Goal: Task Accomplishment & Management: Manage account settings

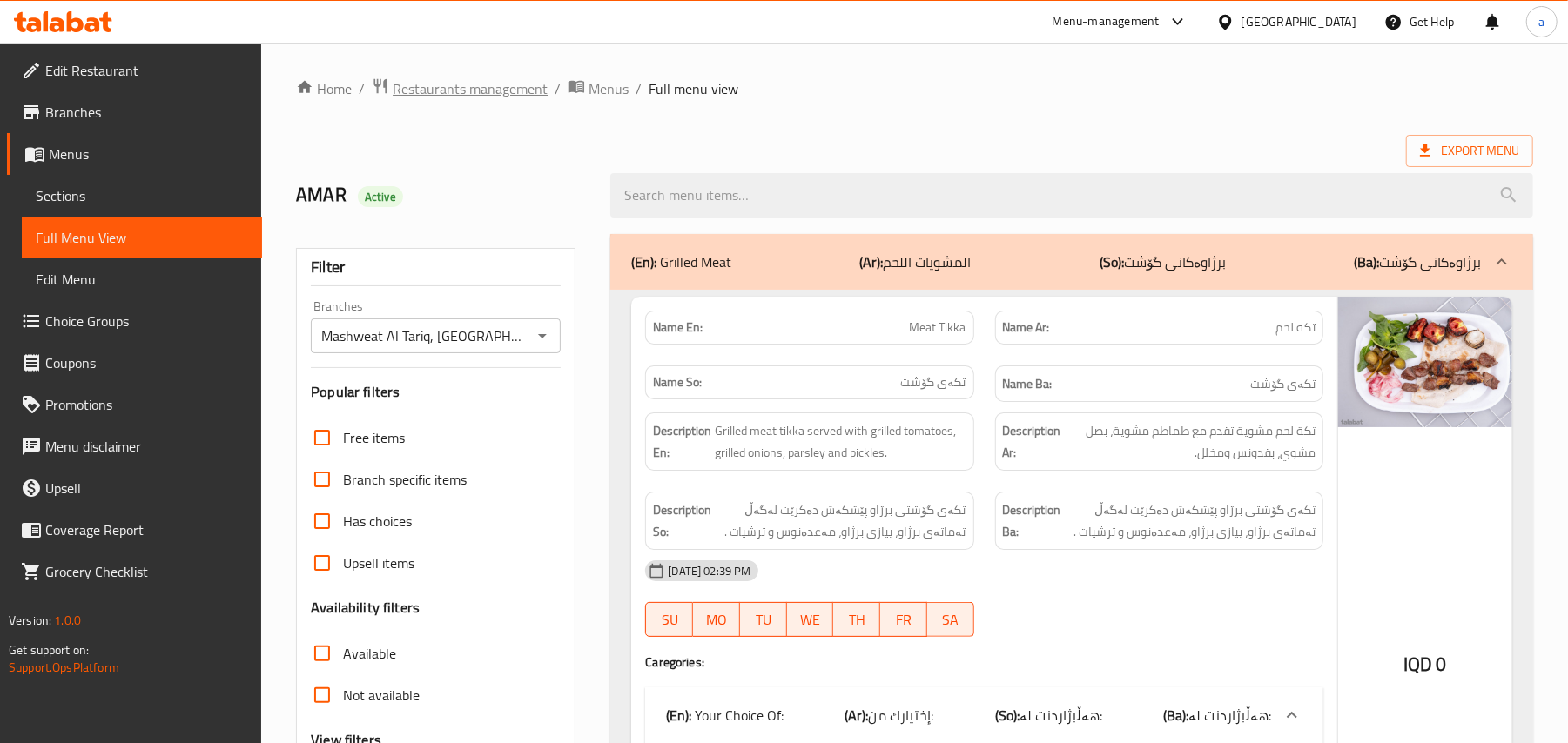
click at [528, 90] on span "Restaurants management" at bounding box center [470, 88] width 155 height 21
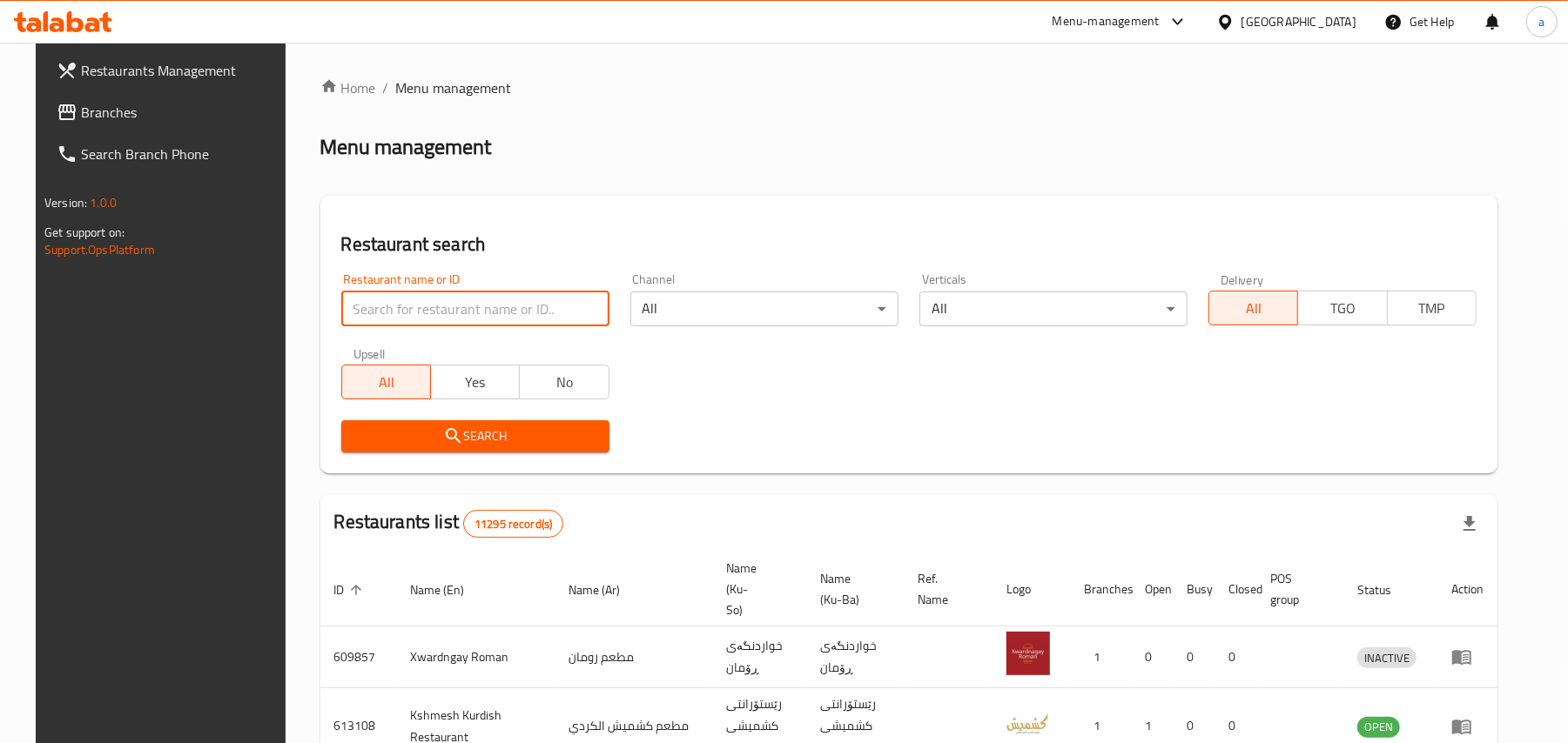
click at [448, 315] on input "search" at bounding box center [475, 309] width 268 height 35
paste input "Ano Chicken"
type input "Ano Chicken"
click button "Search" at bounding box center [475, 436] width 268 height 32
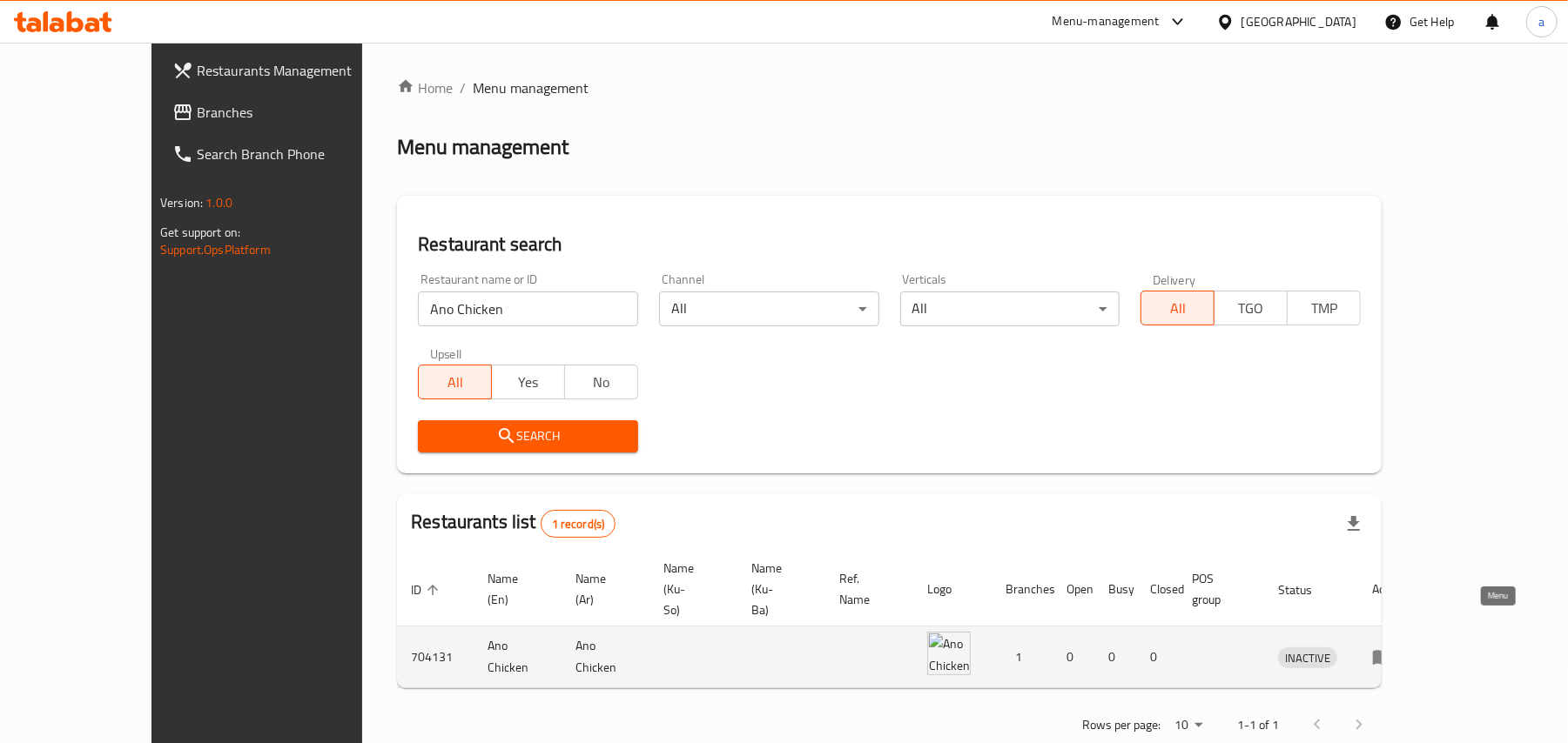
click at [1390, 655] on icon "enhanced table" at bounding box center [1387, 658] width 6 height 7
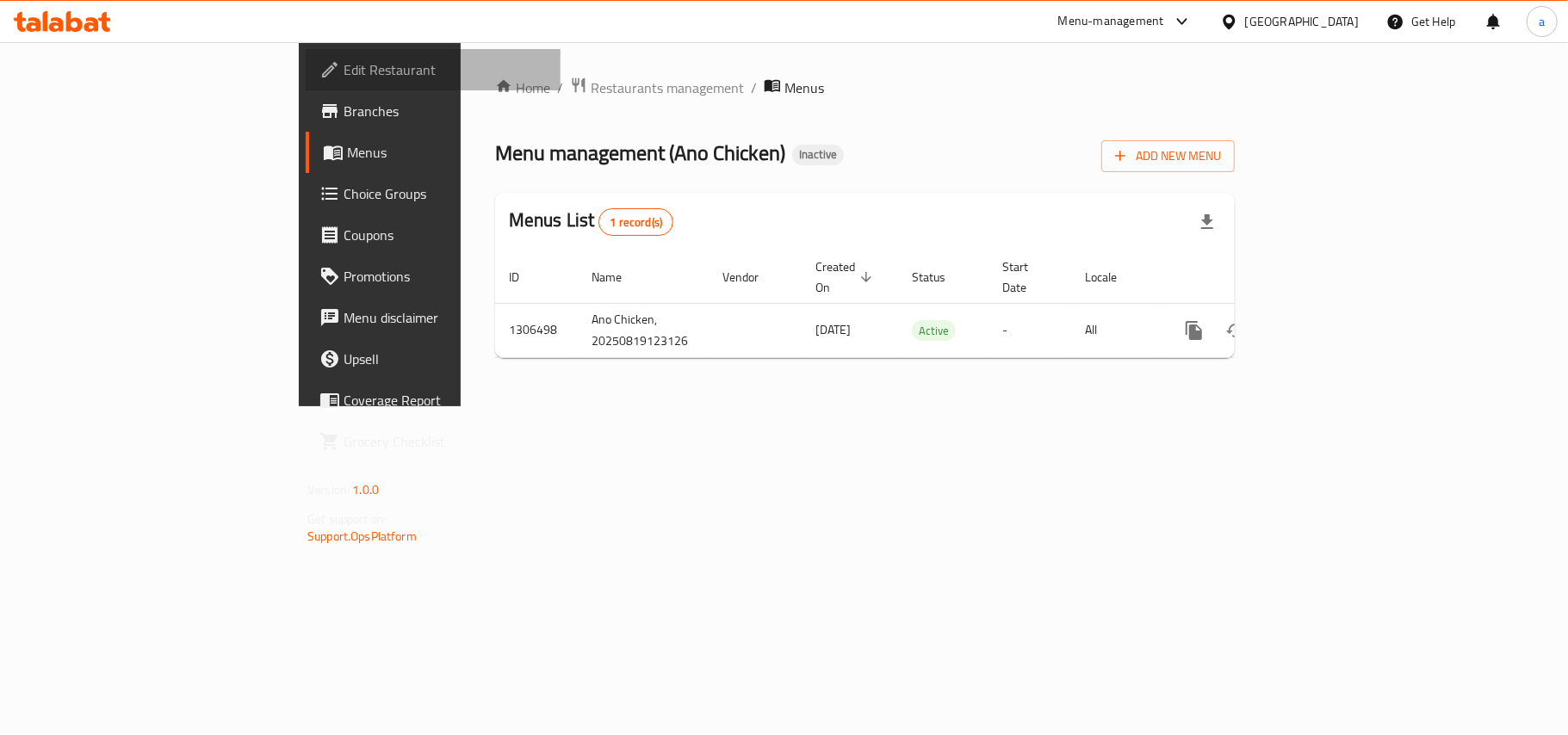
click at [343, 60] on span "Edit Restaurant" at bounding box center [445, 70] width 203 height 21
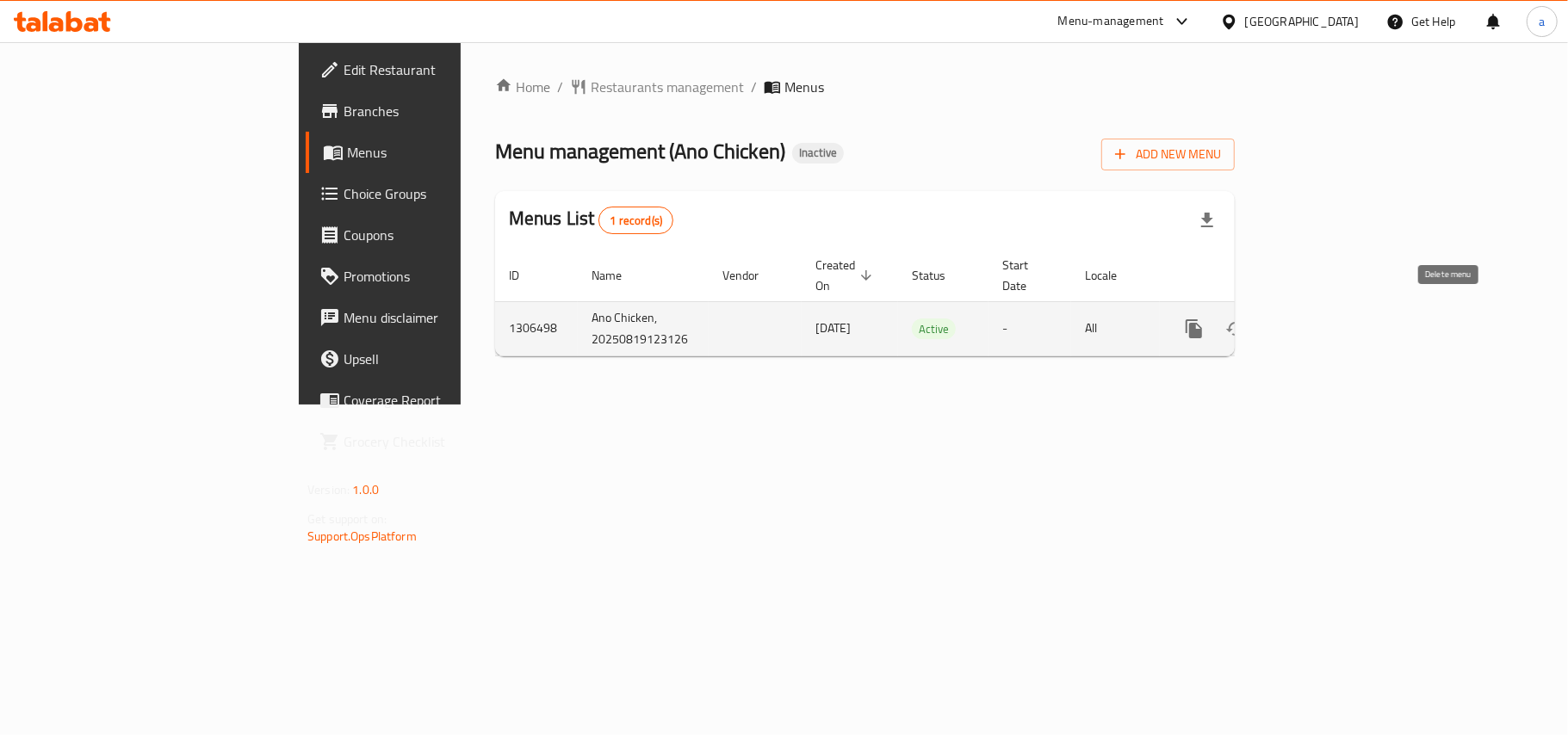
click at [1287, 324] on icon "enhanced table" at bounding box center [1277, 329] width 21 height 21
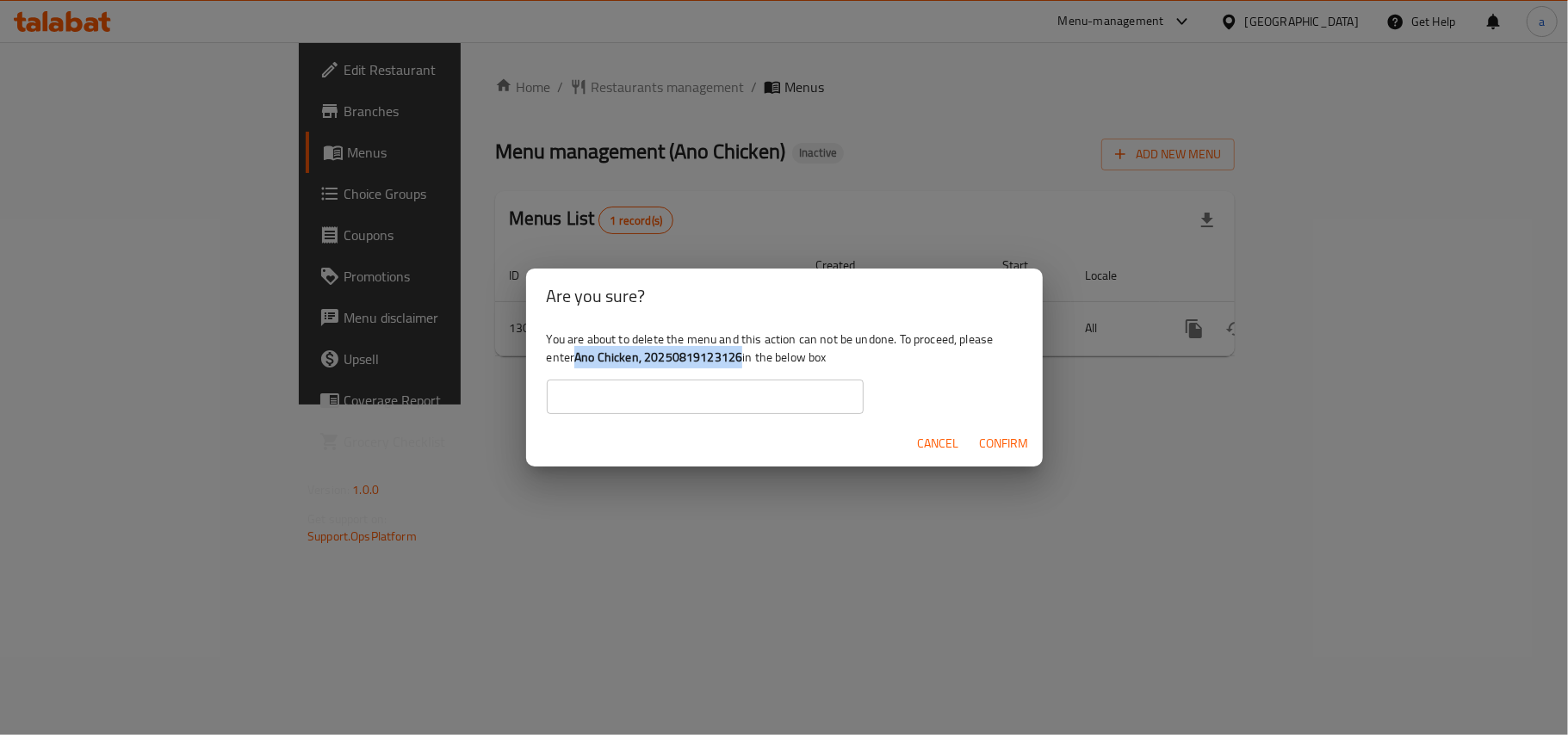
drag, startPoint x: 648, startPoint y: 356, endPoint x: 791, endPoint y: 361, distance: 143.1
click at [742, 361] on b "Ano Chicken, 20250819123126" at bounding box center [659, 357] width 168 height 23
copy b "Ano Chicken, 20250819123126"
click at [684, 407] on input "text" at bounding box center [706, 397] width 317 height 35
paste input "Ano Chicken, 20250819123126"
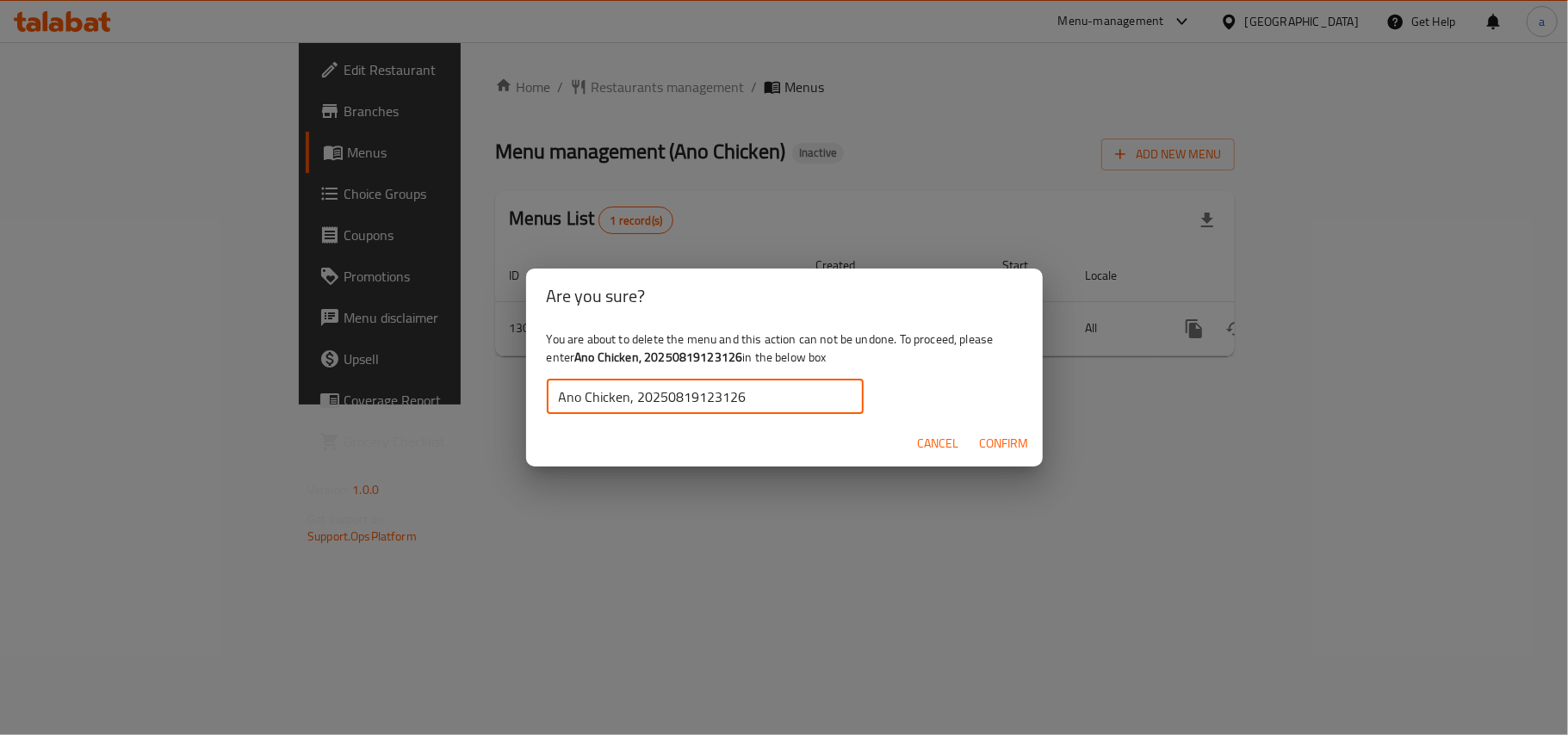
type input "Ano Chicken, 20250819123126"
click at [984, 459] on button "Confirm" at bounding box center [1005, 444] width 63 height 32
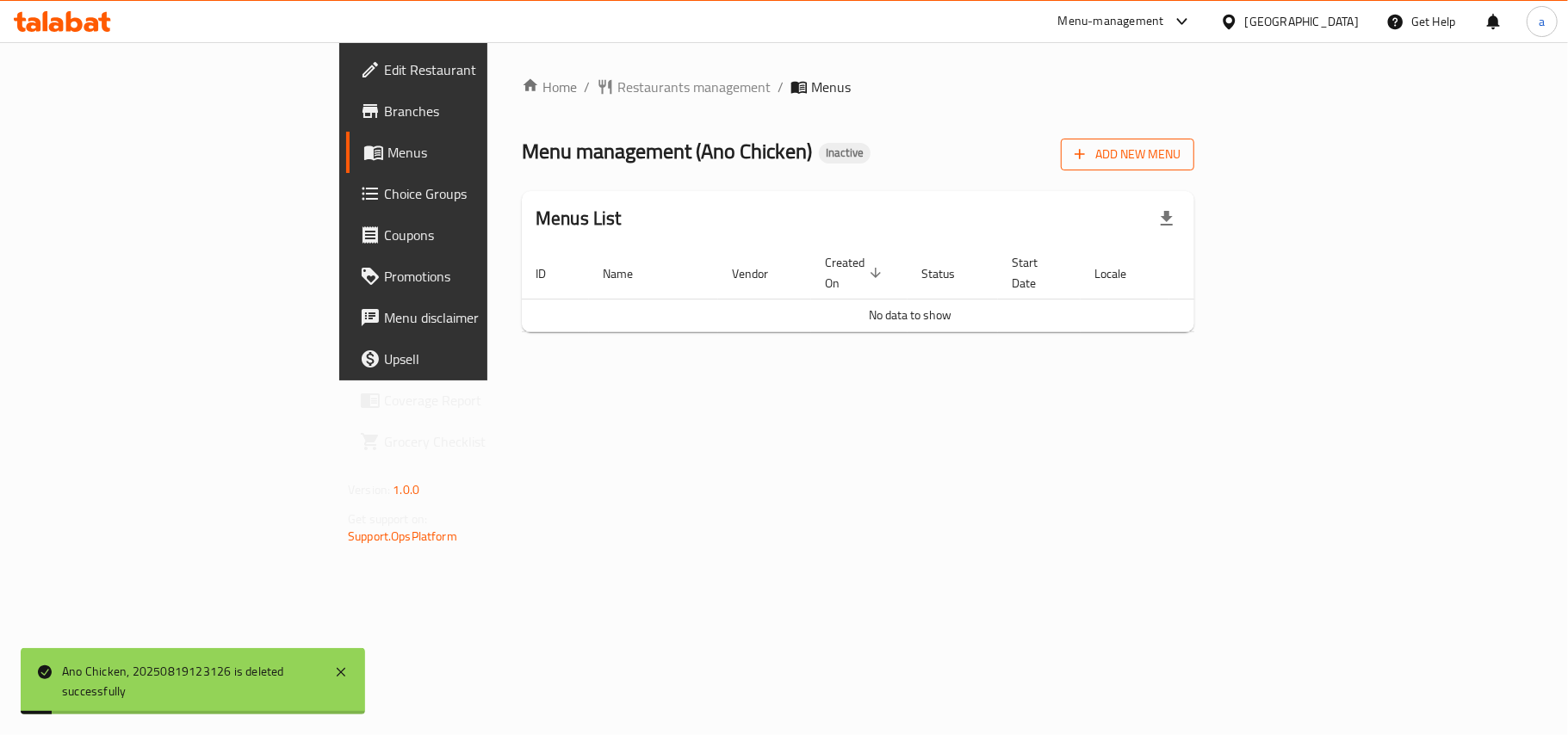
click at [1181, 153] on span "Add New Menu" at bounding box center [1128, 154] width 106 height 22
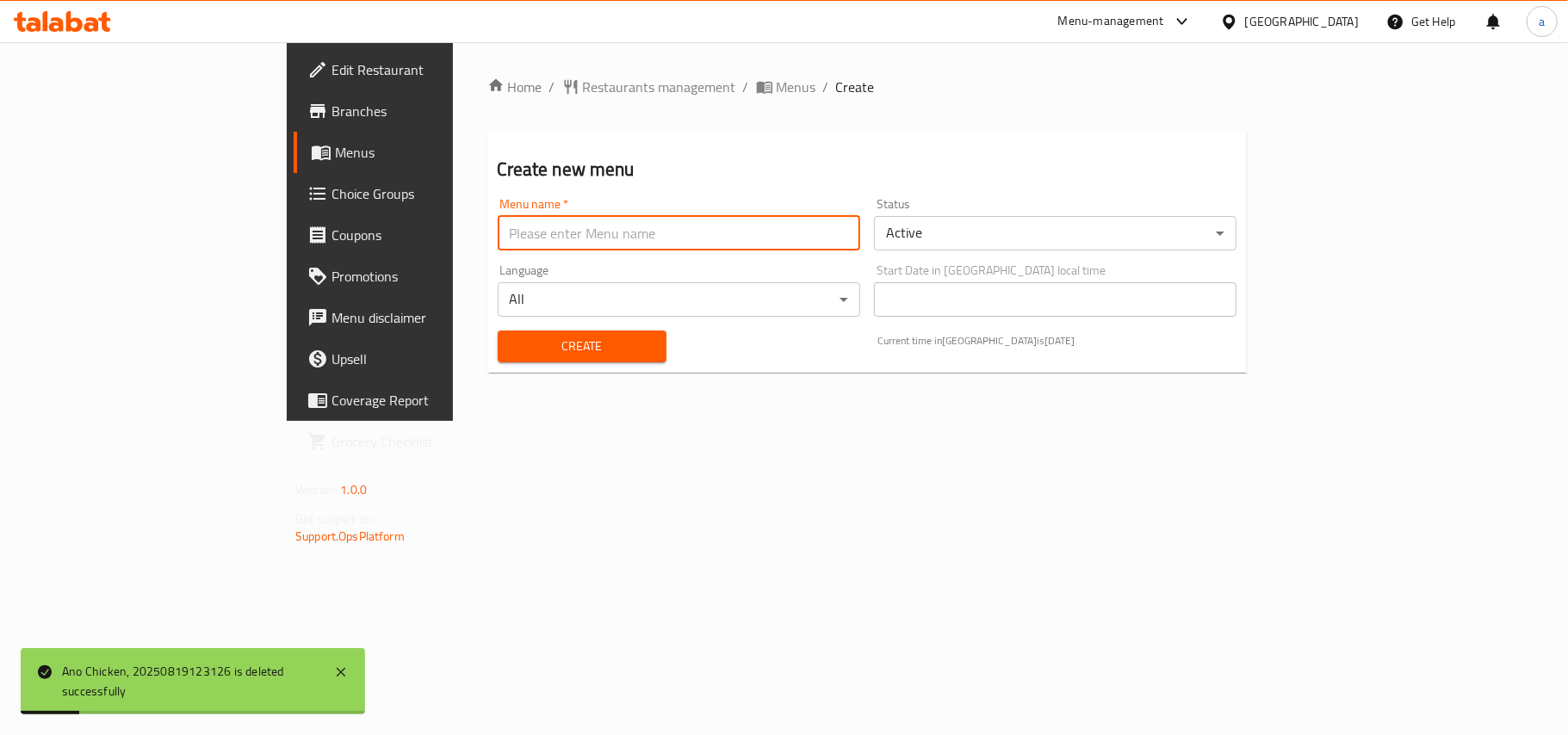
click at [662, 224] on input "text" at bounding box center [679, 233] width 362 height 35
type input "AMAR"
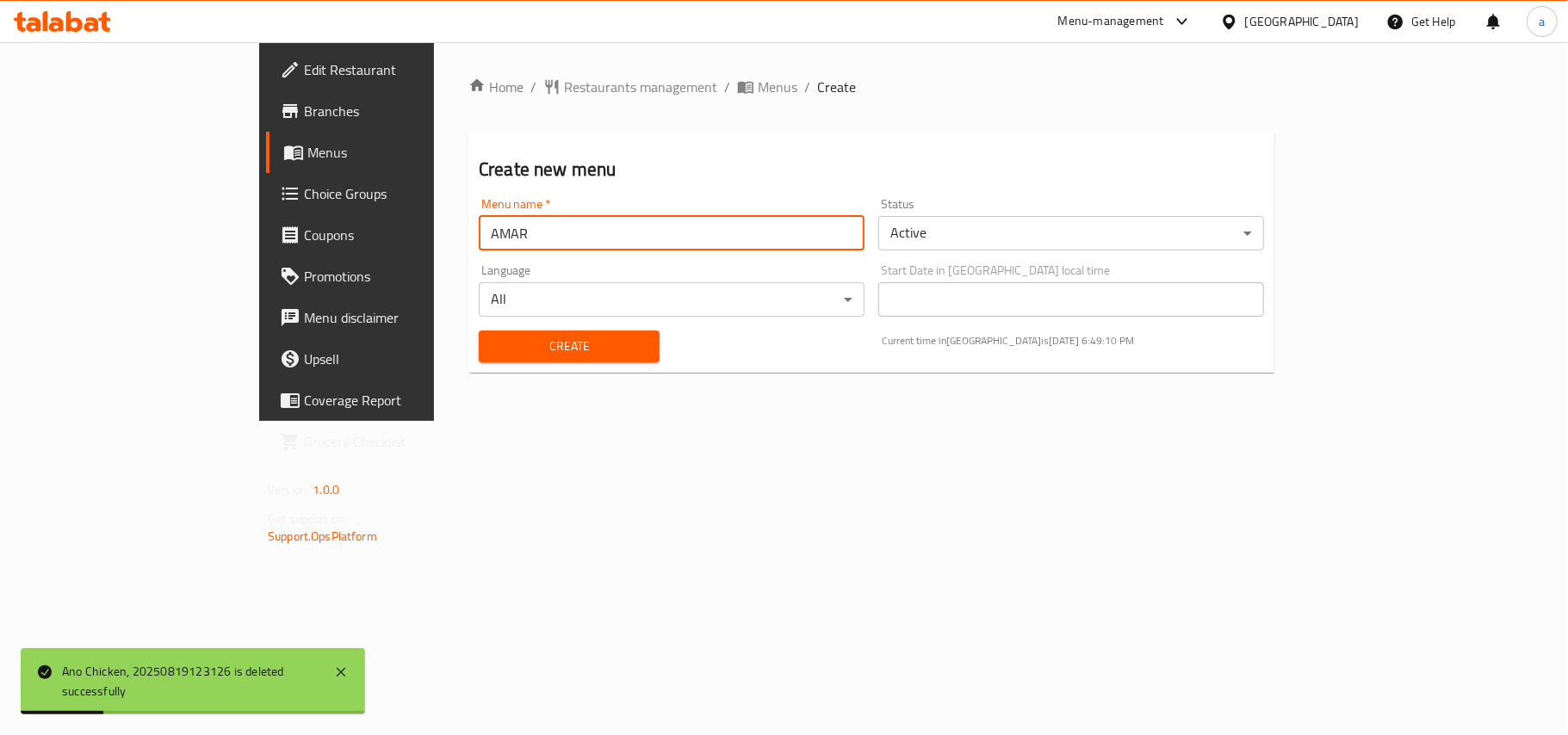
click at [497, 328] on div "Create" at bounding box center [569, 347] width 201 height 53
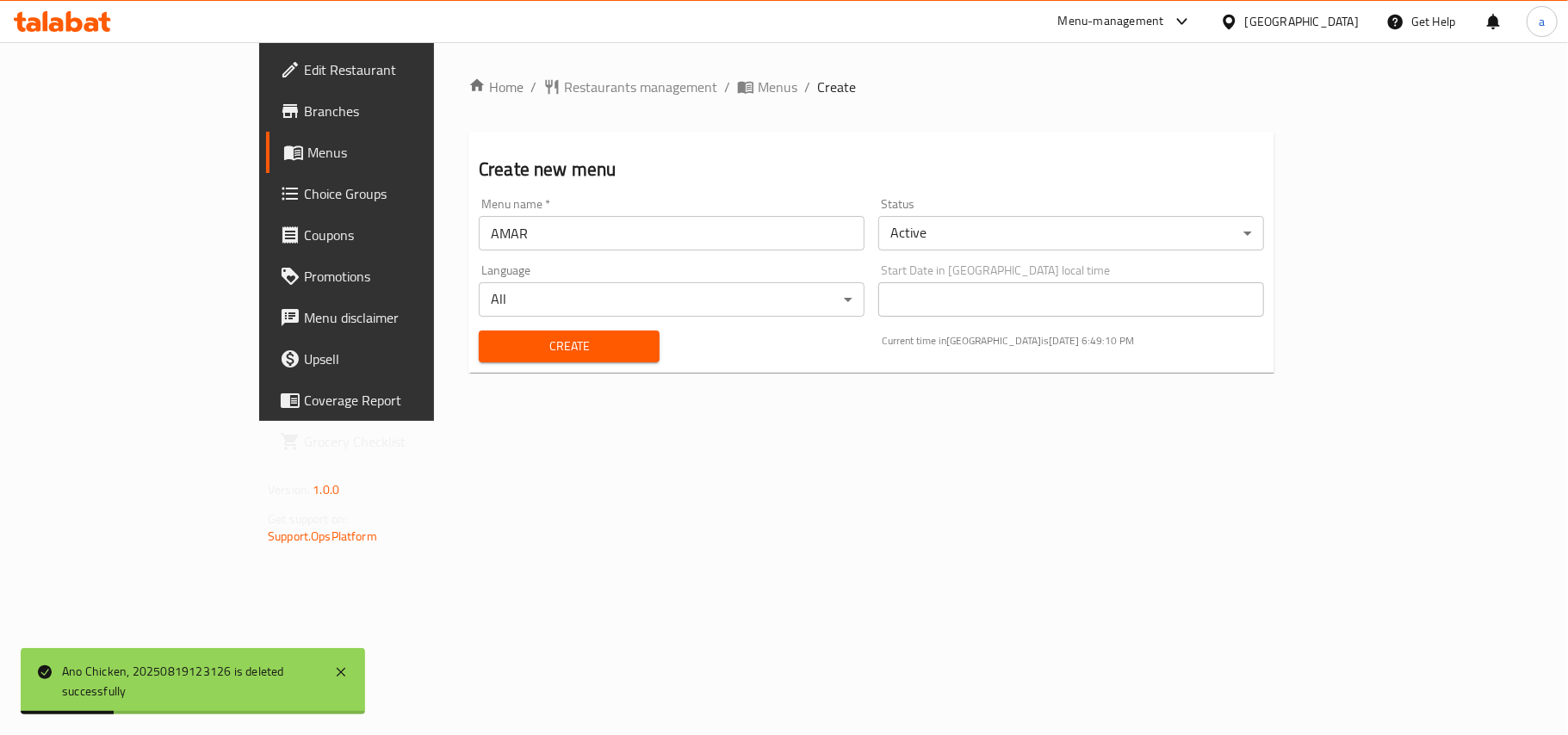
click at [492, 352] on span "Create" at bounding box center [569, 346] width 153 height 22
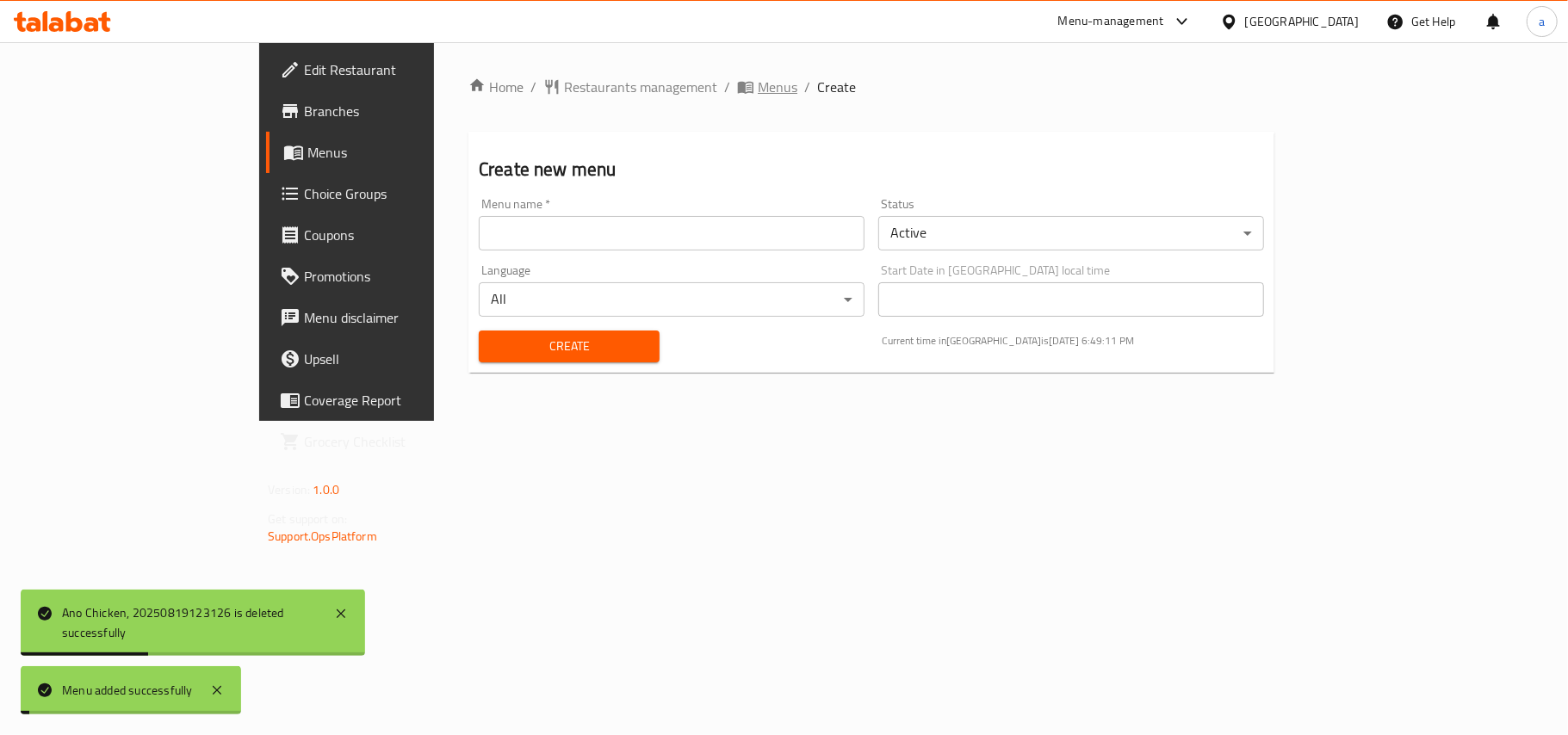
click at [758, 96] on span "Menus" at bounding box center [777, 87] width 40 height 21
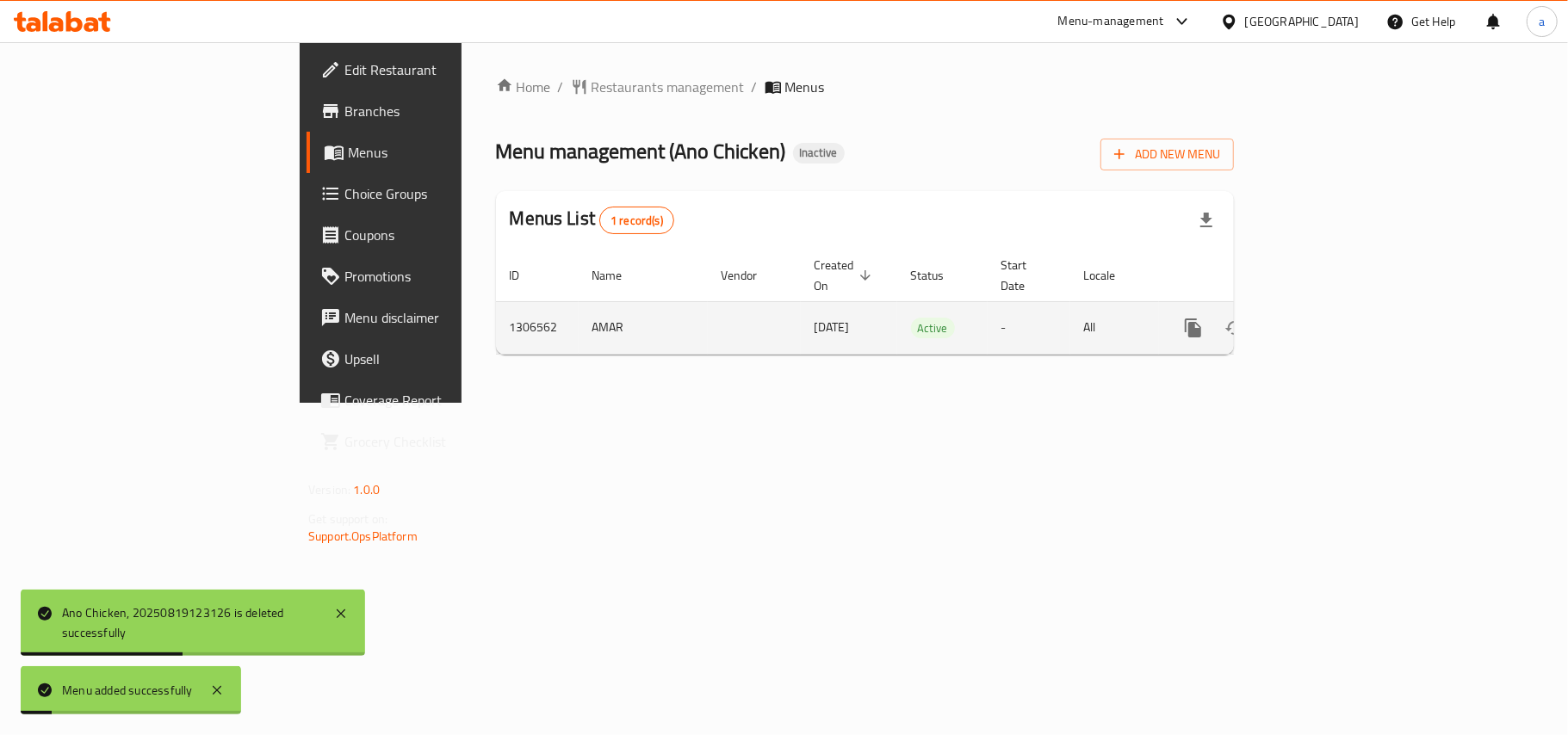
click at [1328, 325] on icon "enhanced table" at bounding box center [1318, 328] width 21 height 21
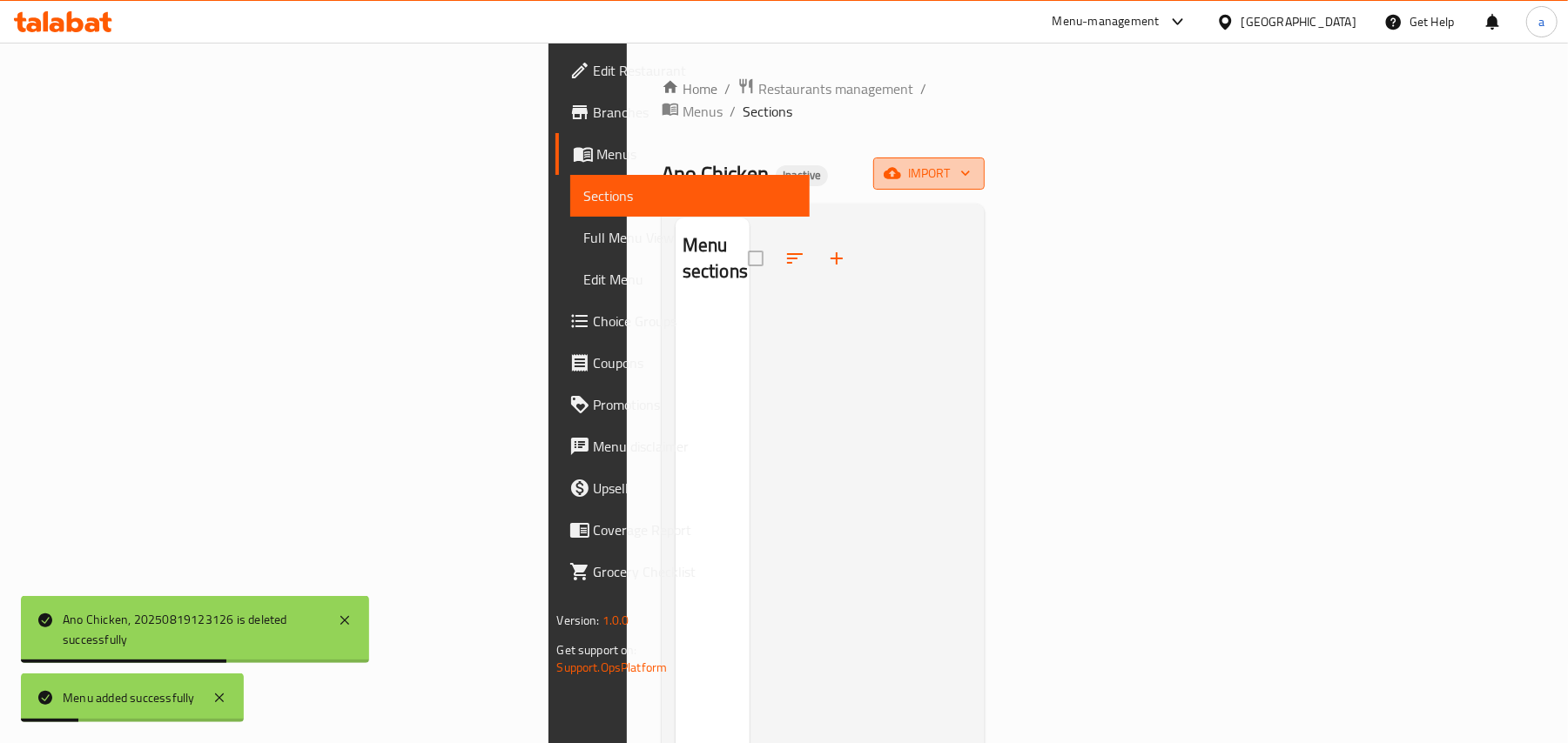
click at [901, 165] on icon "button" at bounding box center [892, 173] width 18 height 18
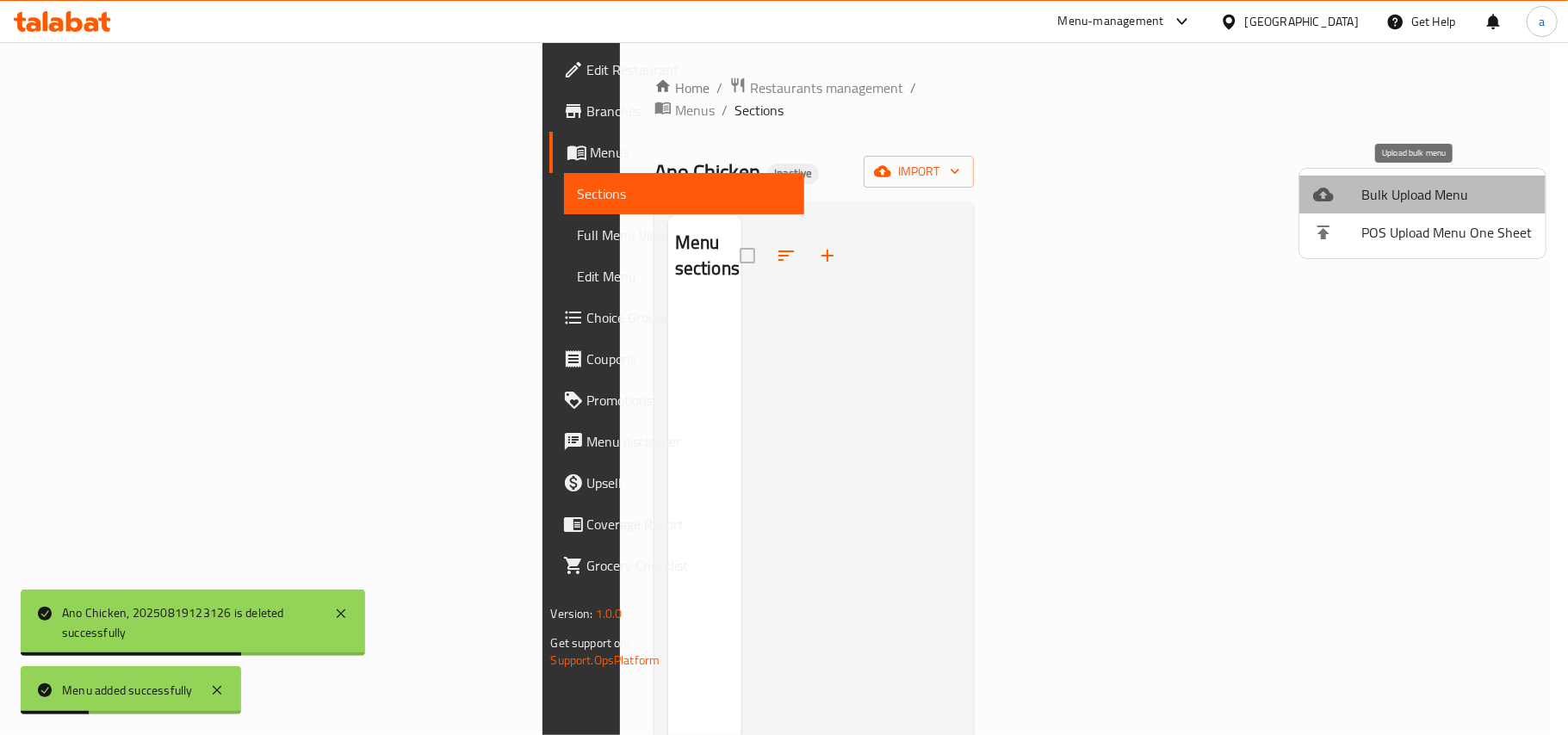
click at [1378, 186] on span "Bulk Upload Menu" at bounding box center [1447, 195] width 171 height 21
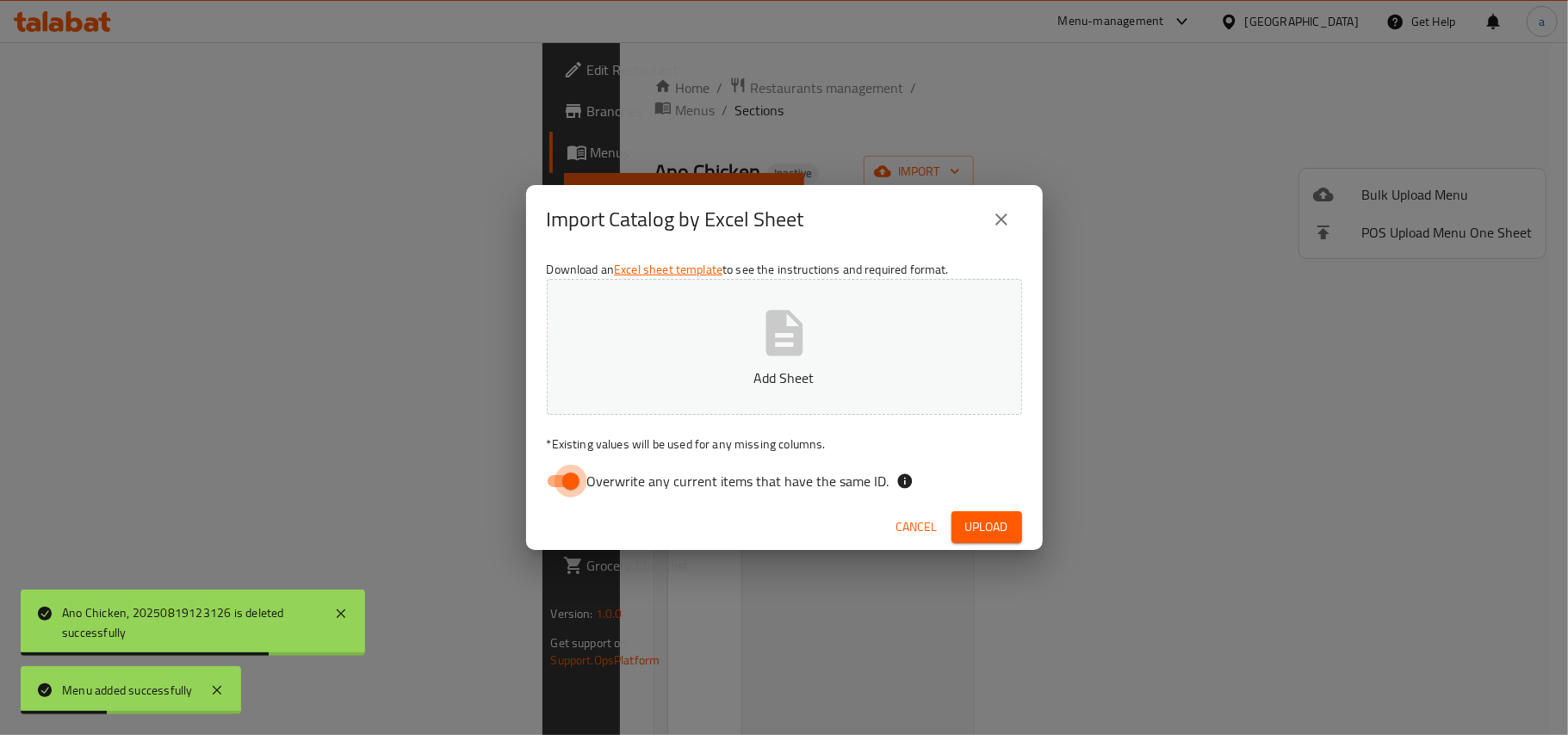
click at [570, 477] on input "Overwrite any current items that have the same ID." at bounding box center [570, 481] width 98 height 33
checkbox input "false"
click at [742, 356] on button "Add Sheet" at bounding box center [784, 347] width 475 height 136
click at [973, 527] on span "Upload" at bounding box center [987, 527] width 43 height 22
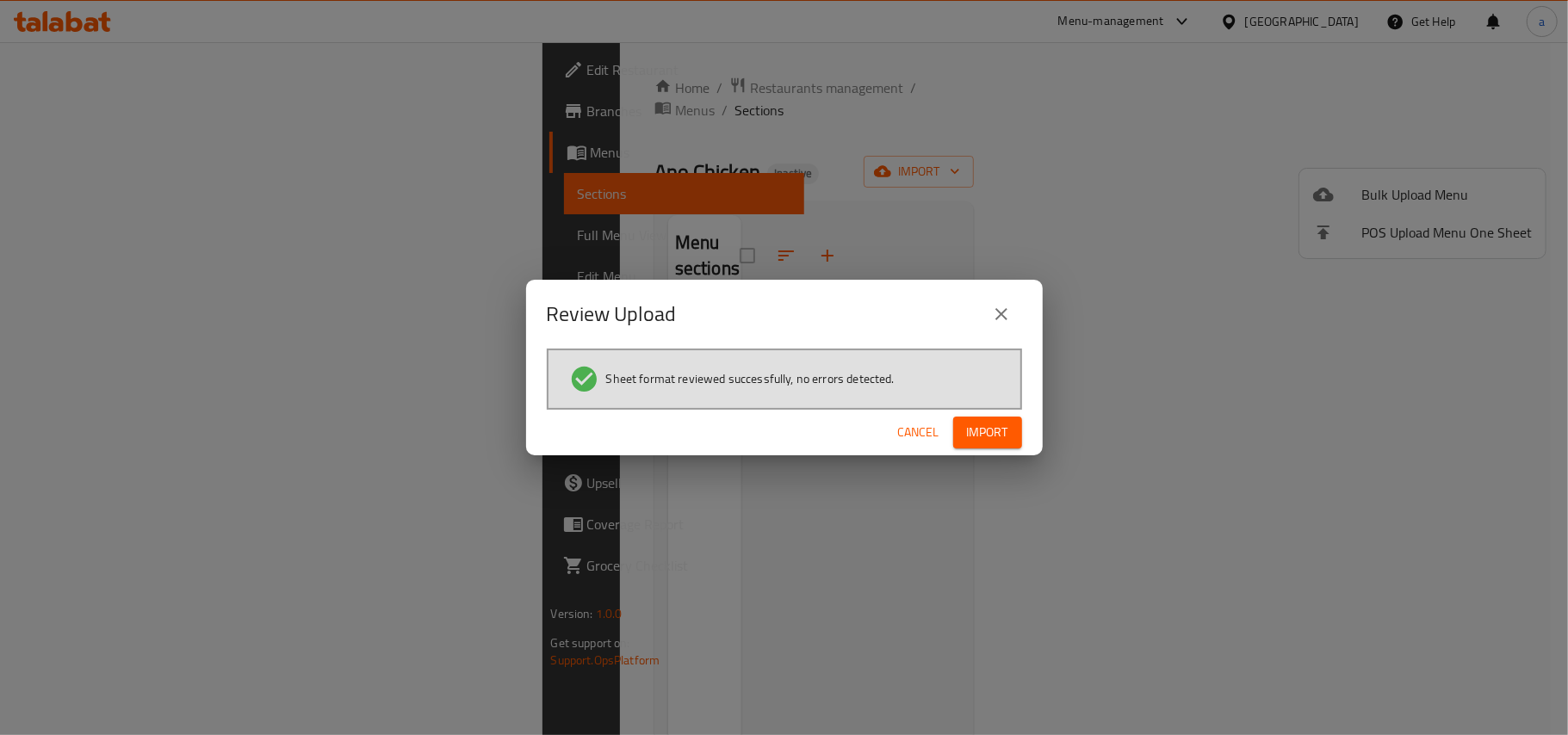
click at [1012, 305] on button "close" at bounding box center [1002, 315] width 42 height 42
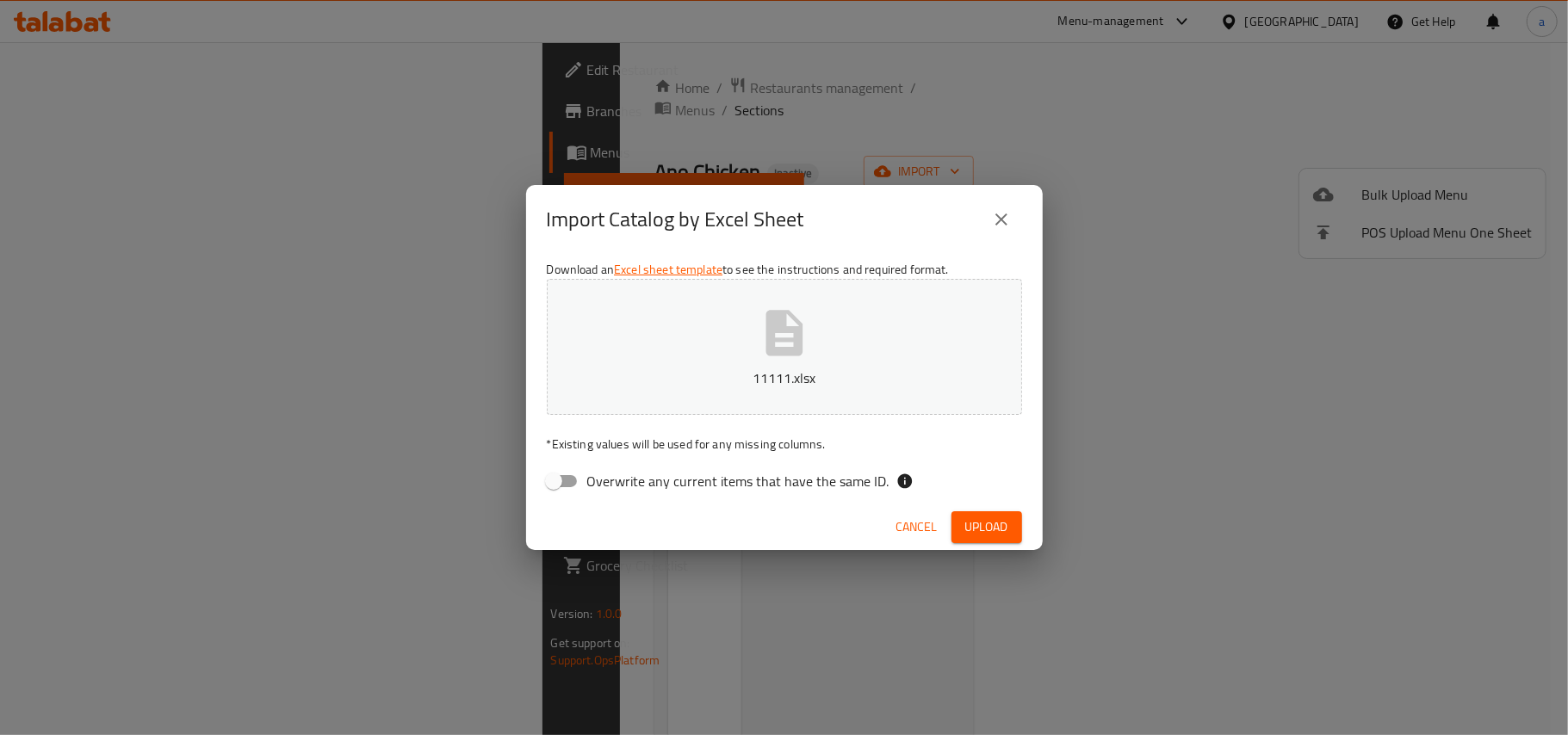
click at [986, 531] on span "Upload" at bounding box center [987, 527] width 43 height 22
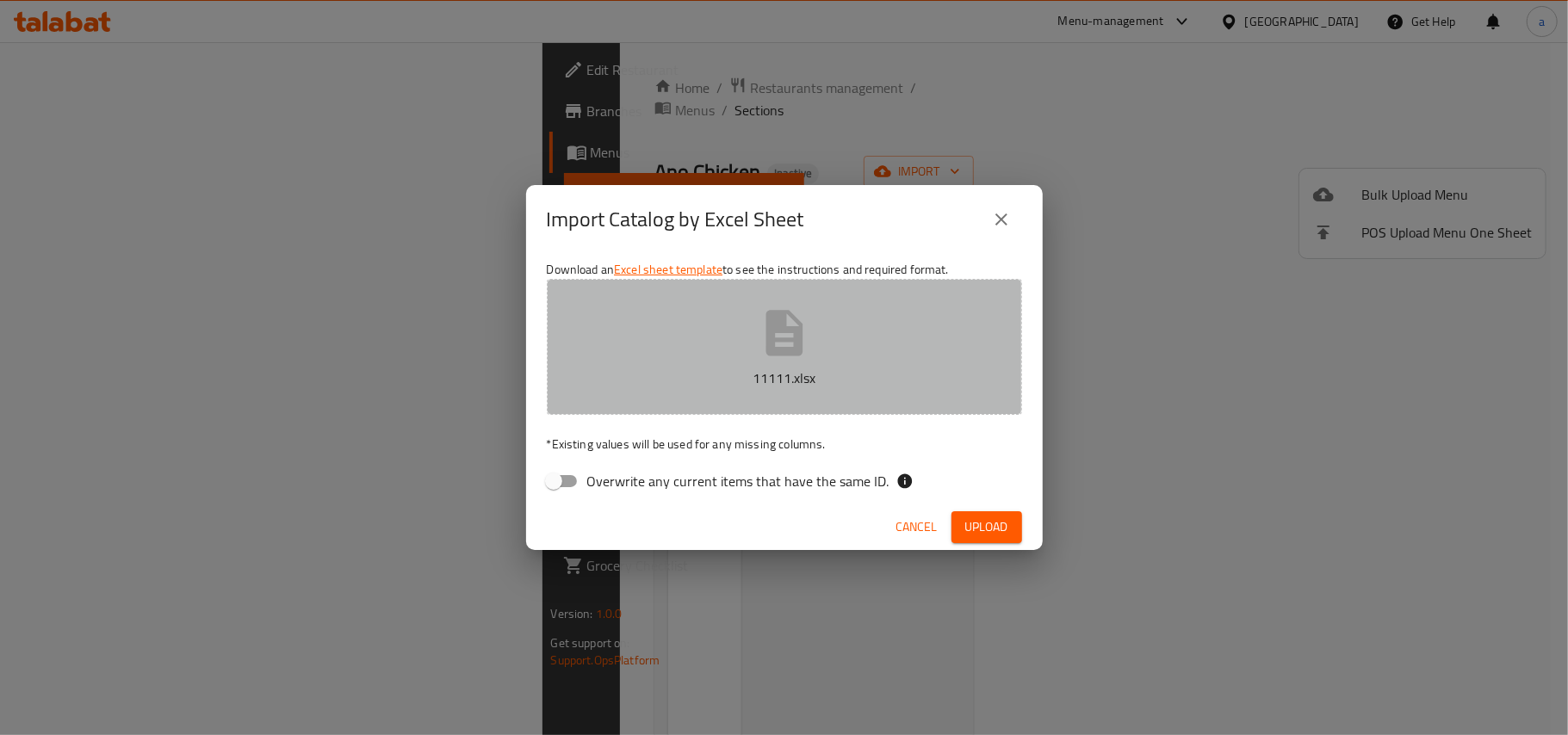
click at [763, 328] on icon "button" at bounding box center [784, 334] width 55 height 55
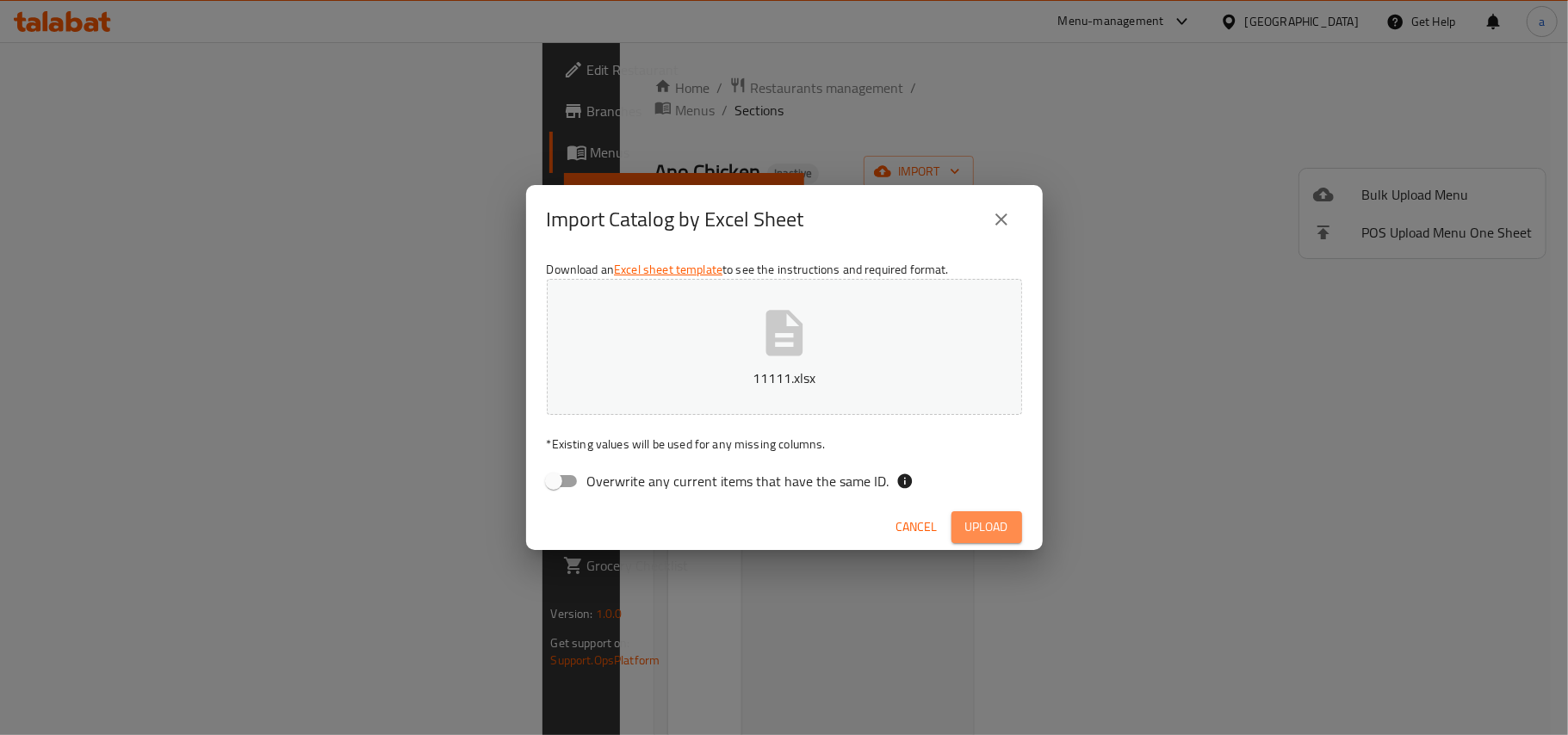
click at [956, 543] on button "Upload" at bounding box center [986, 527] width 70 height 32
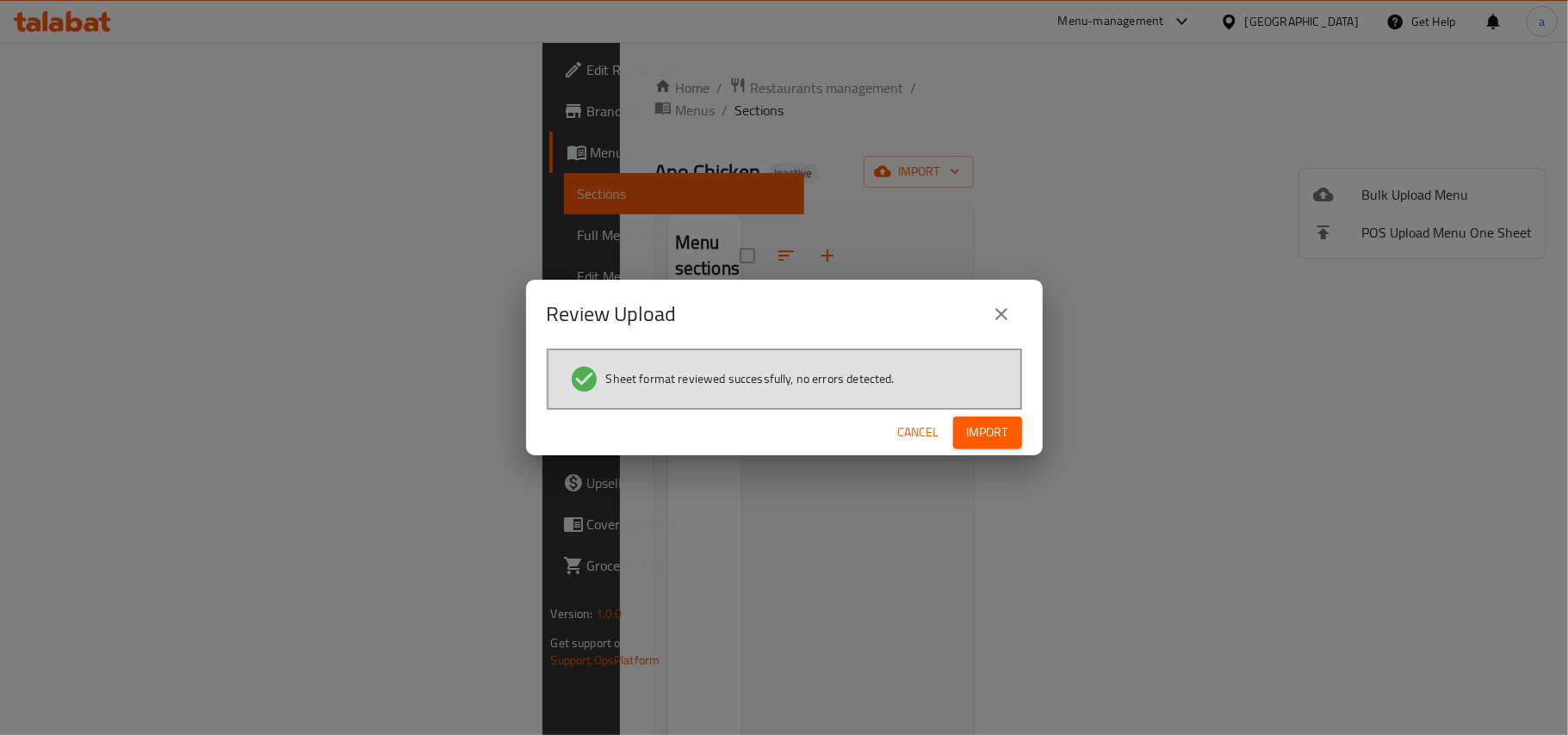
click at [977, 434] on span "Import" at bounding box center [988, 433] width 42 height 22
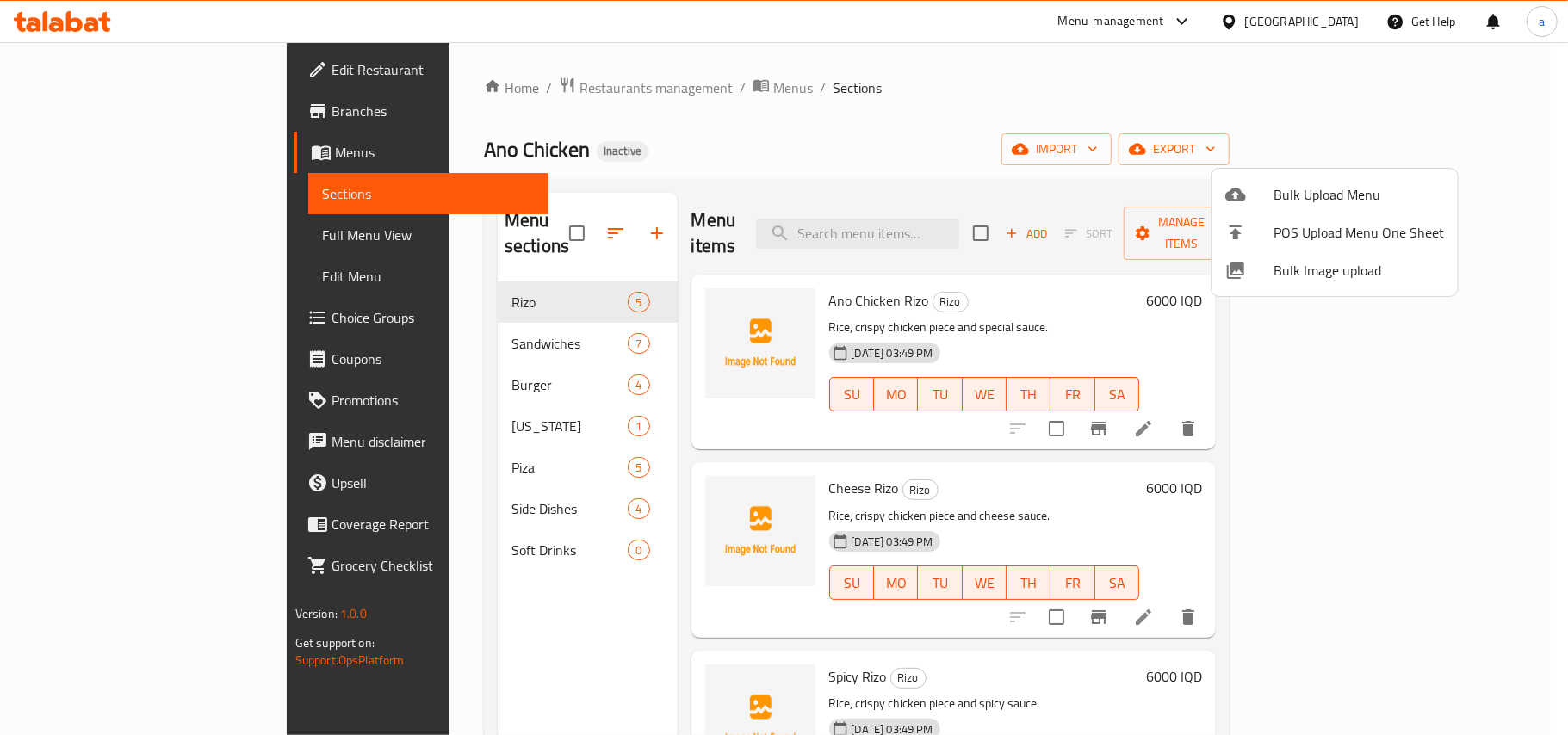
click at [1066, 449] on div at bounding box center [784, 368] width 1568 height 735
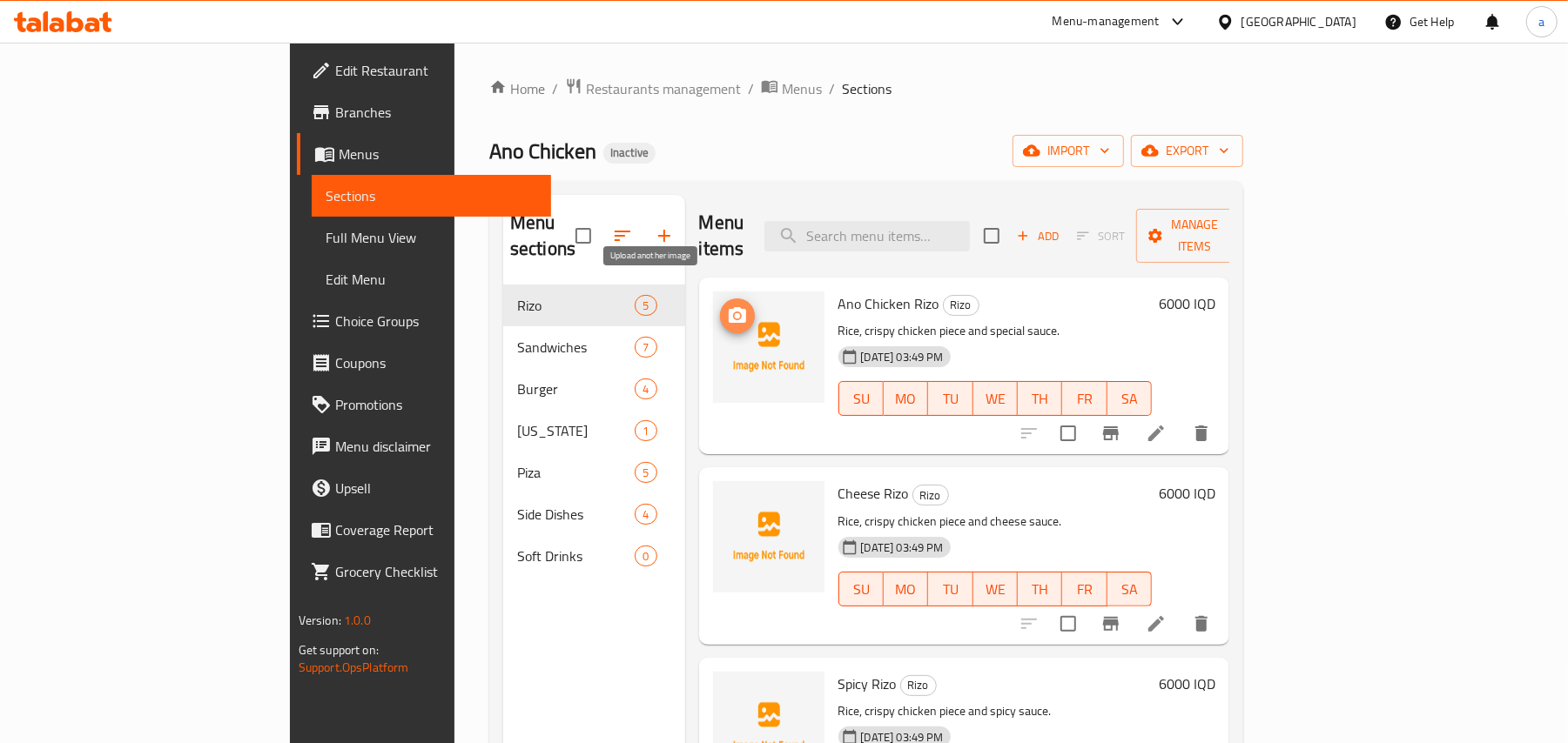
click at [729, 308] on icon "upload picture" at bounding box center [738, 315] width 18 height 16
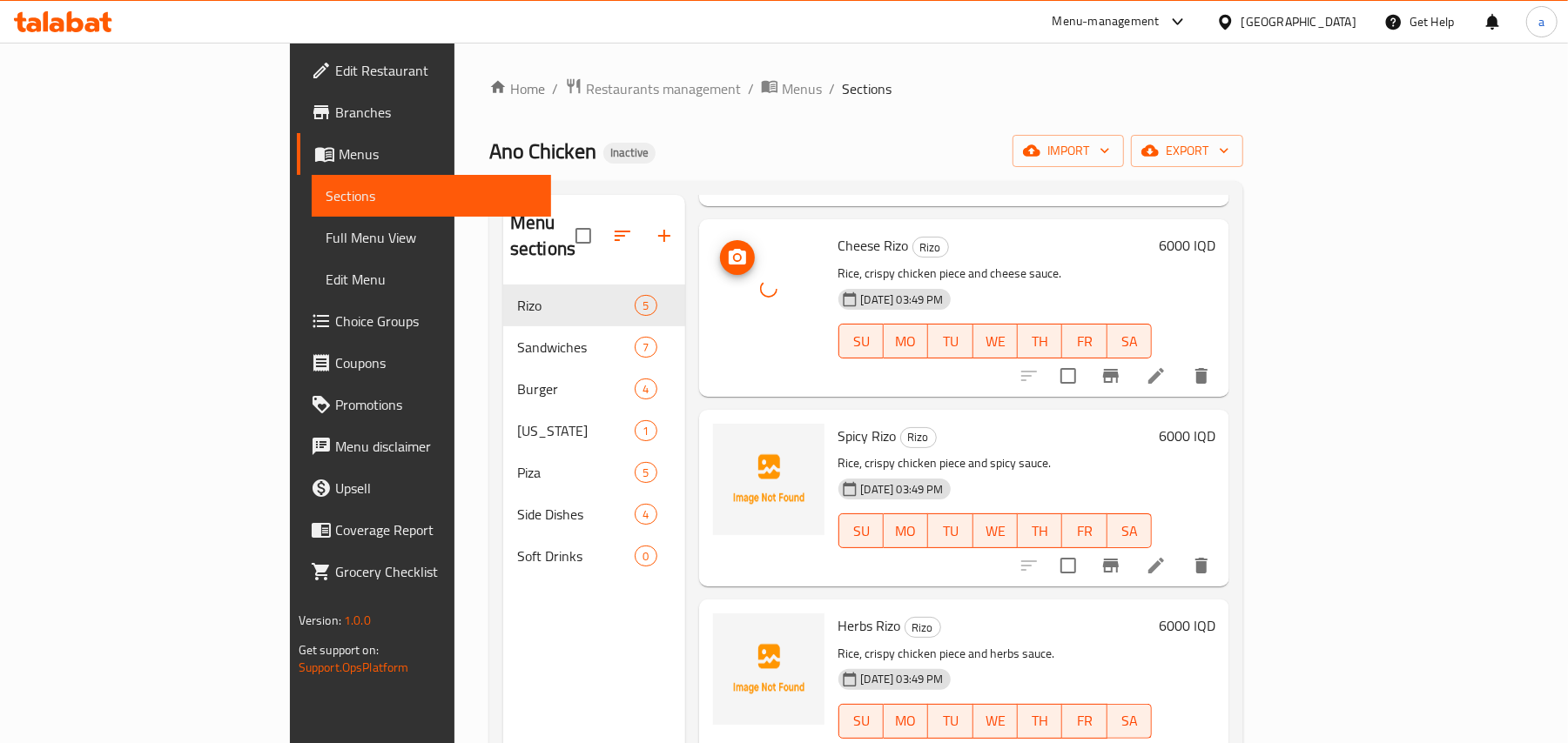
scroll to position [270, 0]
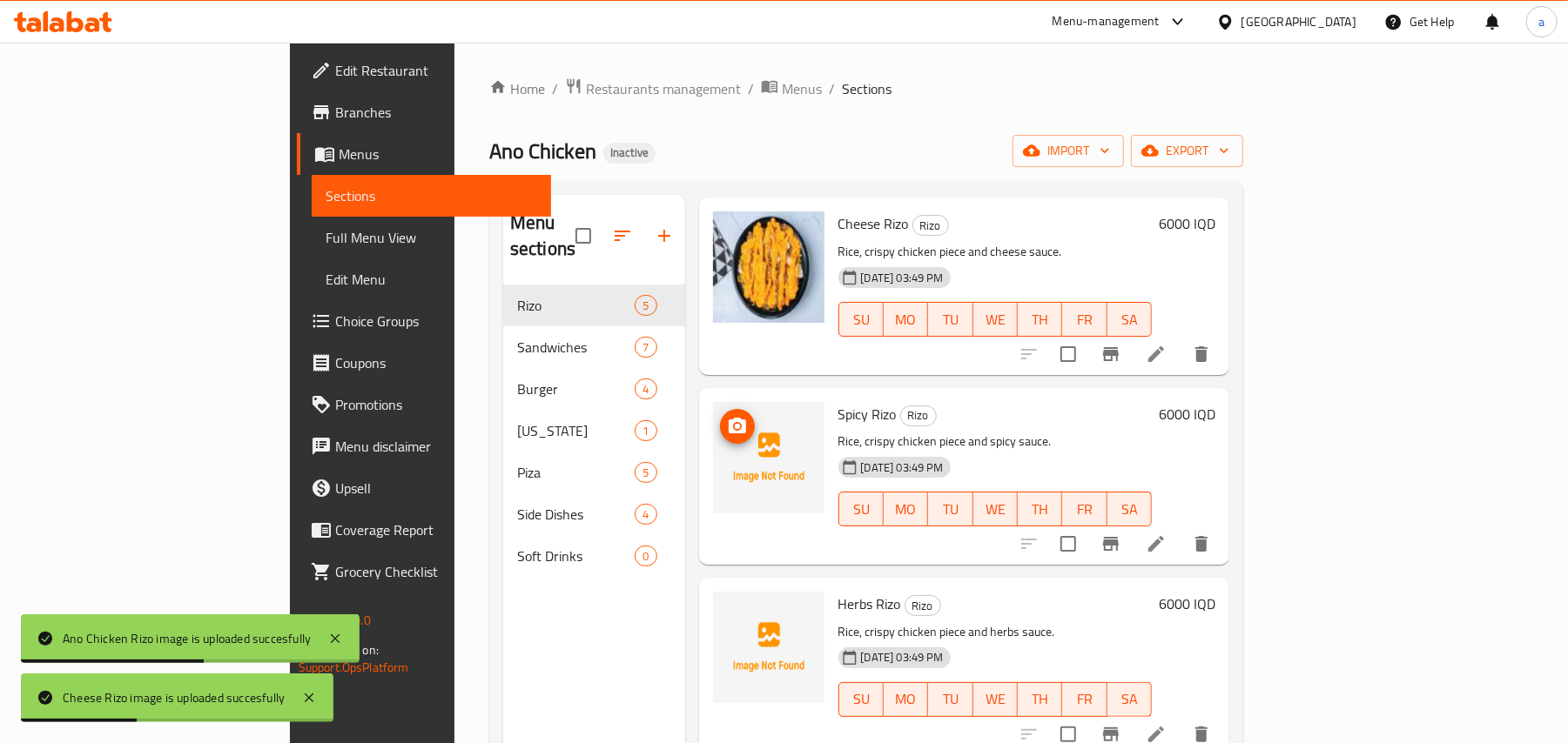
click at [720, 425] on button "upload picture" at bounding box center [738, 427] width 35 height 35
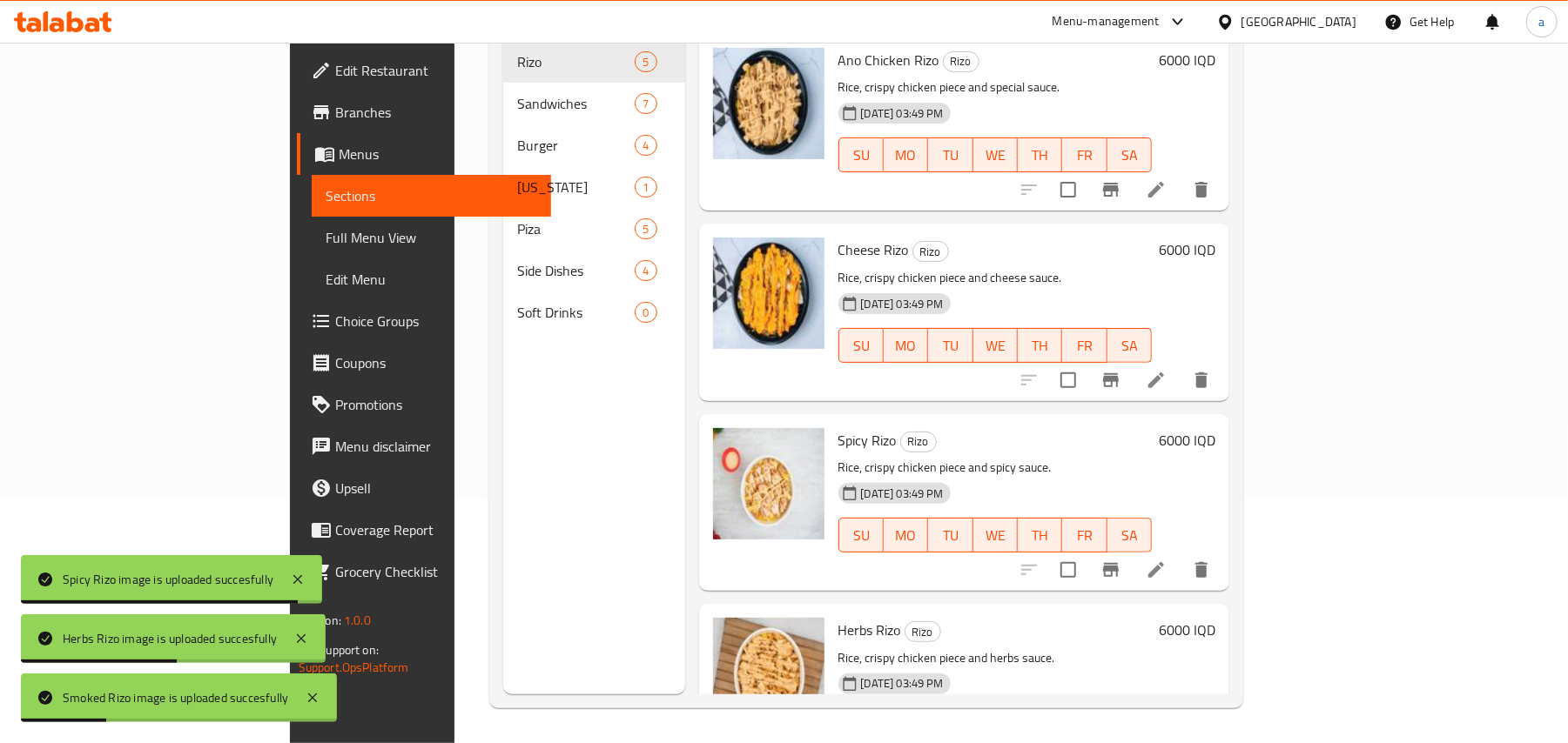
scroll to position [0, 0]
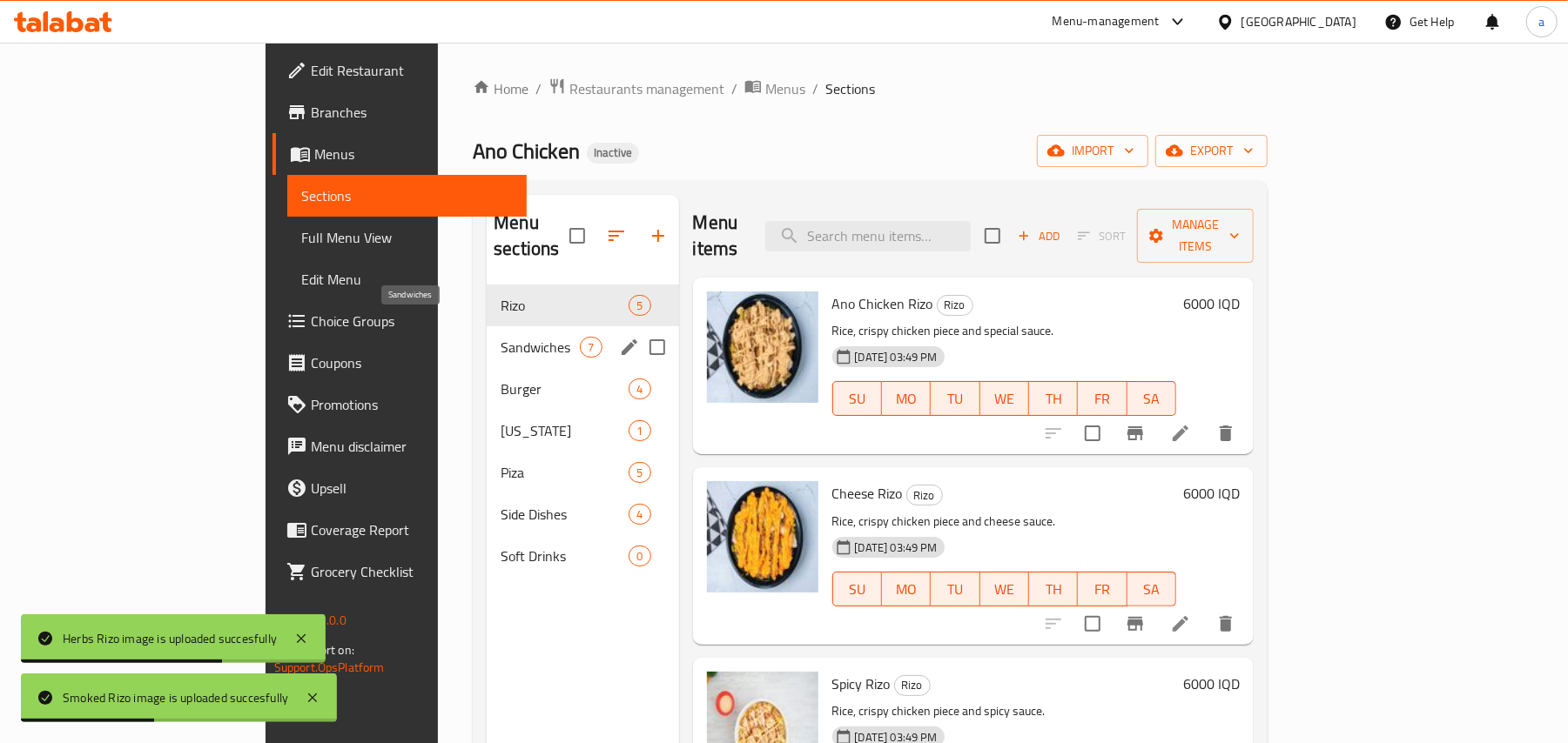
click at [500, 336] on span "Sandwiches" at bounding box center [540, 347] width 79 height 21
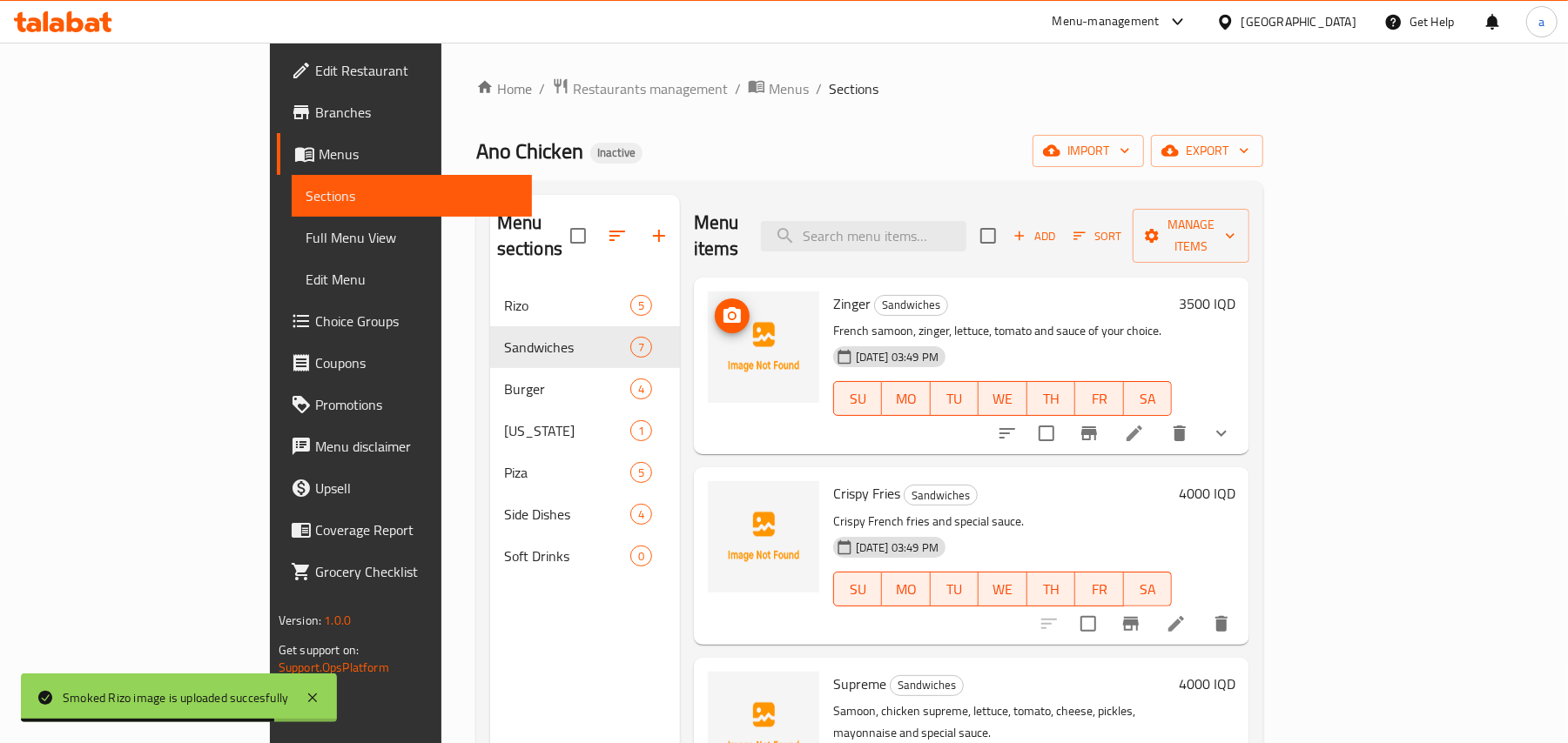
click at [715, 306] on span "upload picture" at bounding box center [733, 316] width 35 height 21
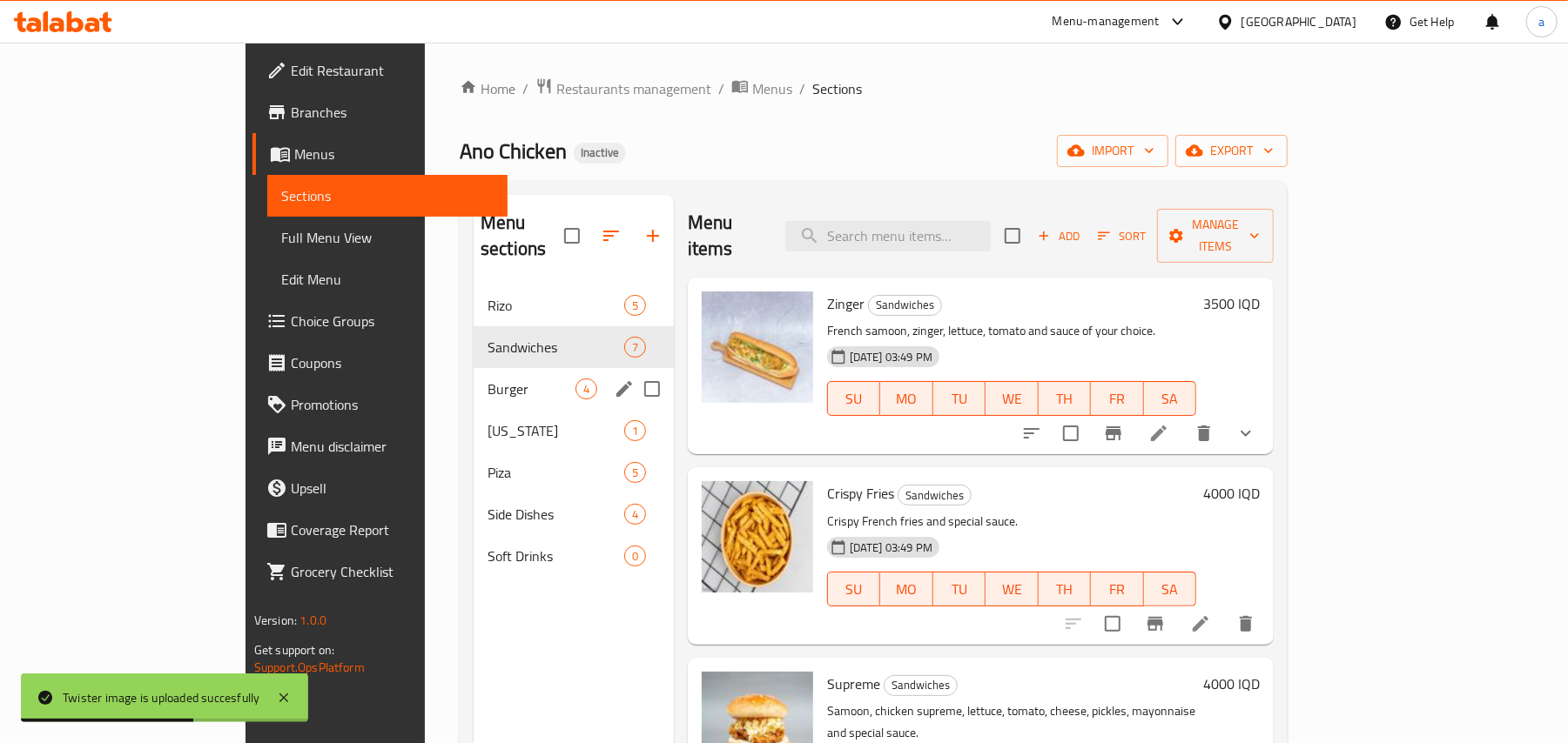
click at [487, 379] on span "Burger" at bounding box center [531, 389] width 88 height 21
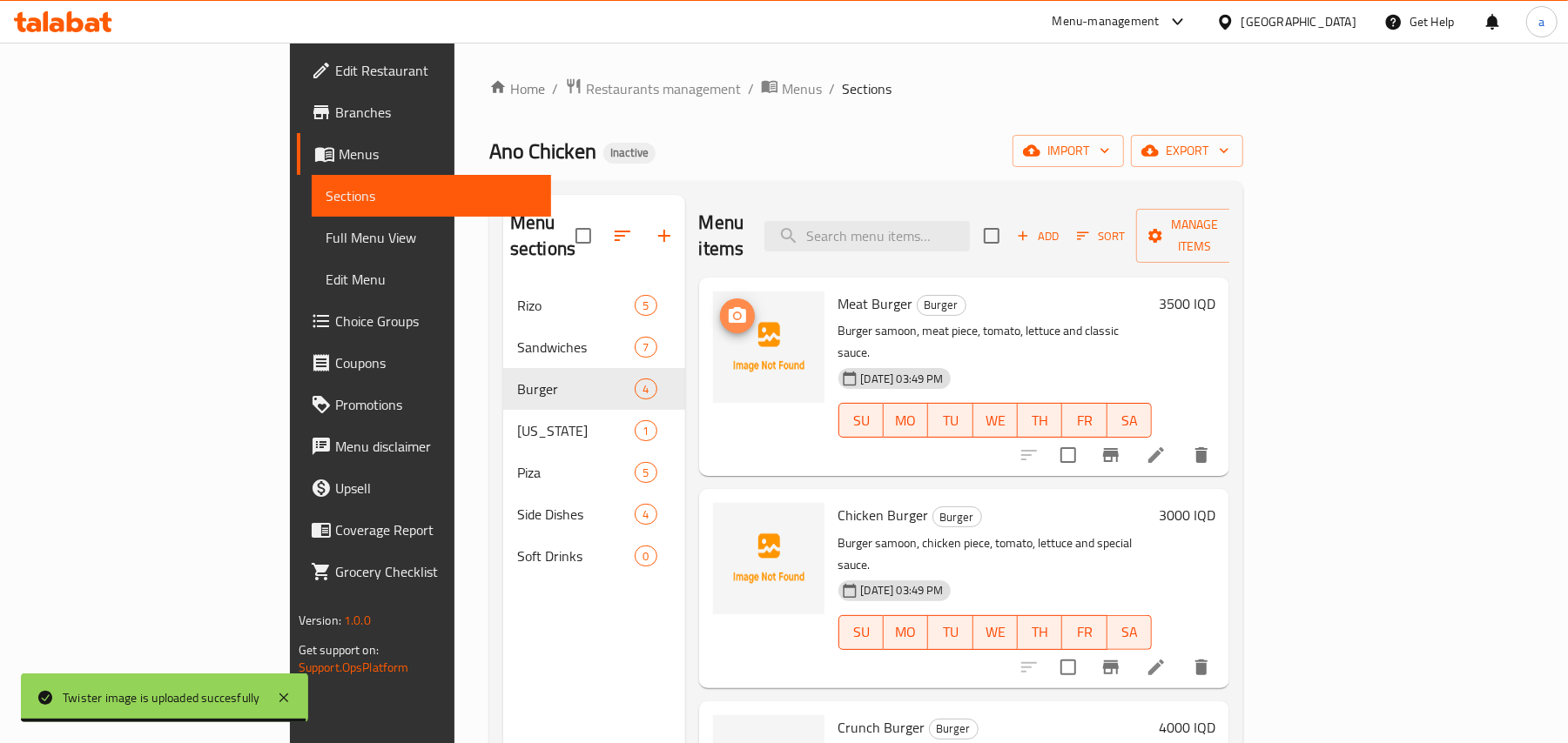
click at [729, 308] on icon "upload picture" at bounding box center [738, 315] width 18 height 16
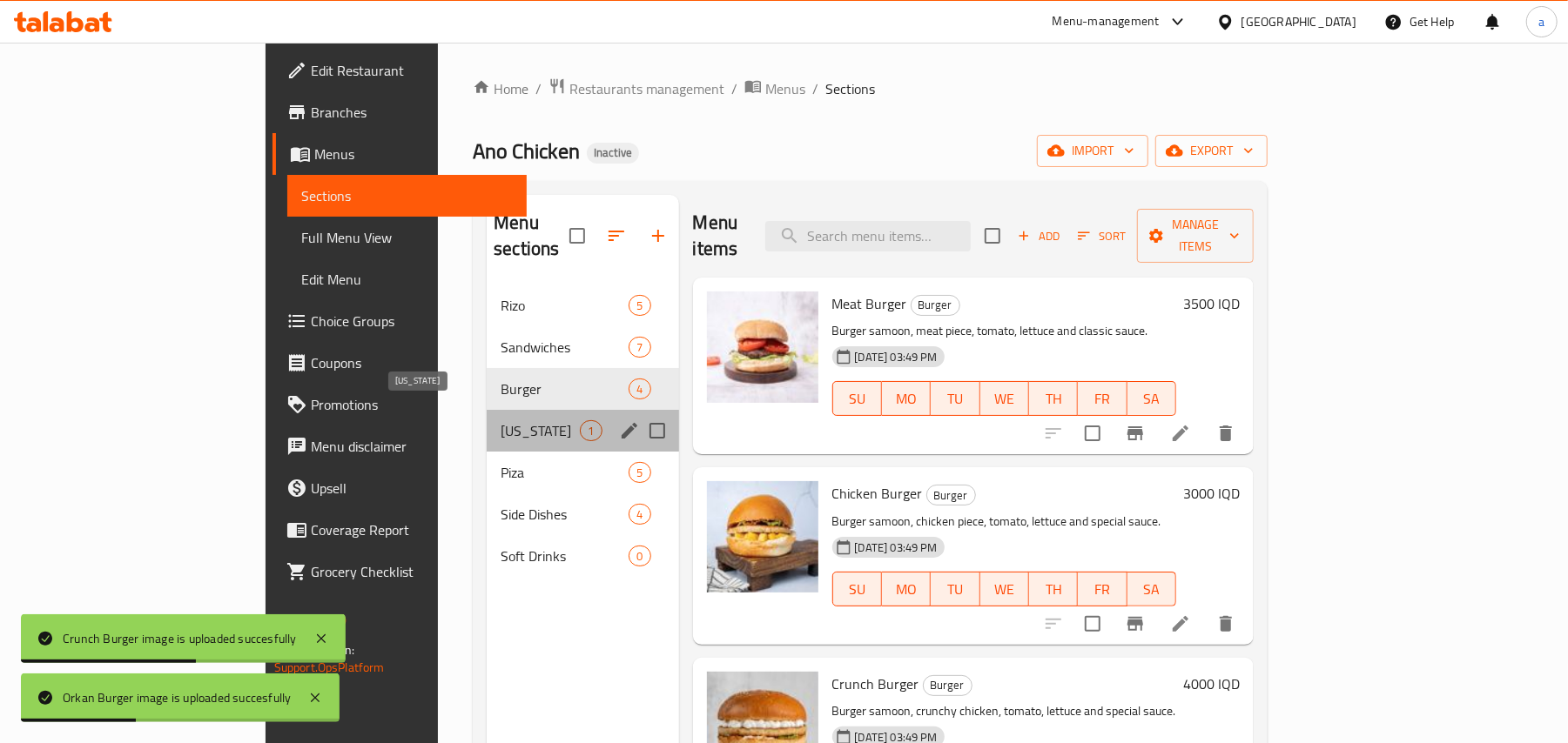
click at [500, 421] on span "[US_STATE]" at bounding box center [540, 431] width 79 height 21
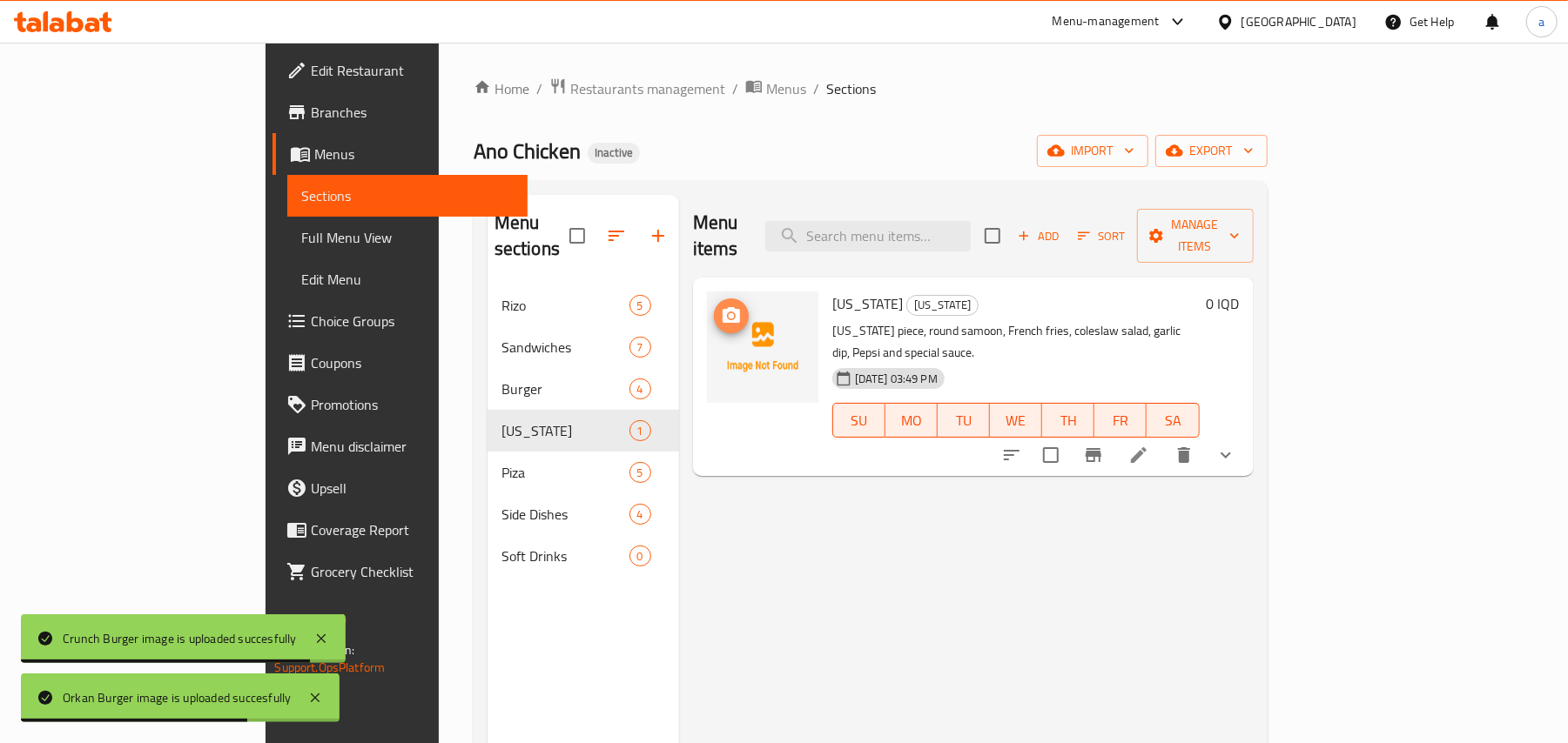
click at [714, 308] on button "upload picture" at bounding box center [732, 316] width 35 height 35
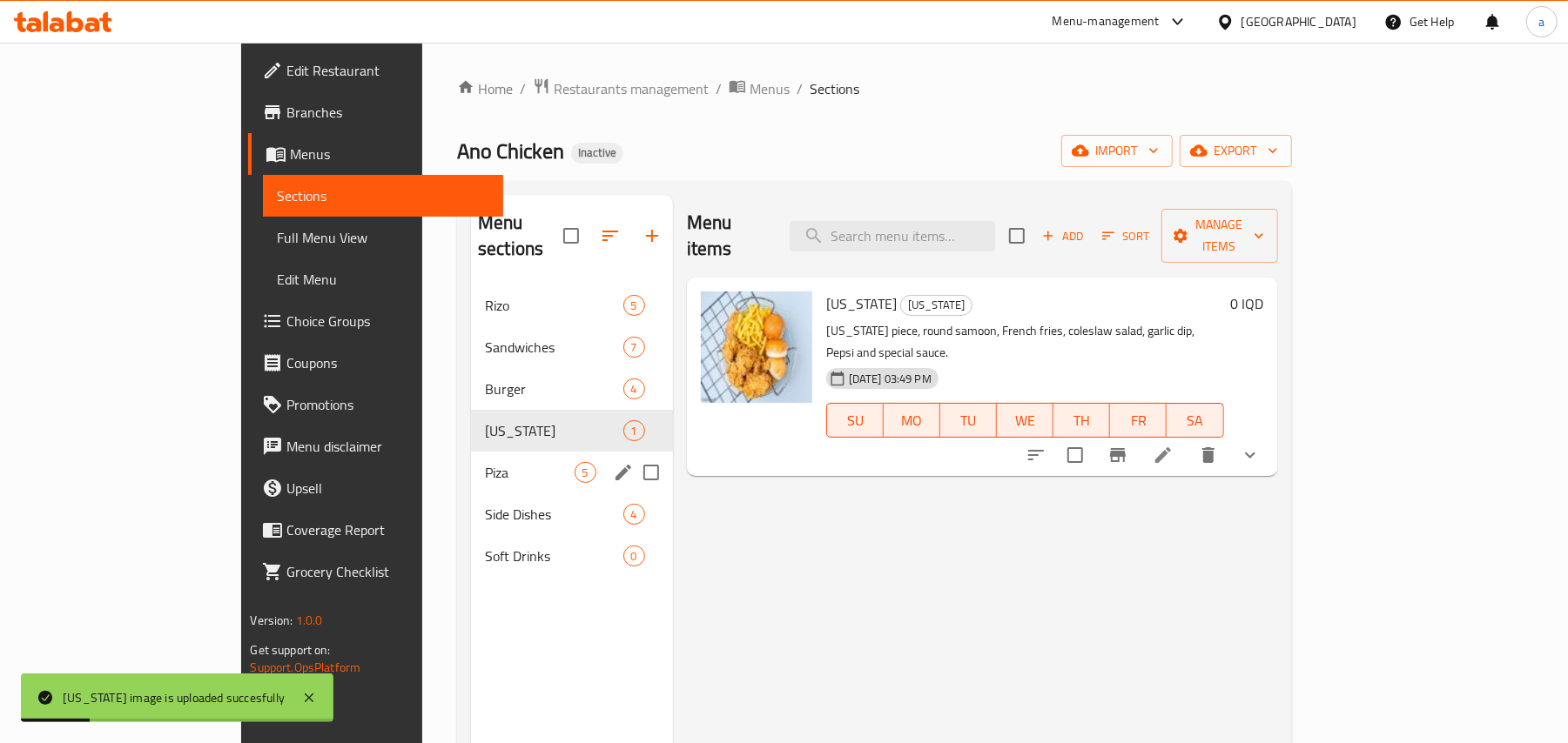
click at [485, 463] on span "Piza" at bounding box center [529, 473] width 89 height 21
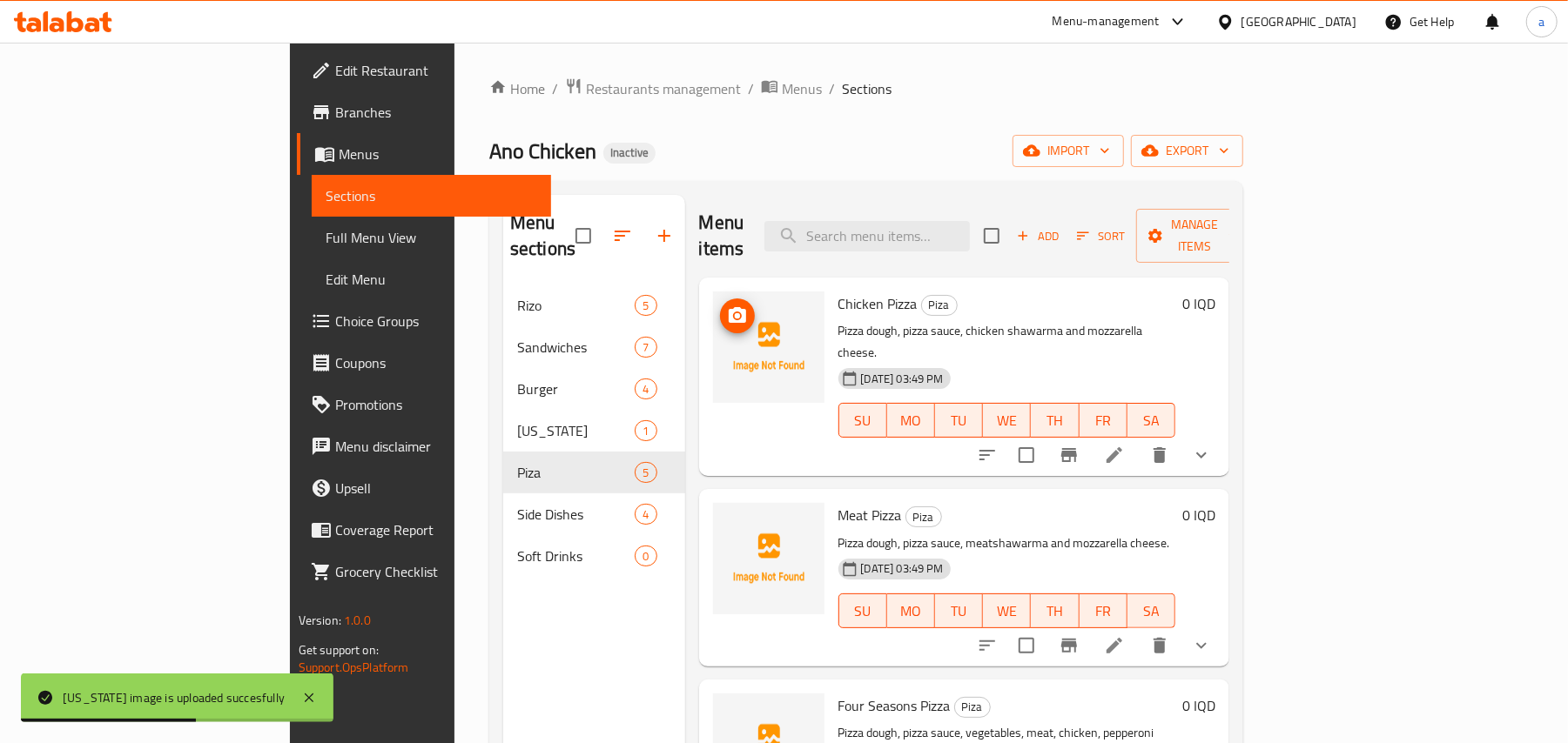
click at [729, 308] on icon "upload picture" at bounding box center [738, 315] width 18 height 16
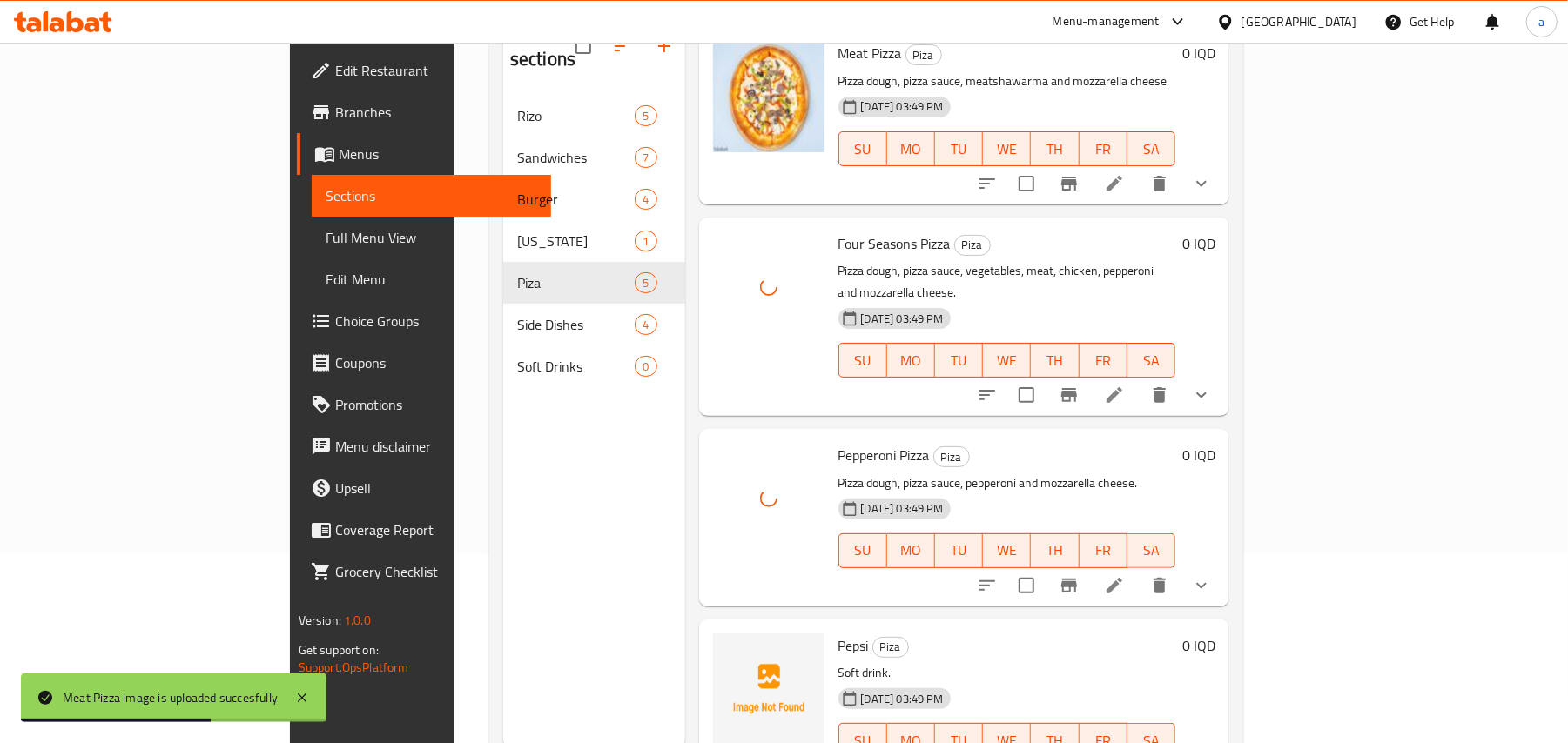
scroll to position [245, 0]
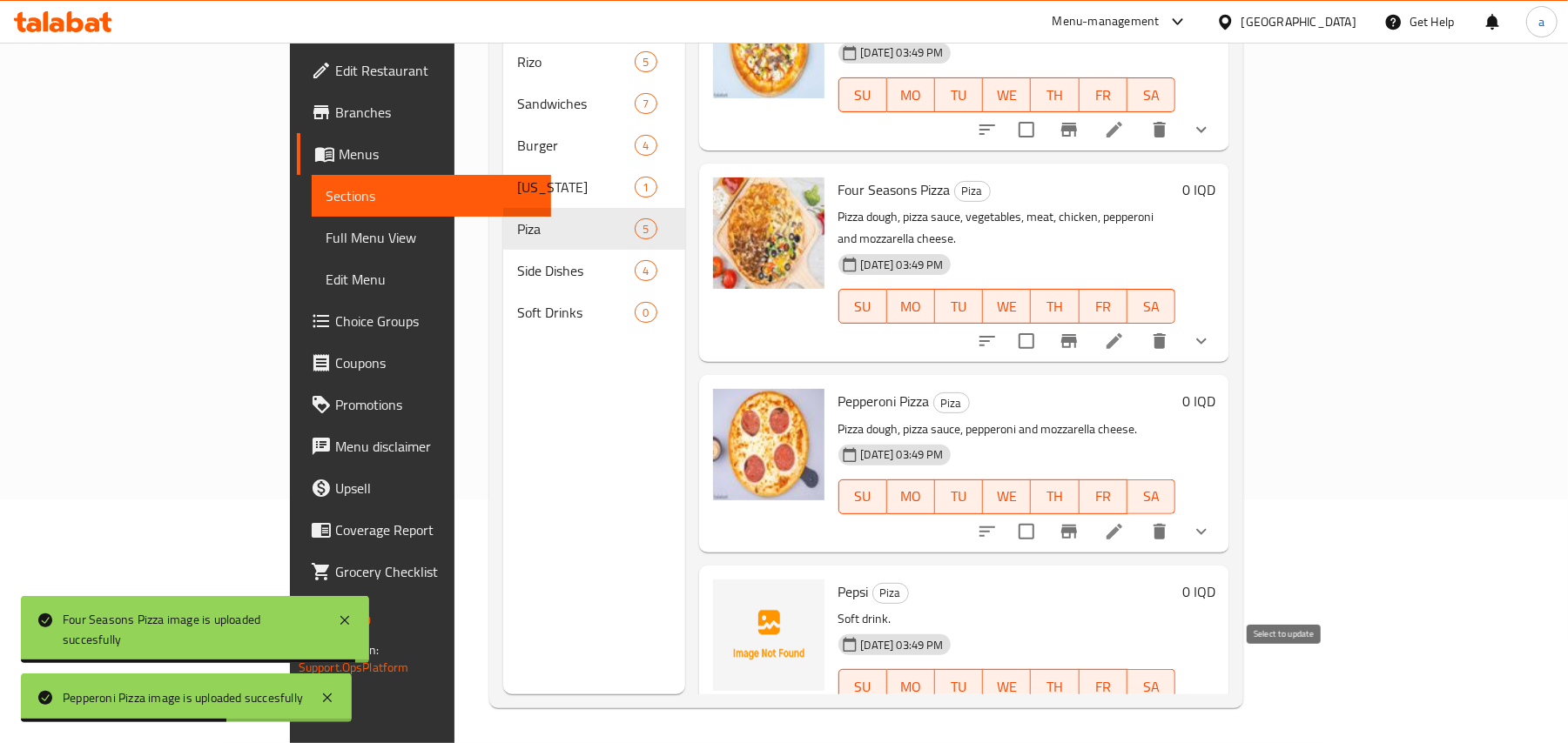
click at [1045, 704] on input "checkbox" at bounding box center [1026, 722] width 37 height 37
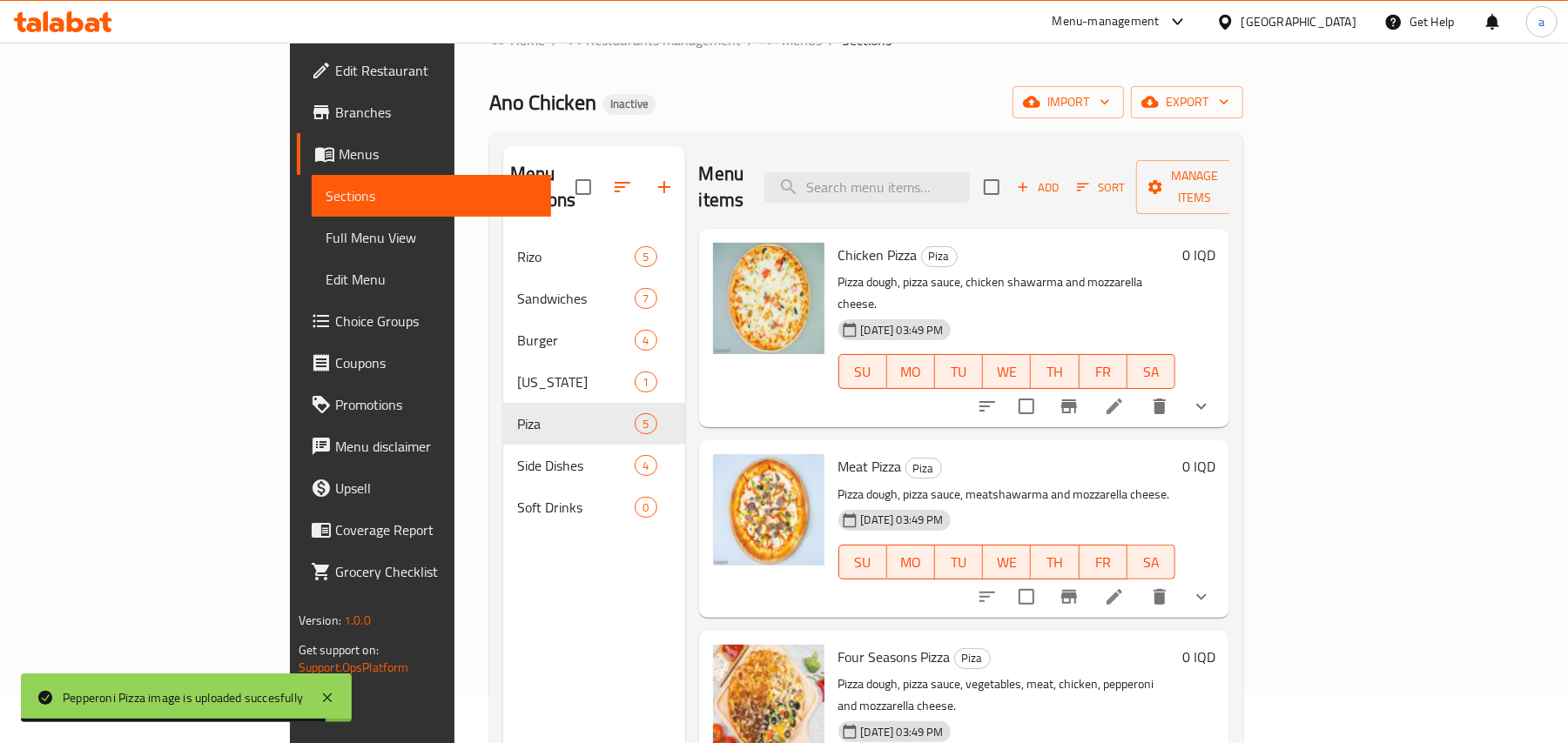
scroll to position [0, 0]
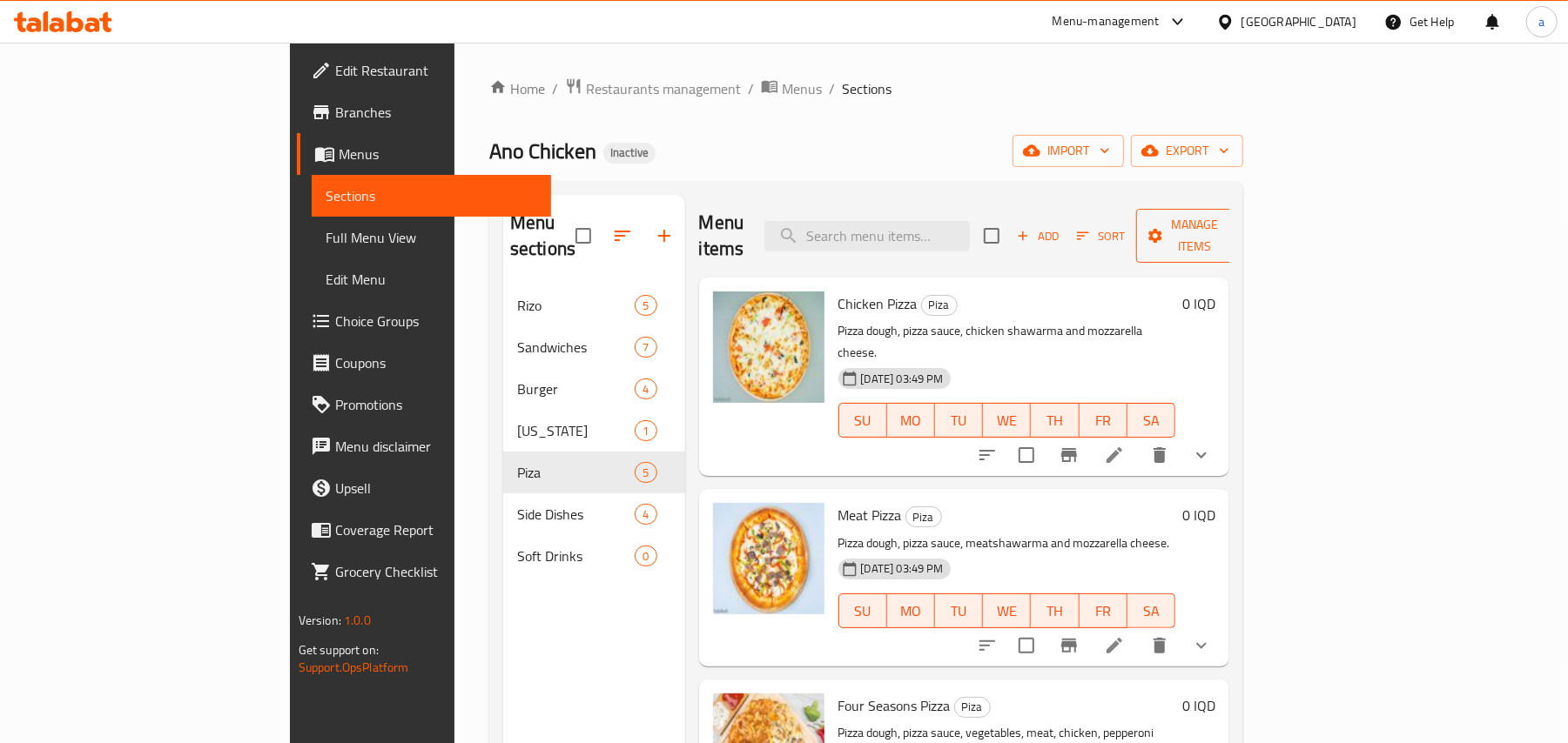
click at [1239, 226] on span "Manage items" at bounding box center [1194, 236] width 89 height 44
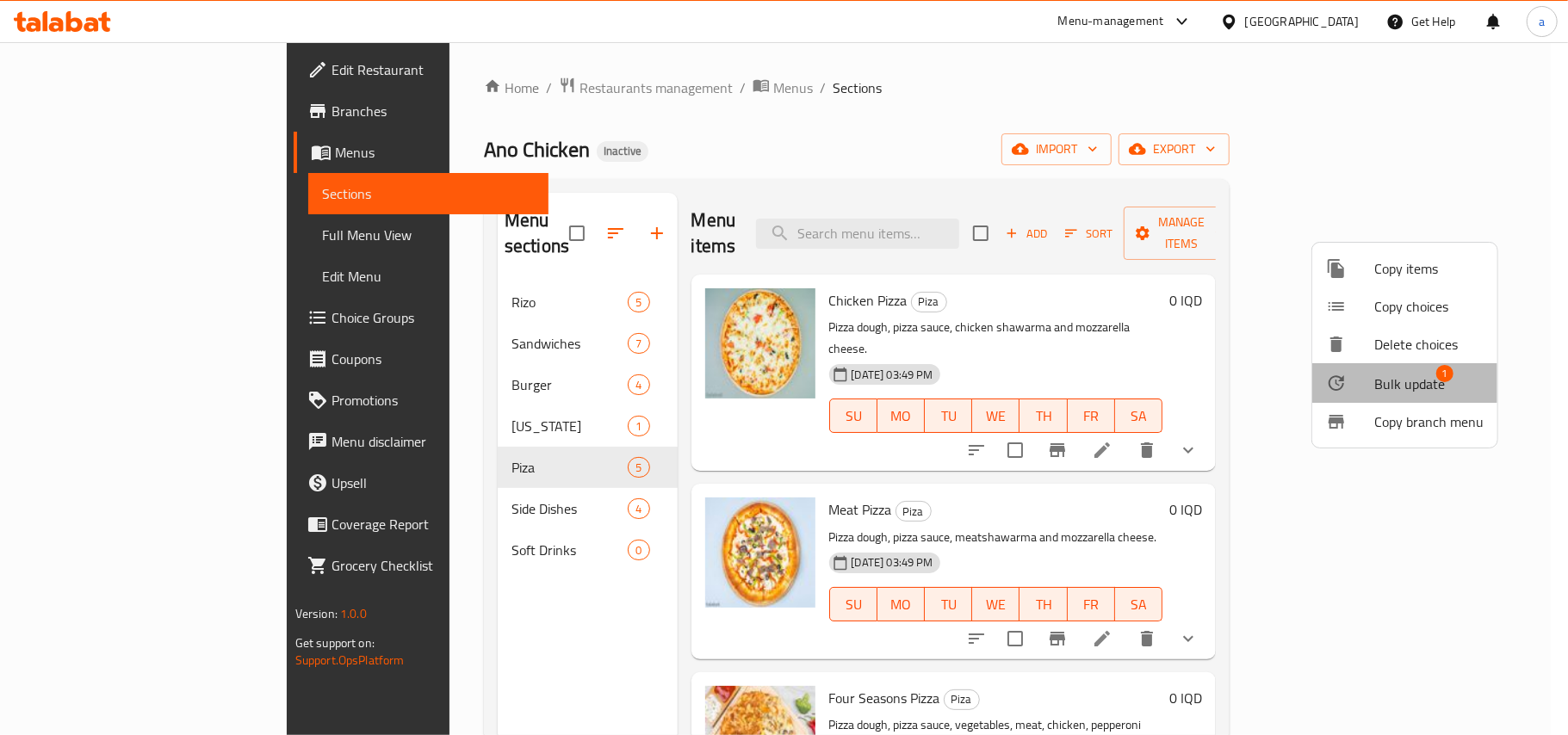
click at [1368, 400] on li "Bulk update 1" at bounding box center [1405, 383] width 185 height 40
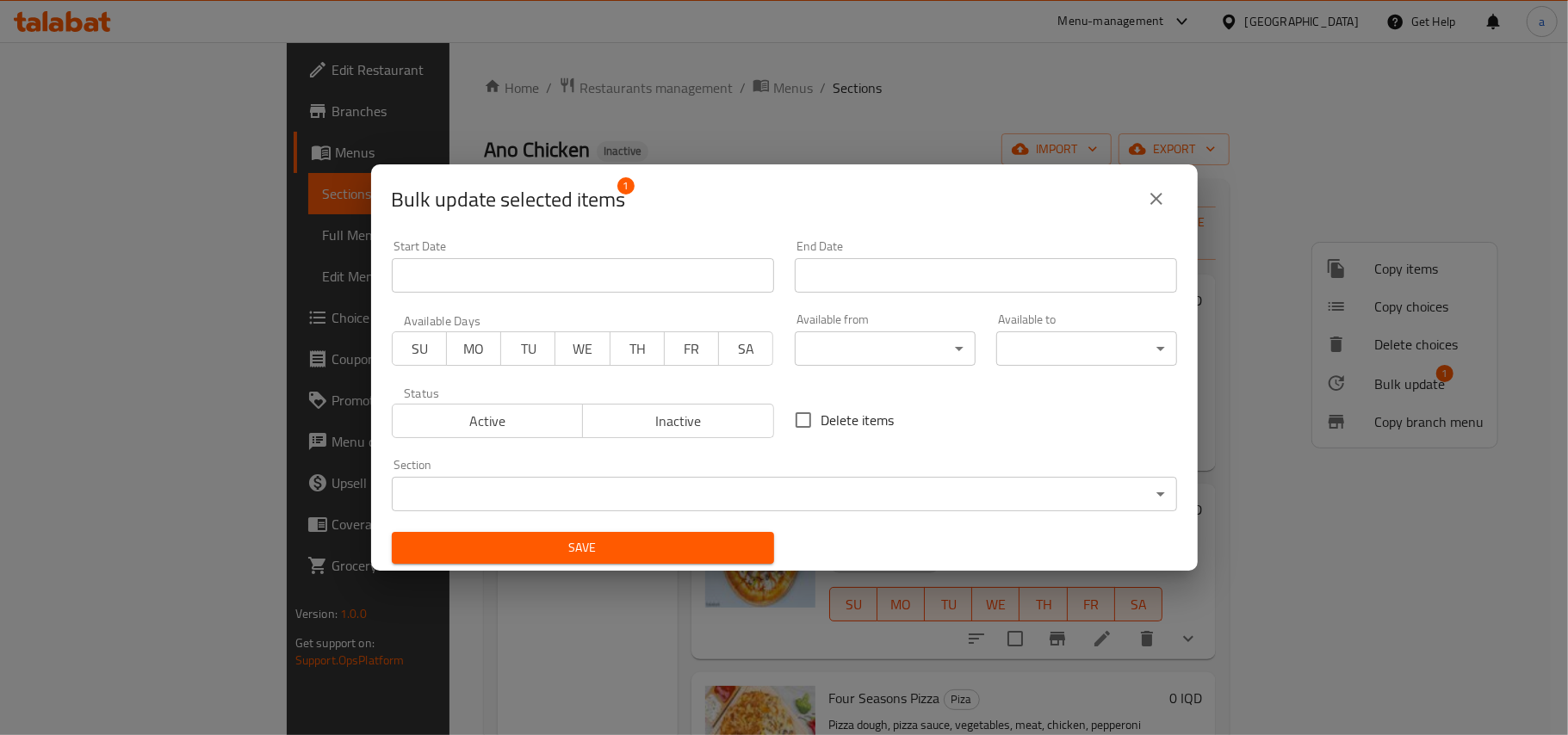
click at [628, 472] on div "Section ​ ​" at bounding box center [784, 485] width 785 height 53
click at [621, 487] on body "​ Menu-management Iraq Get Help a Edit Restaurant Branches Menus Sections Full …" at bounding box center [784, 389] width 1568 height 693
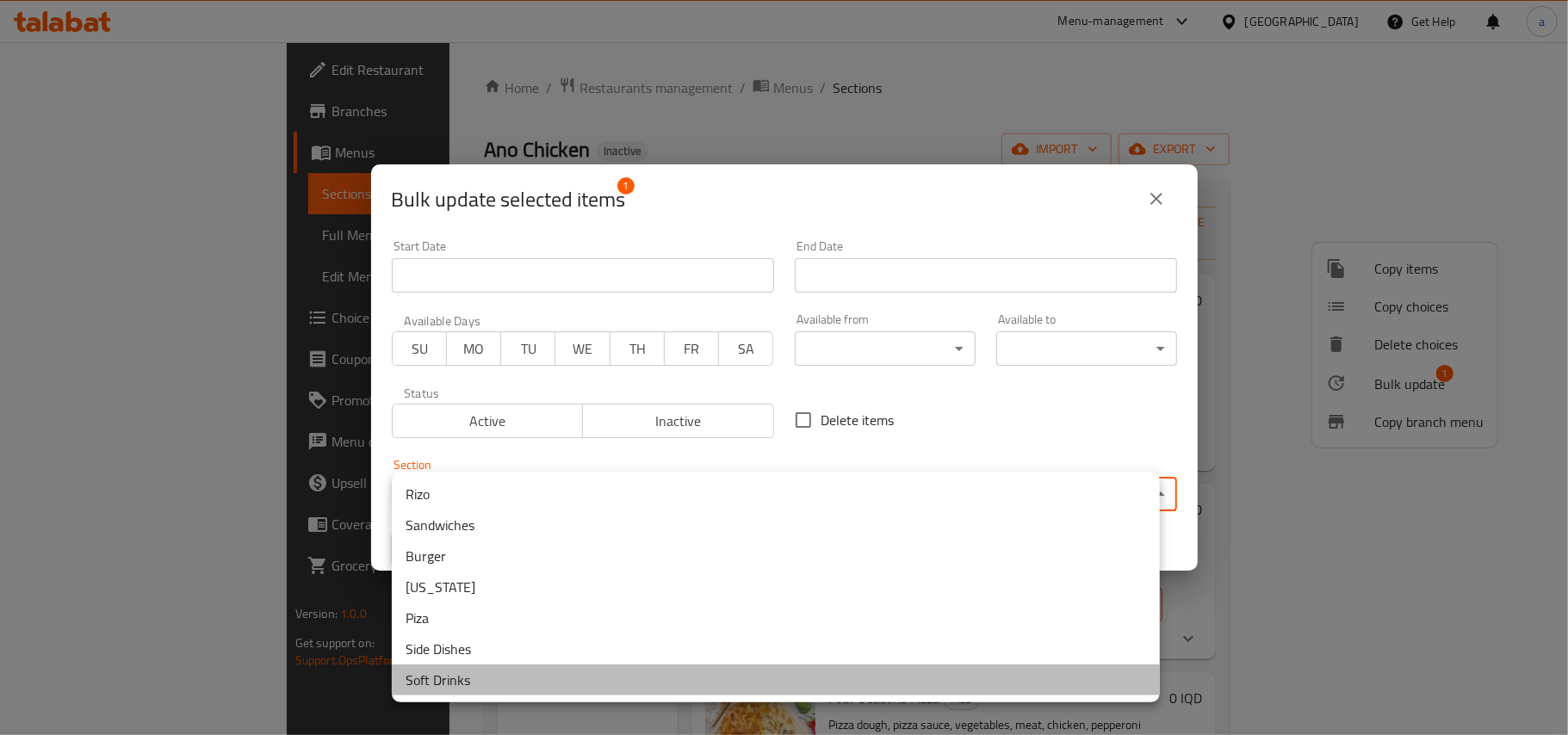
click at [459, 686] on li "Soft Drinks" at bounding box center [776, 680] width 768 height 31
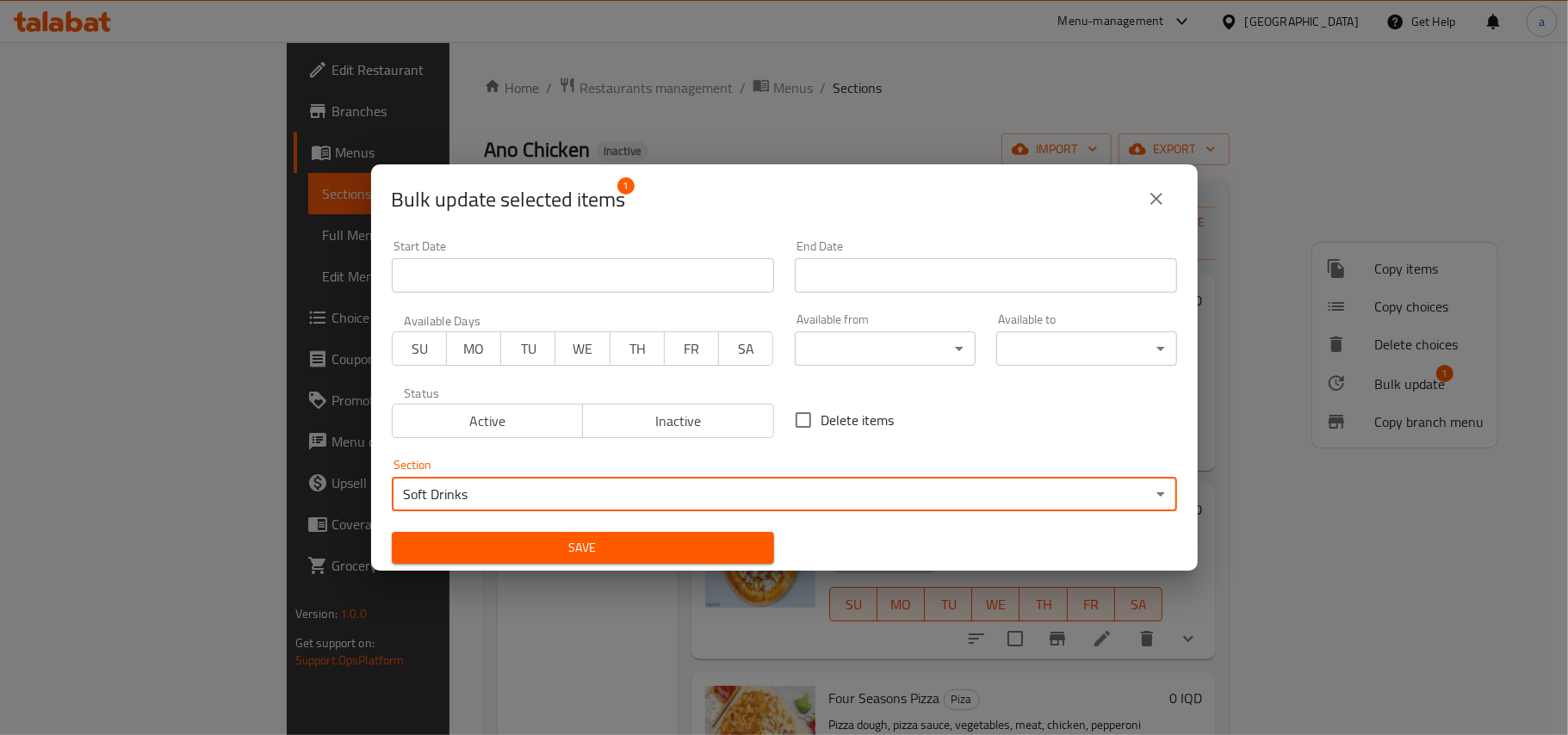
click at [558, 555] on span "Save" at bounding box center [582, 548] width 355 height 22
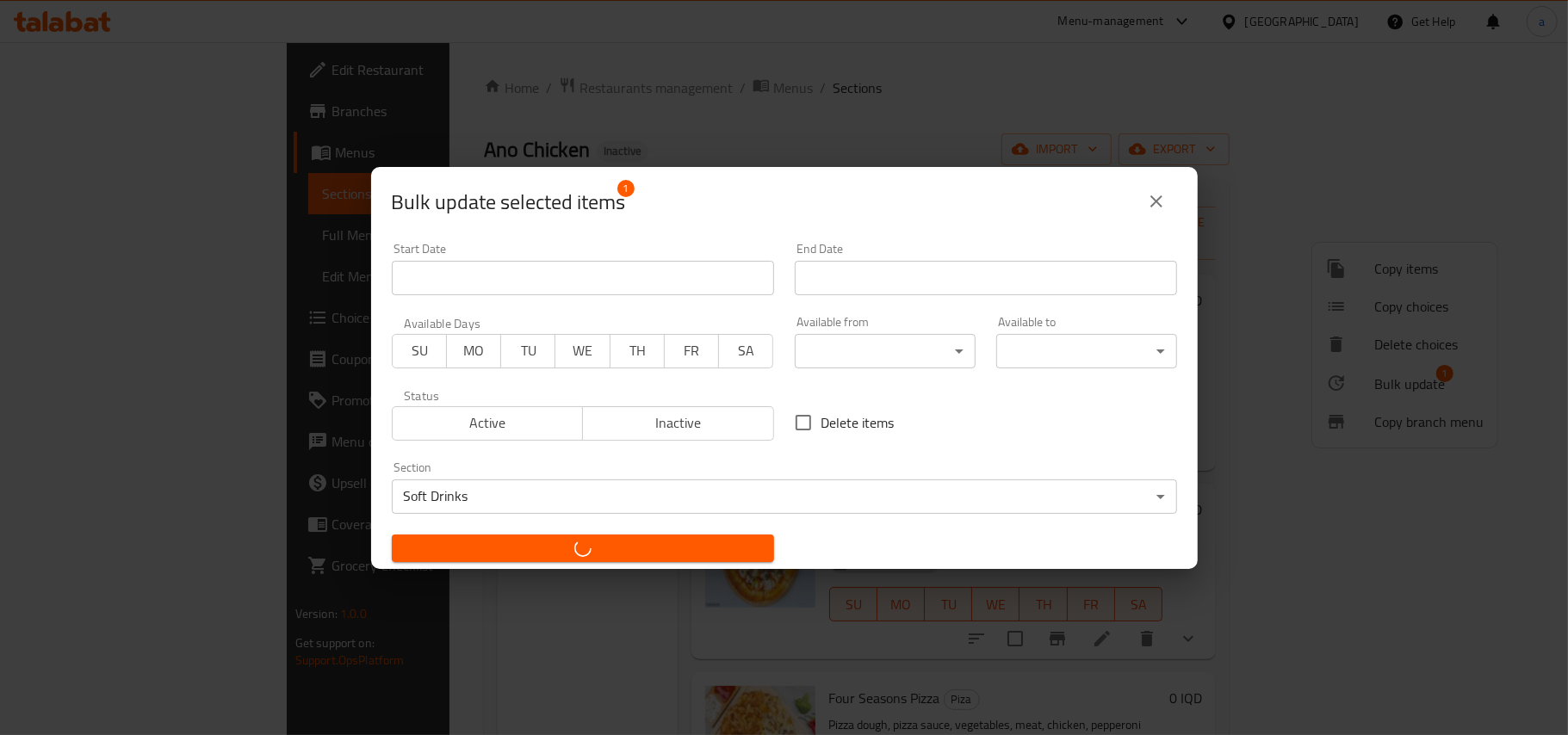
checkbox input "false"
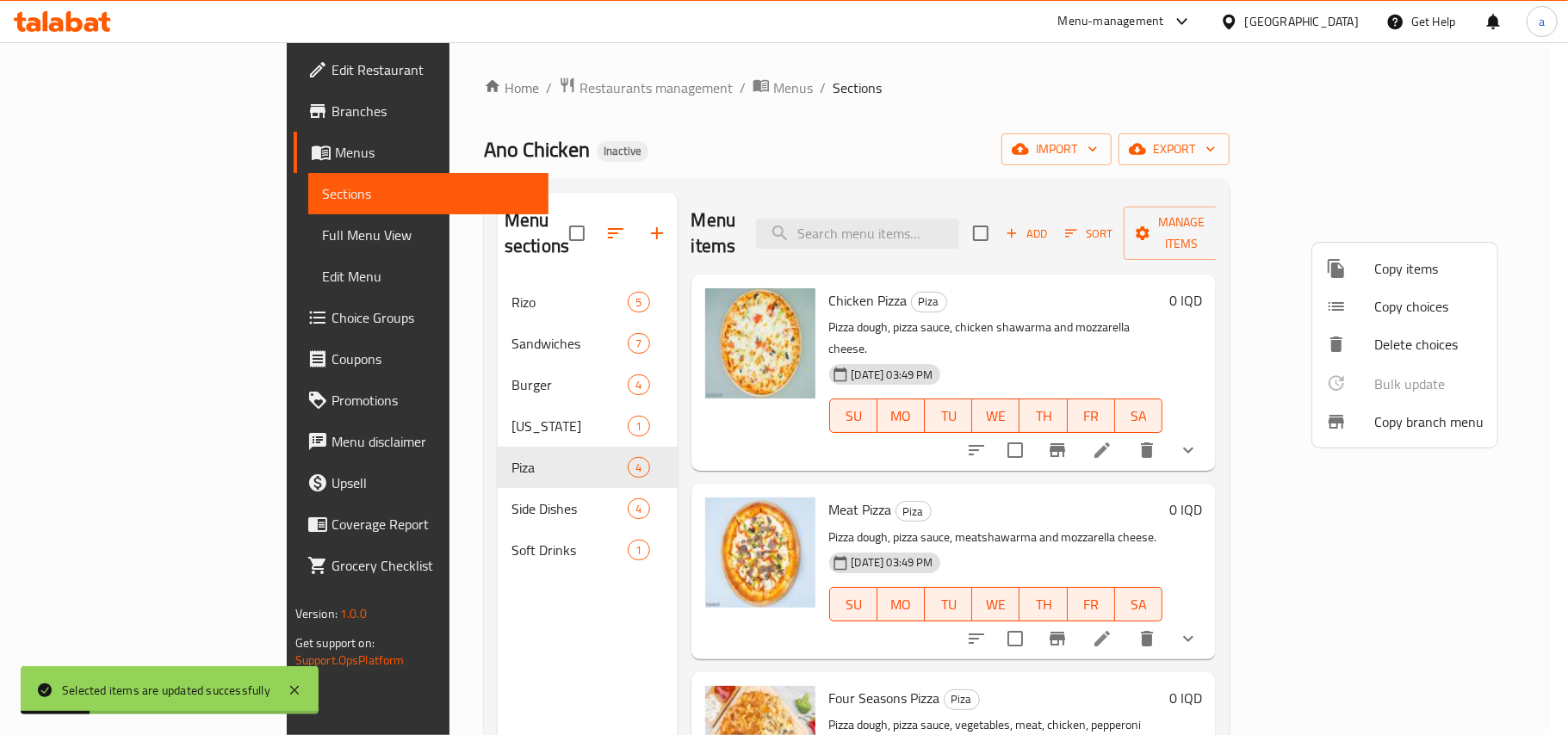
click at [579, 581] on div at bounding box center [784, 368] width 1568 height 735
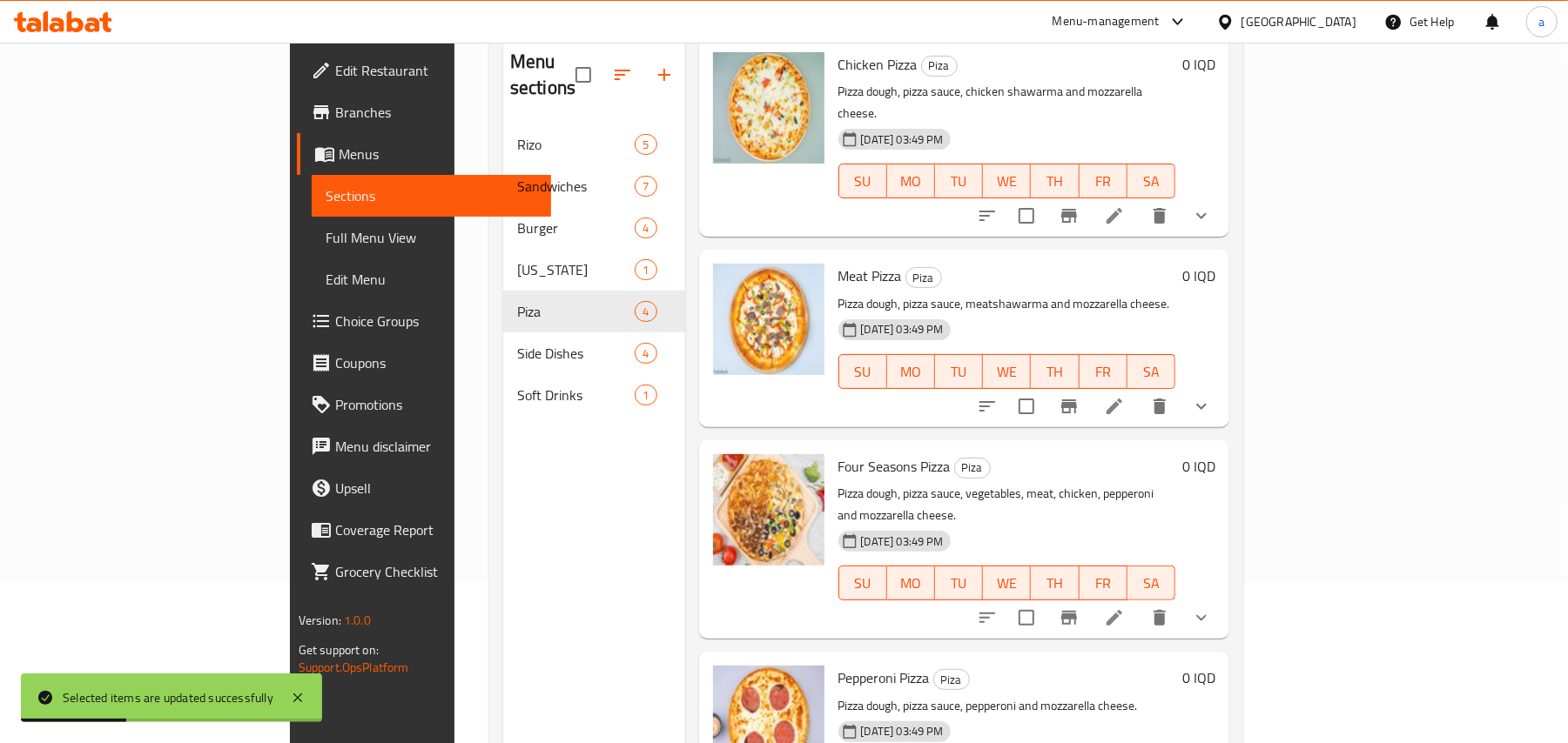
scroll to position [245, 0]
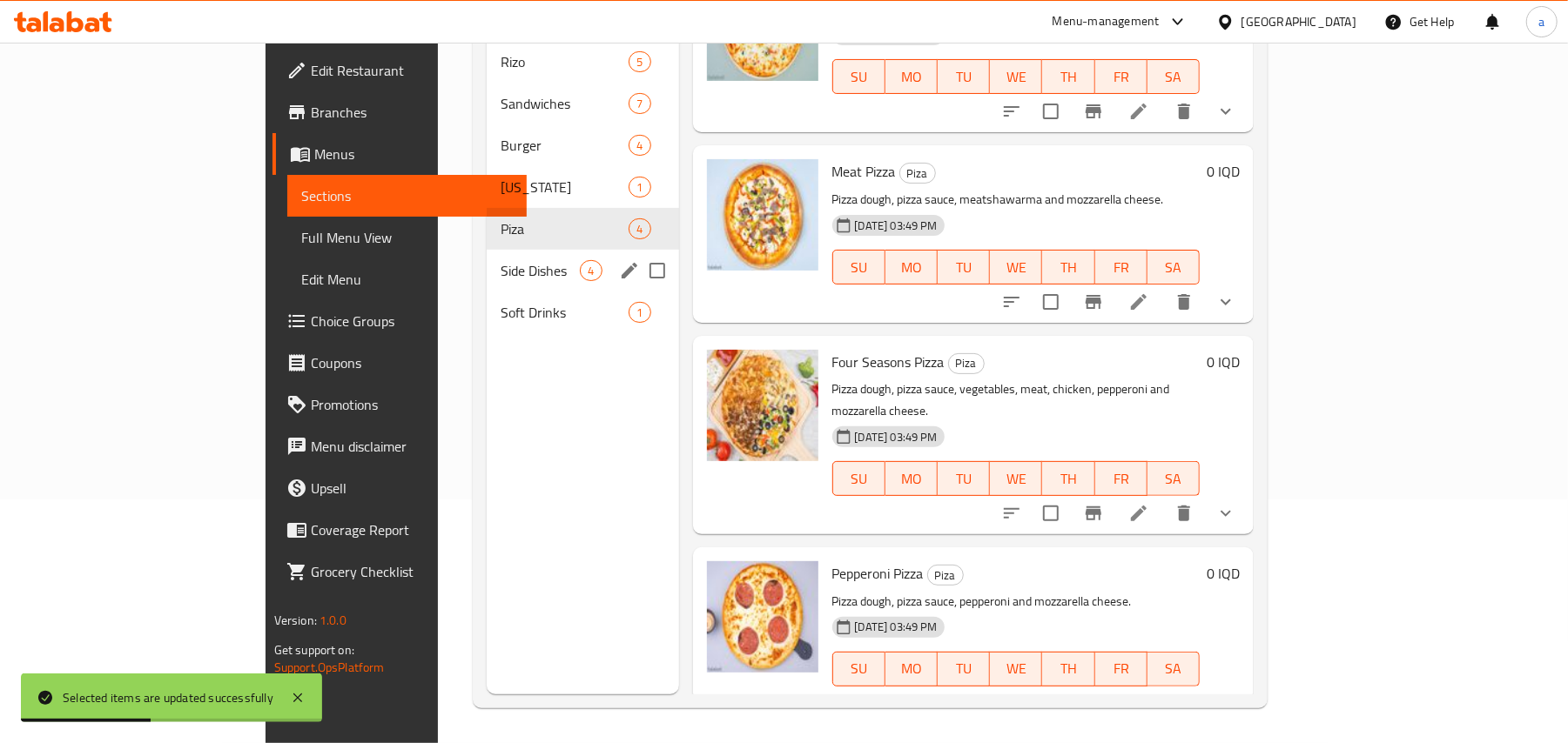
click at [486, 272] on div "Side Dishes 4" at bounding box center [582, 271] width 192 height 42
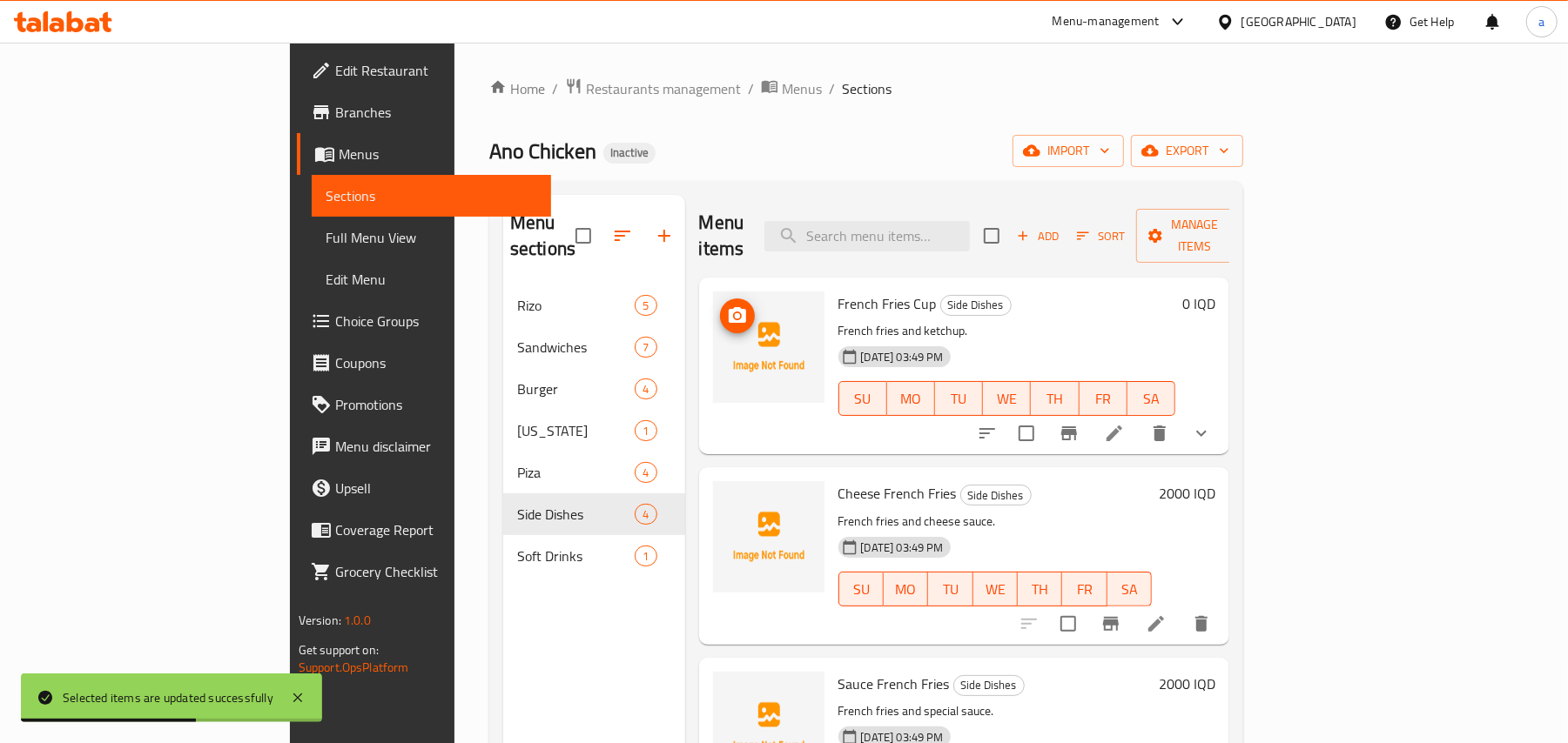
click at [729, 308] on icon "upload picture" at bounding box center [738, 315] width 18 height 16
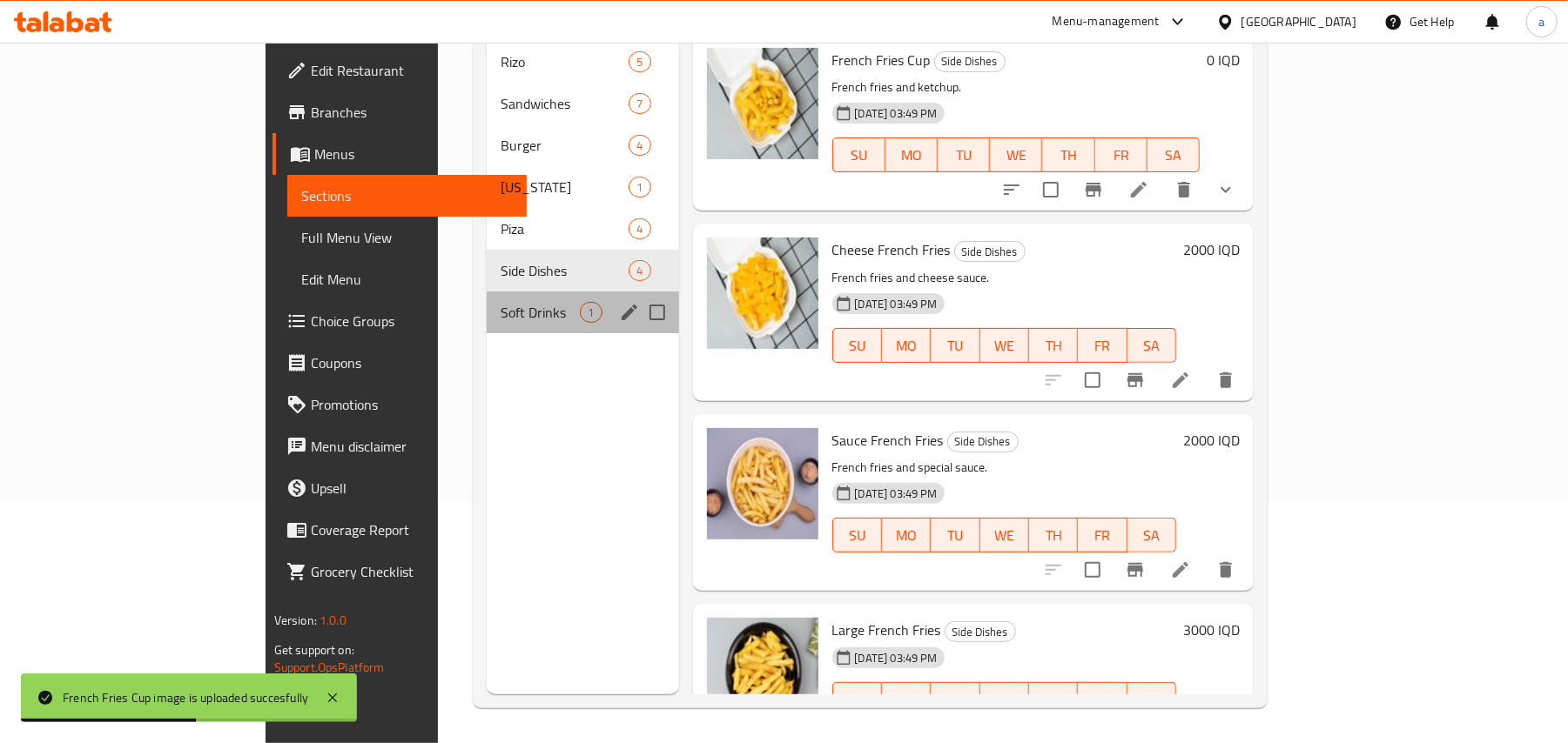
click at [505, 302] on span "Soft Drinks" at bounding box center [540, 313] width 79 height 21
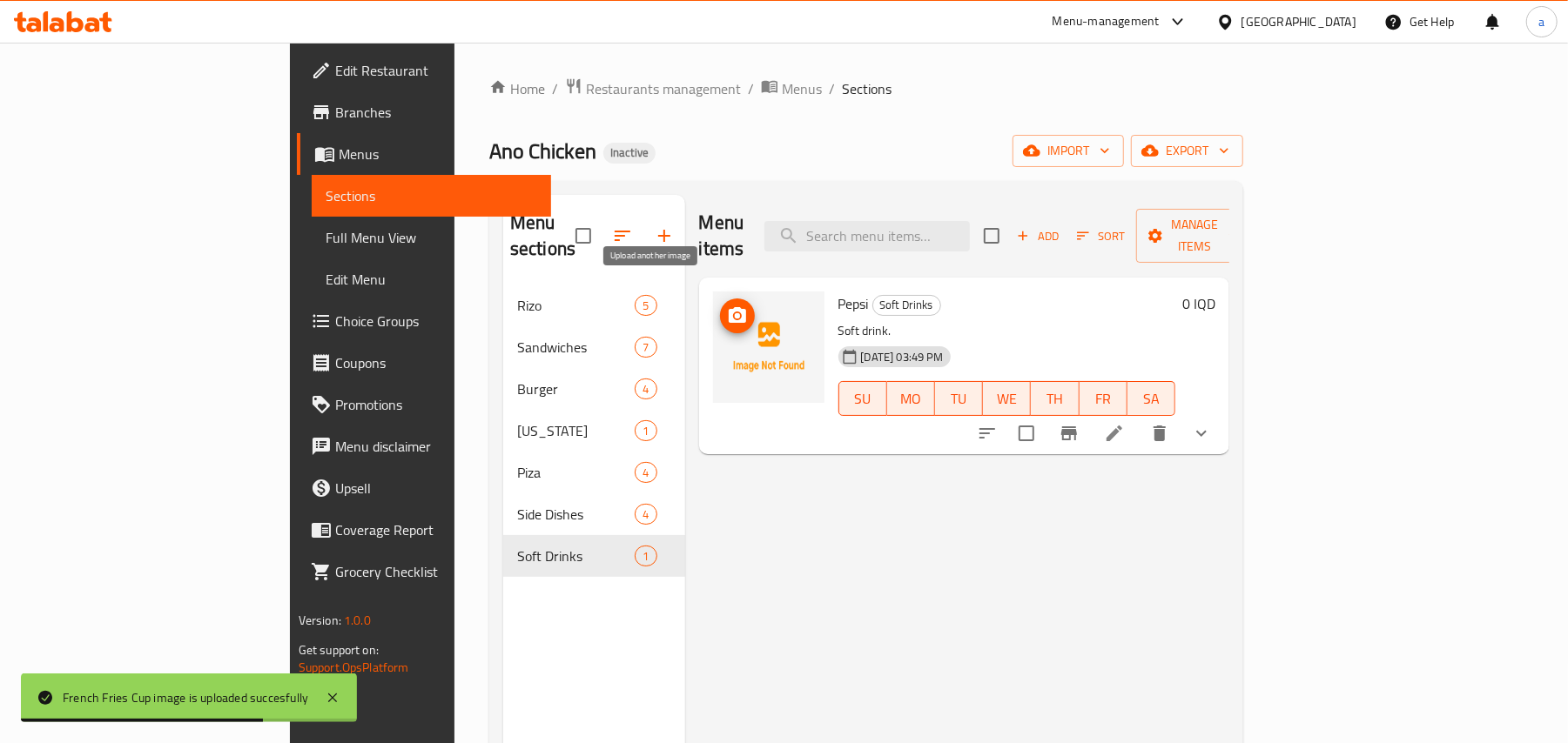
click at [729, 308] on icon "upload picture" at bounding box center [738, 315] width 18 height 16
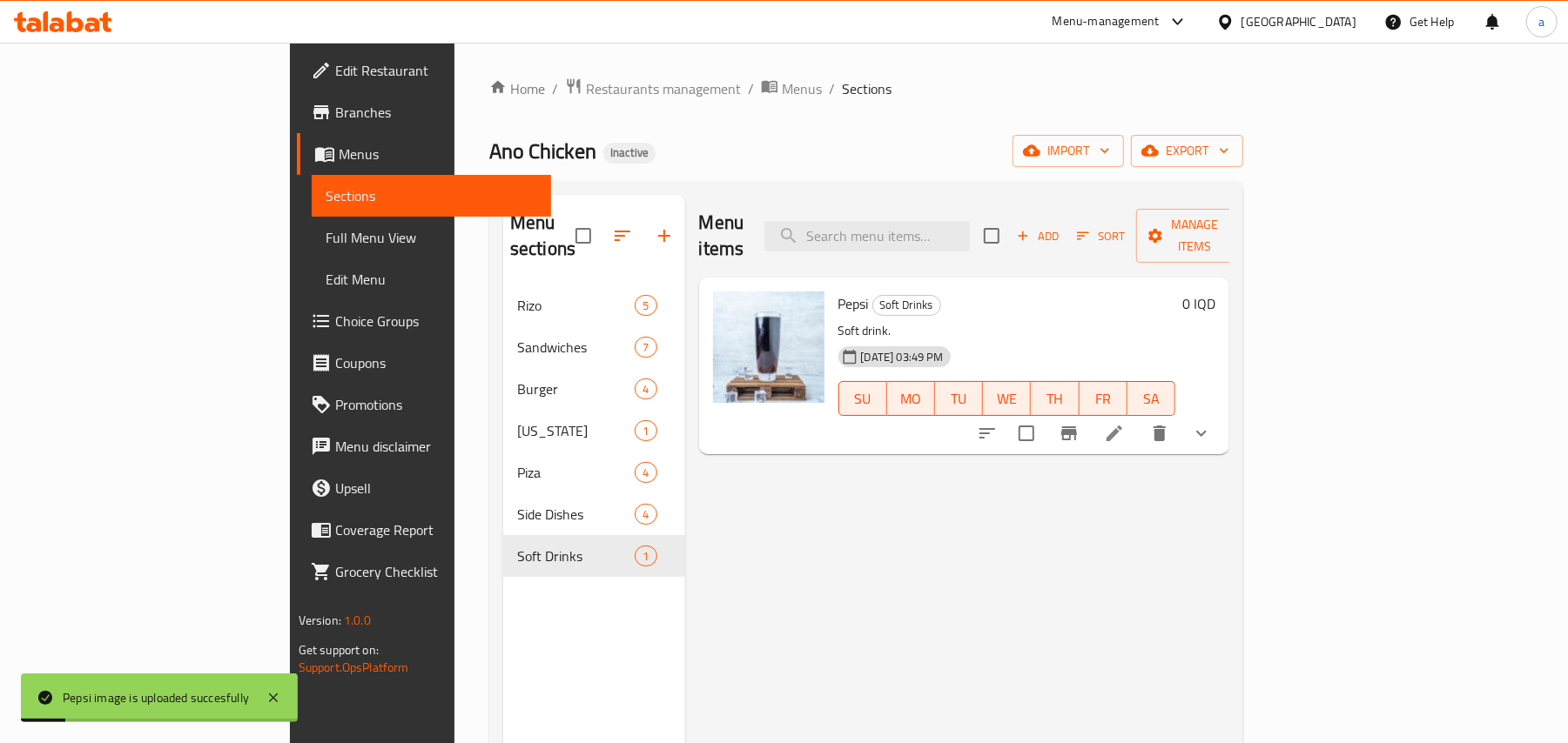
click at [326, 245] on span "Full Menu View" at bounding box center [432, 237] width 212 height 21
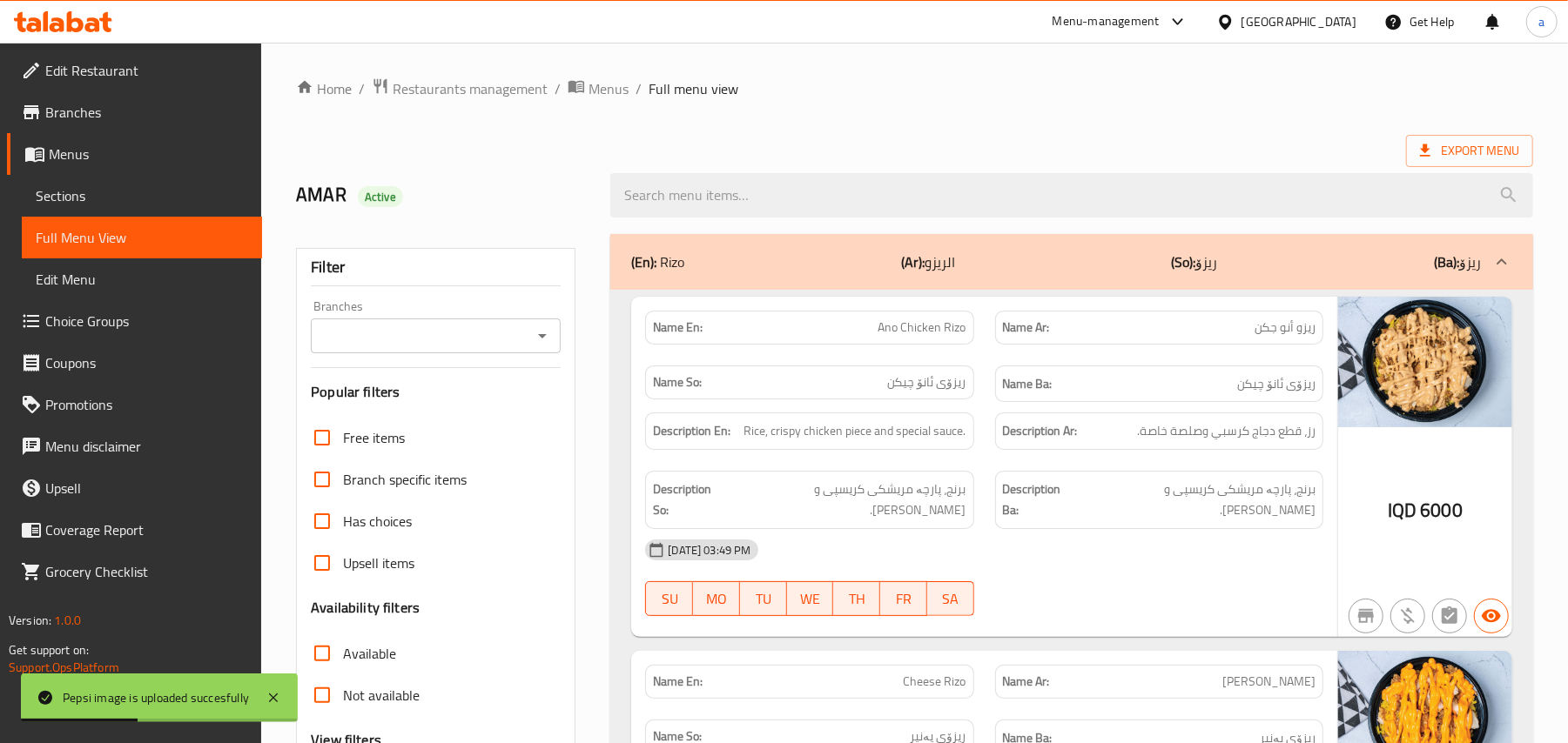
click at [536, 332] on icon "Open" at bounding box center [543, 336] width 21 height 21
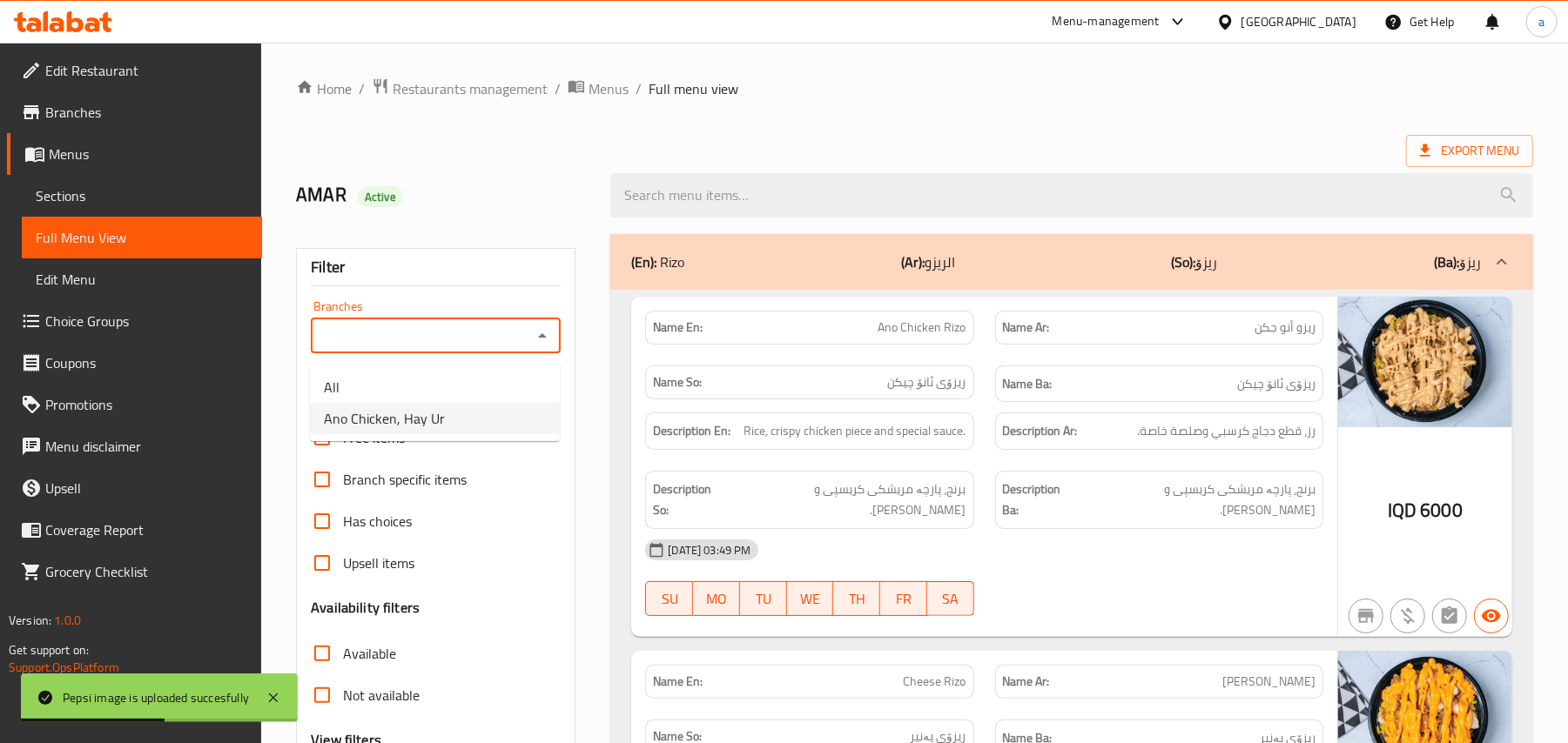
click at [444, 419] on span "Ano Chicken, Hay Ur" at bounding box center [385, 419] width 121 height 21
type input "Ano Chicken, Hay Ur"
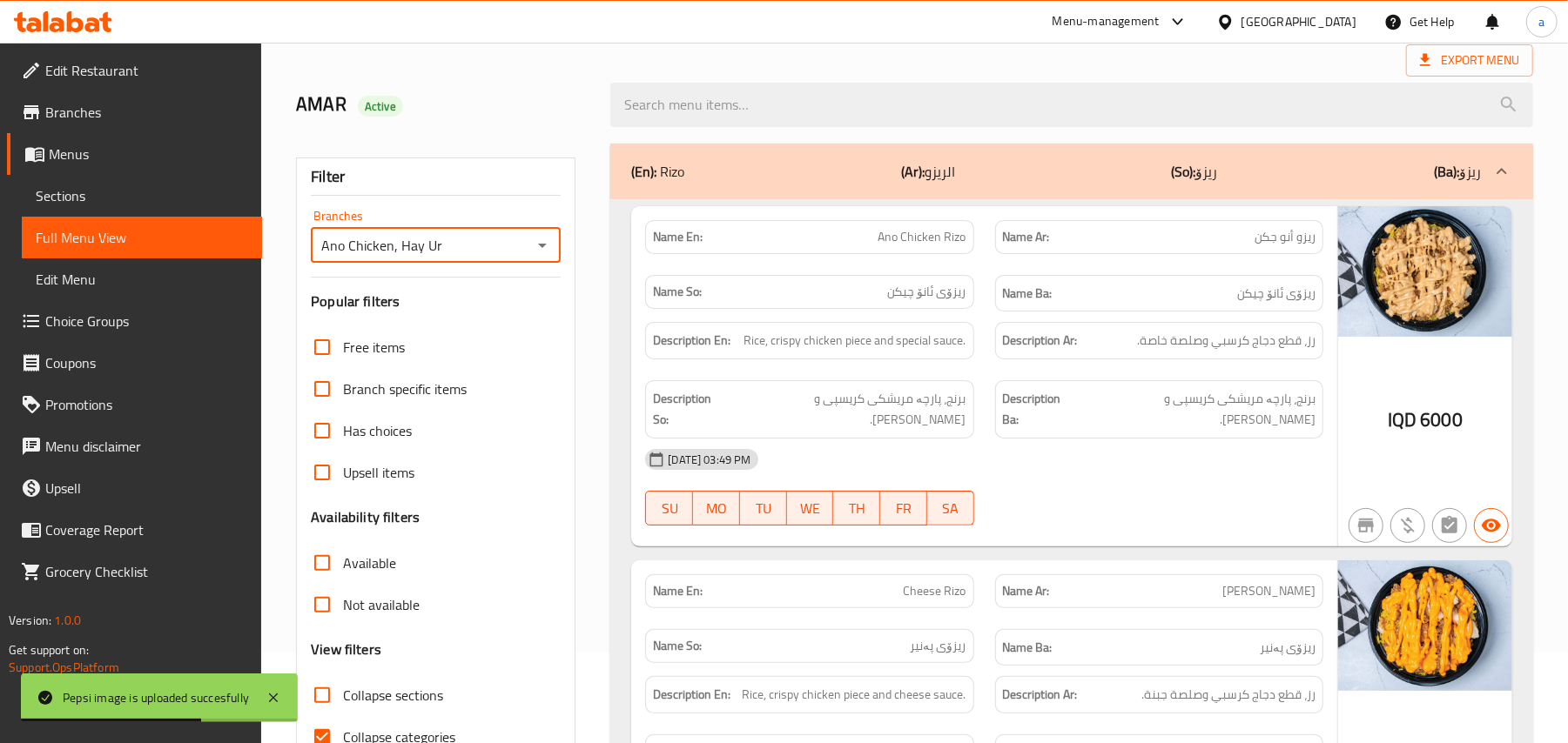
scroll to position [210, 0]
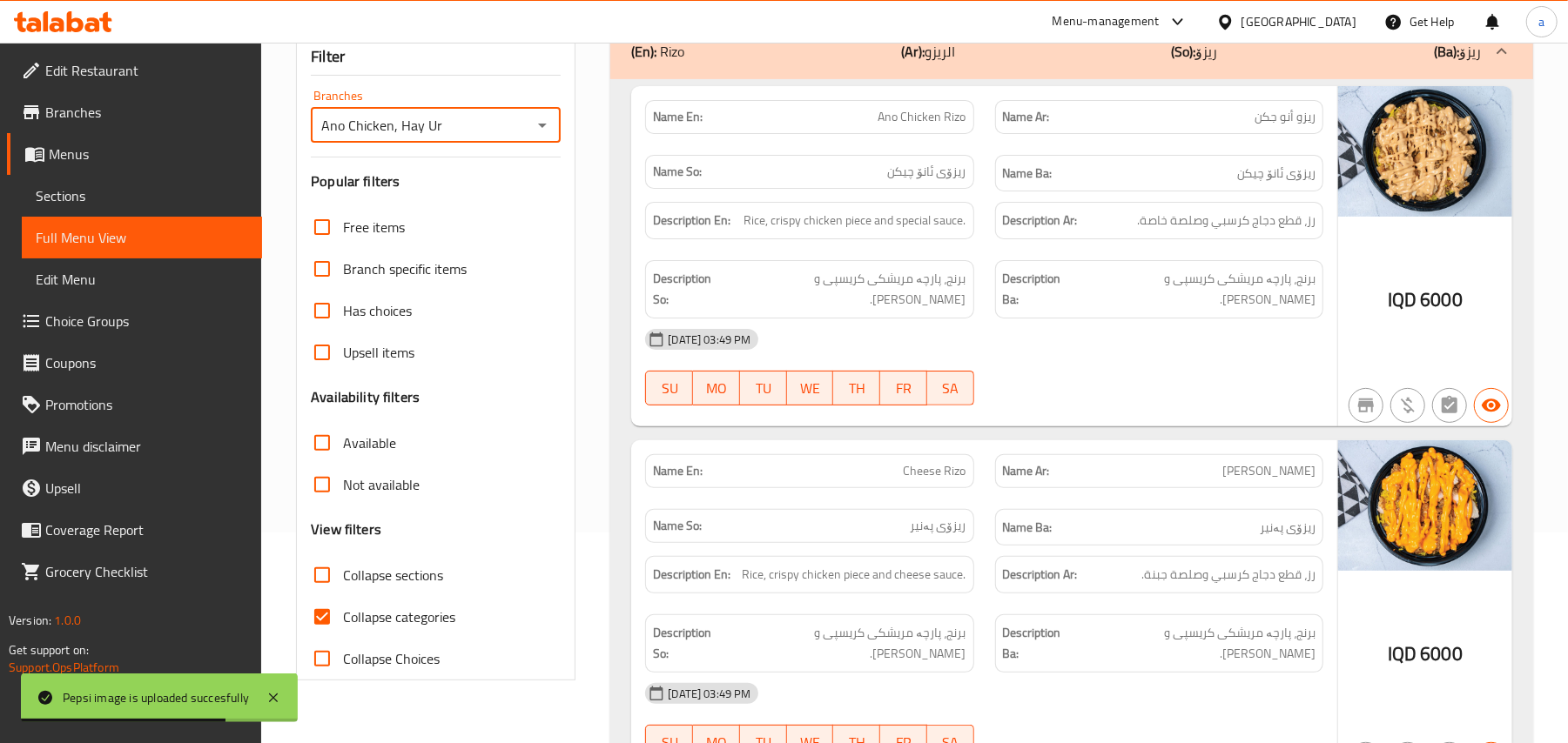
click at [335, 635] on input "Collapse categories" at bounding box center [323, 618] width 42 height 42
checkbox input "false"
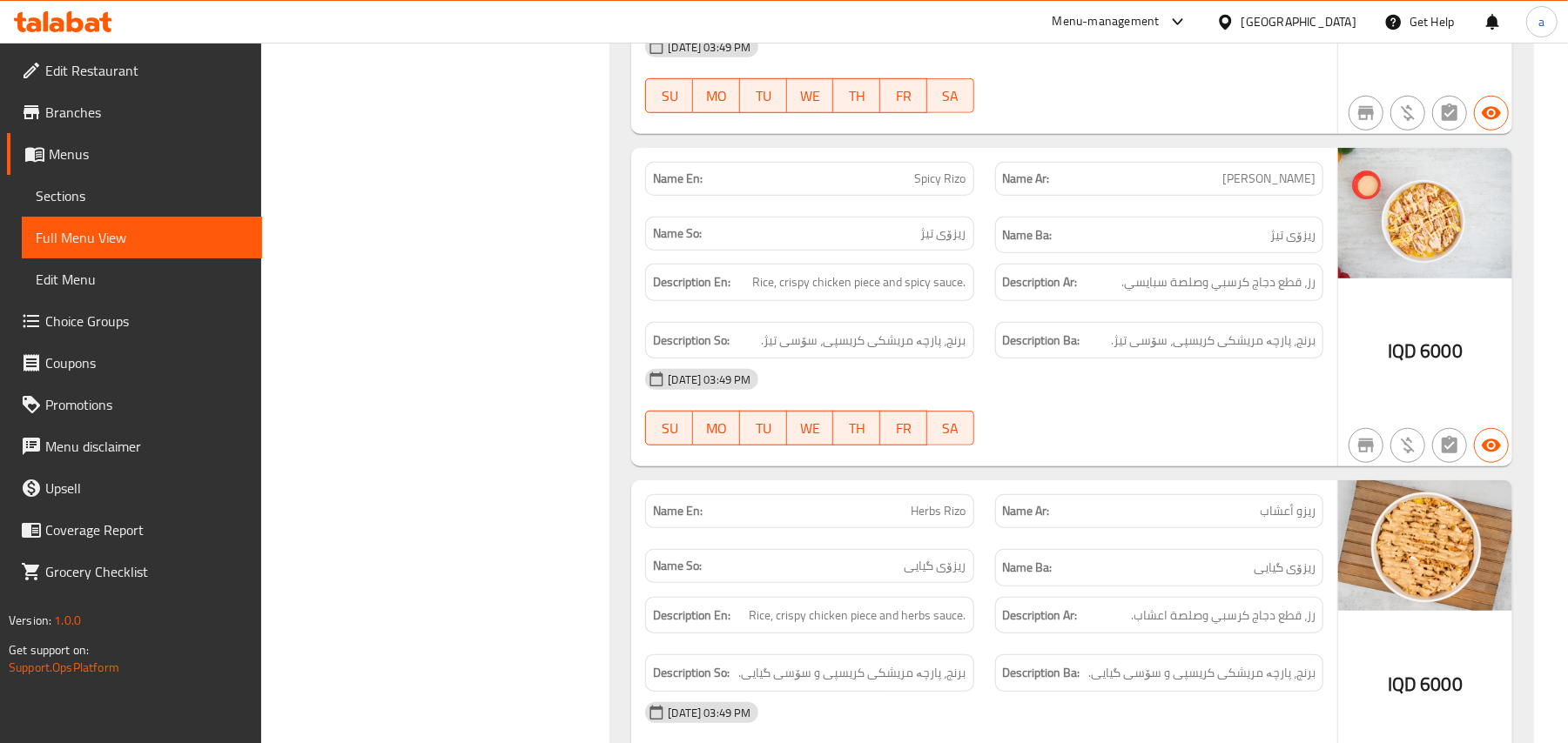
scroll to position [861, 0]
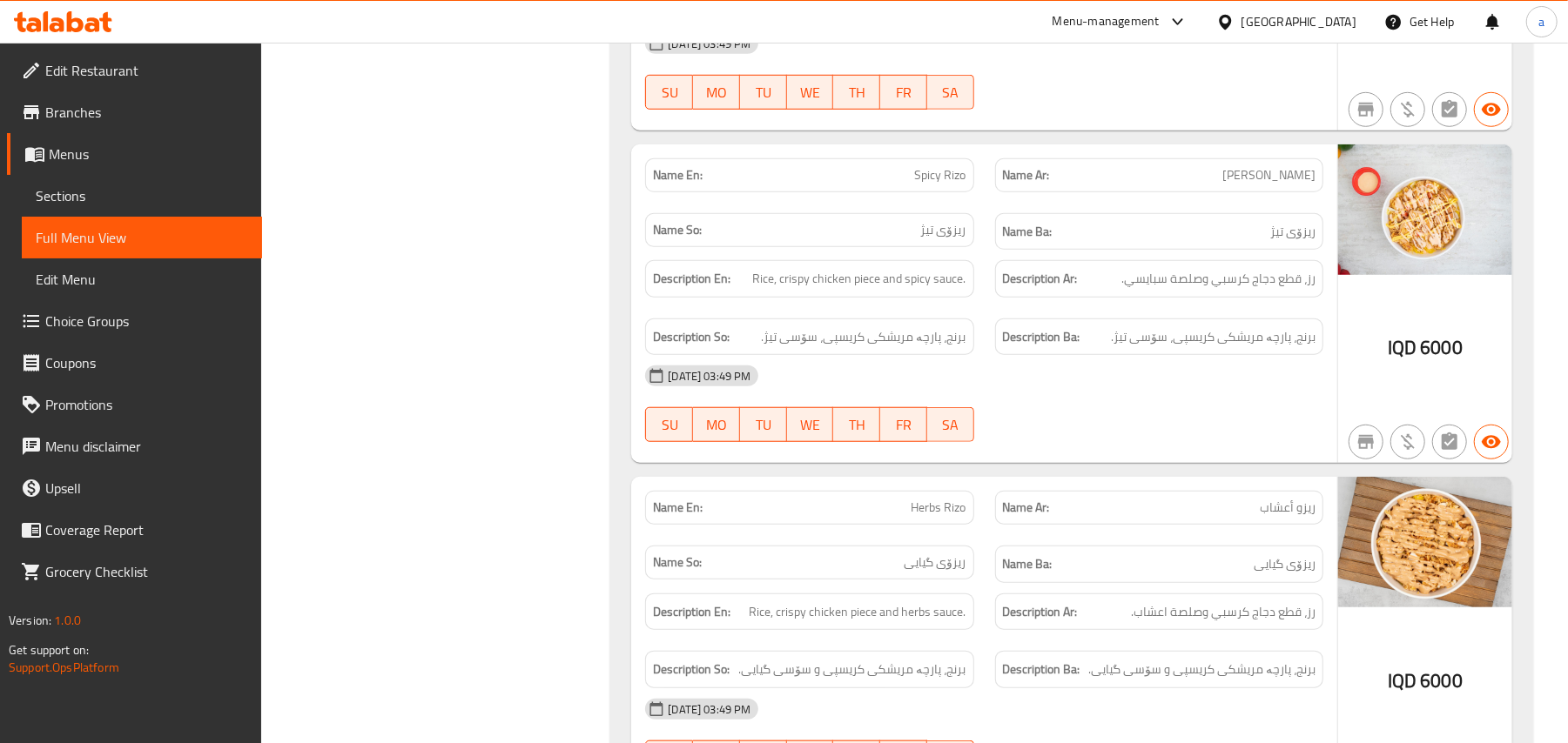
click at [934, 166] on span "Spicy Rizo" at bounding box center [940, 175] width 52 height 18
copy span "Spicy Rizo"
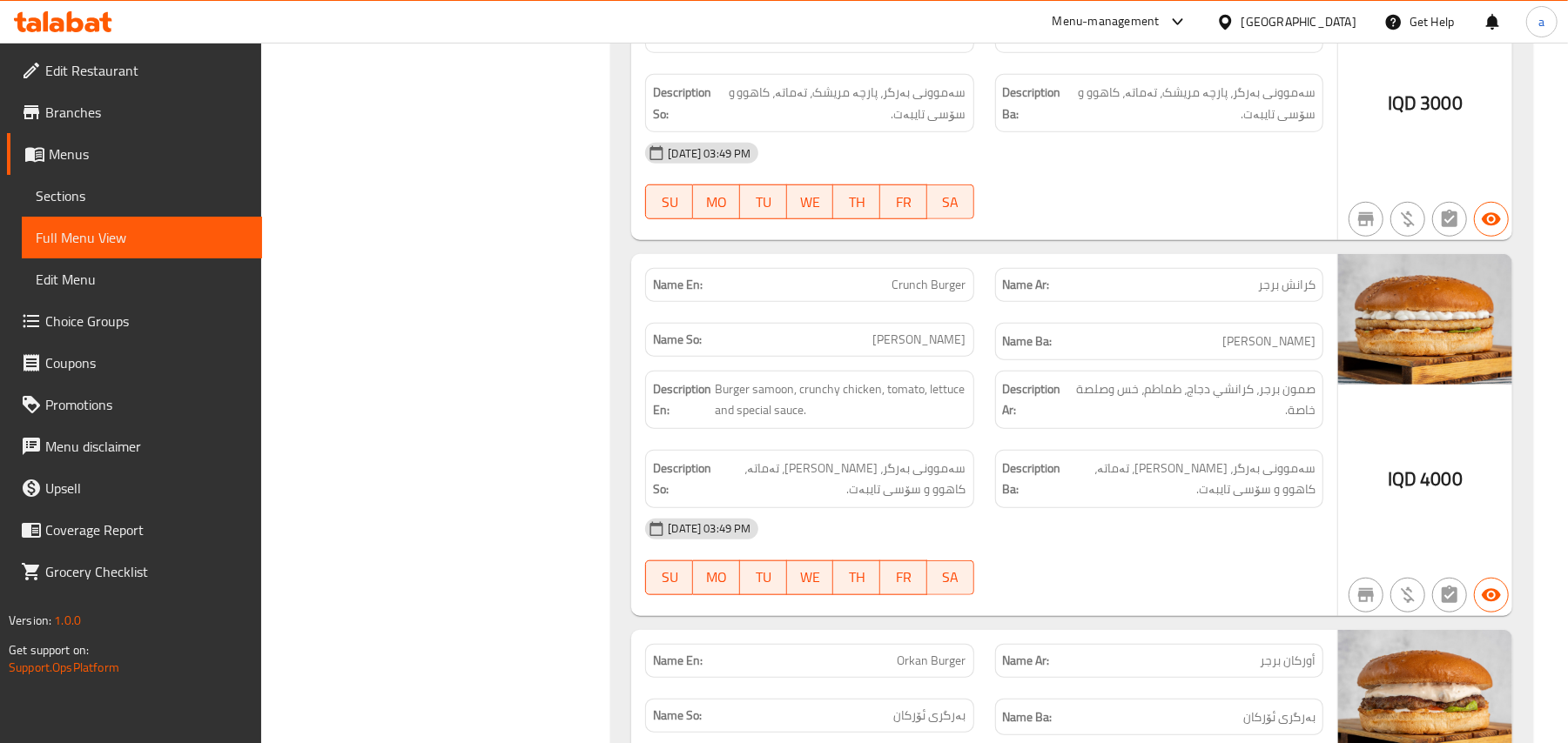
scroll to position [5689, 0]
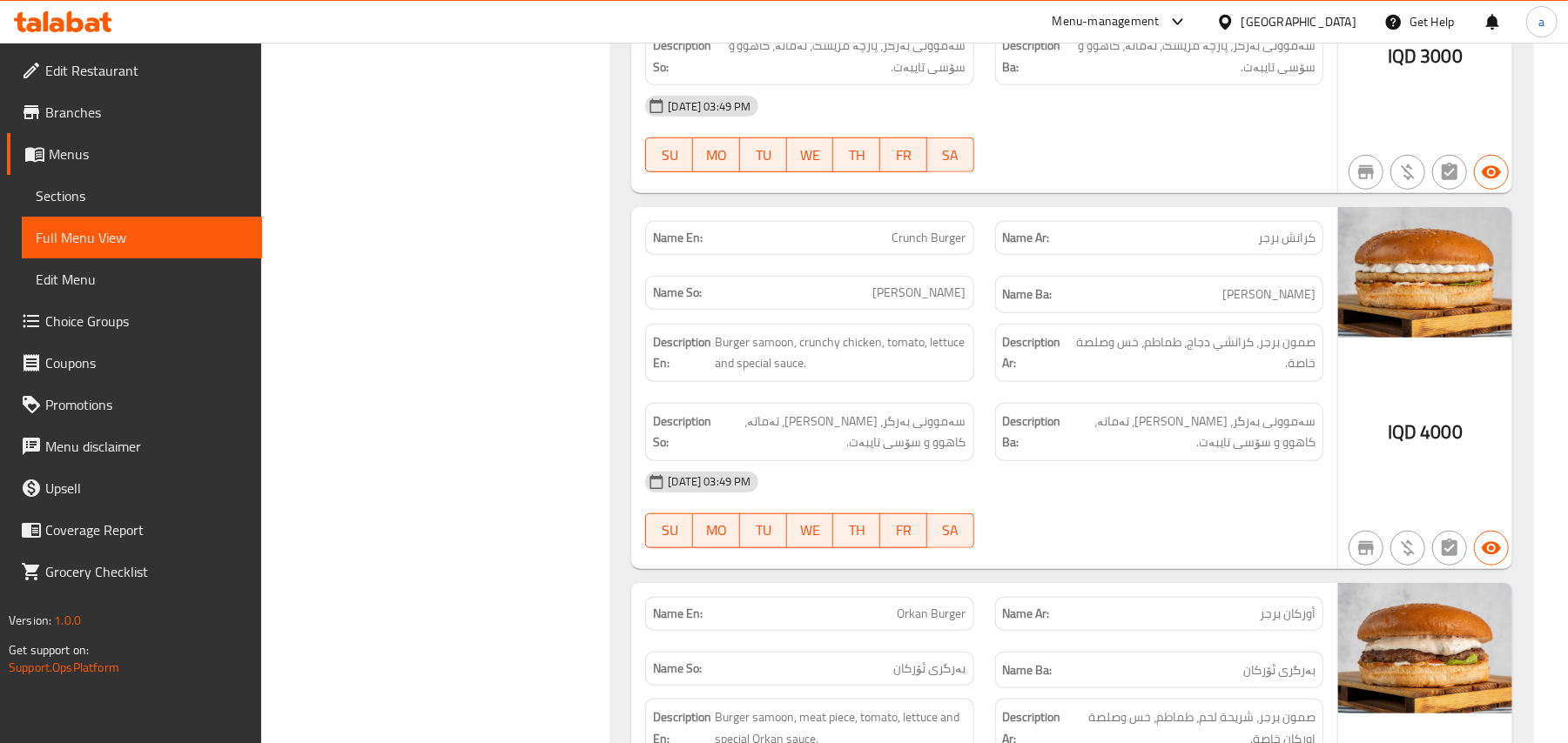
copy span "Crunch"
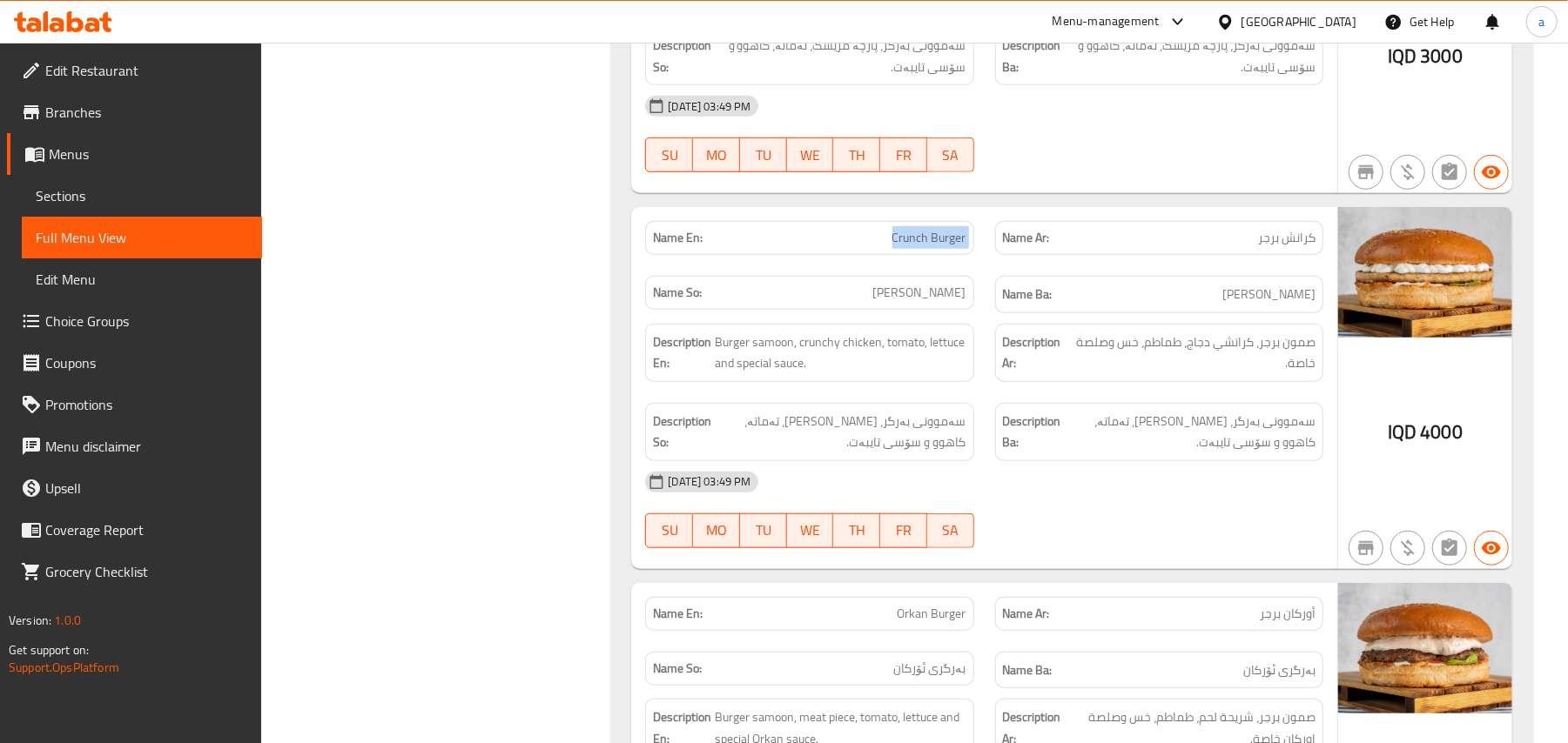
copy span "Crunch Burger"
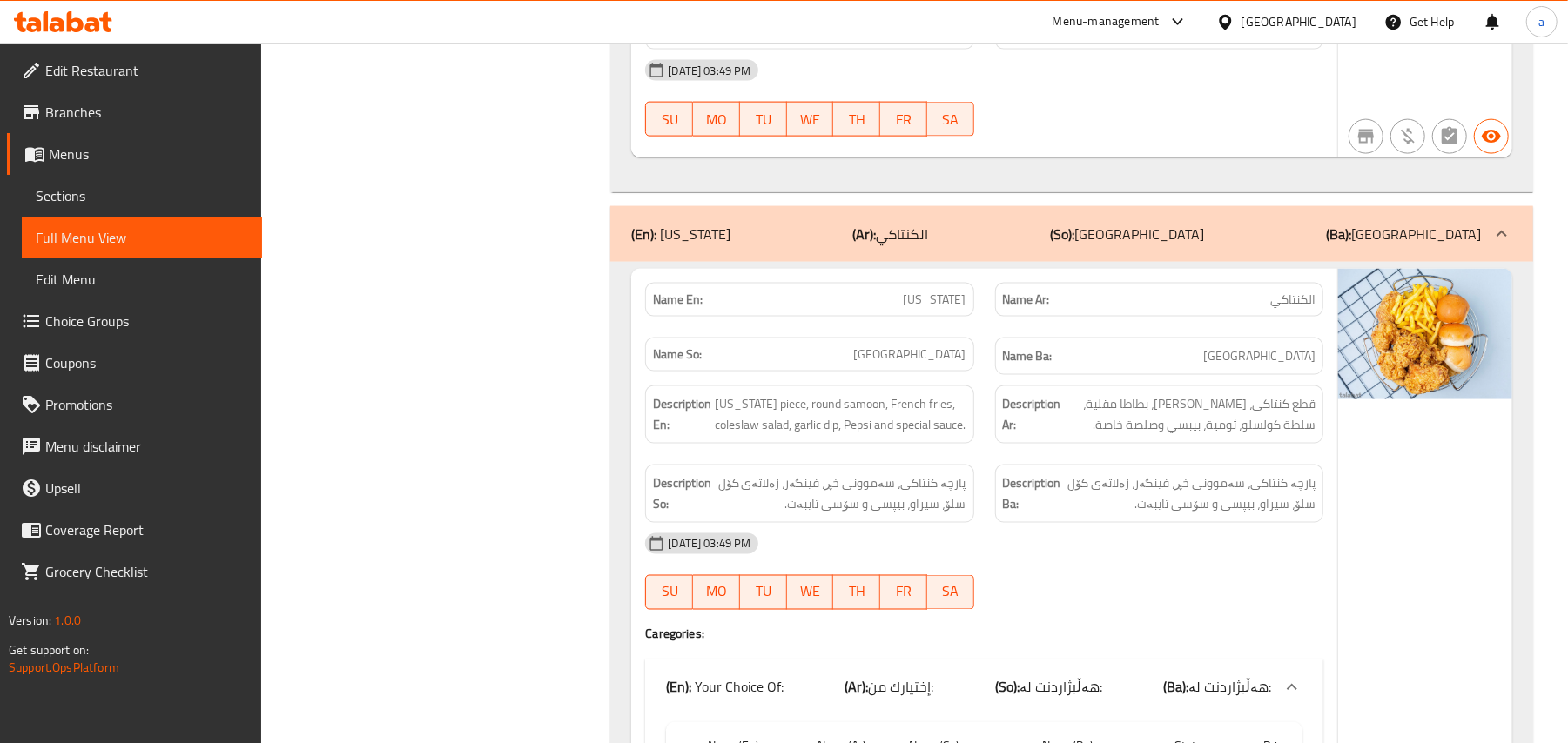
scroll to position [6478, 0]
copy span "[US_STATE]"
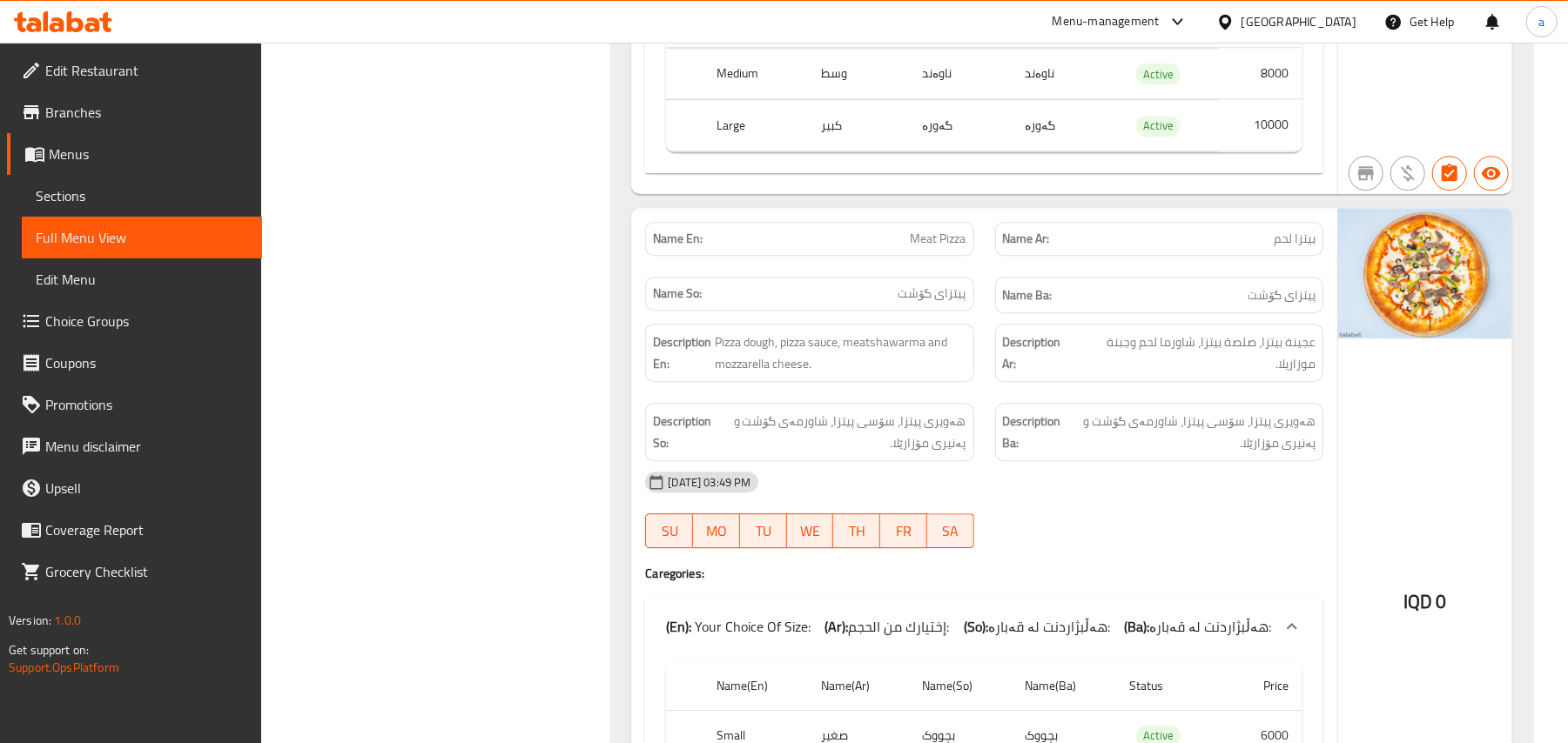
scroll to position [8289, 0]
copy span "Meat Pizza"
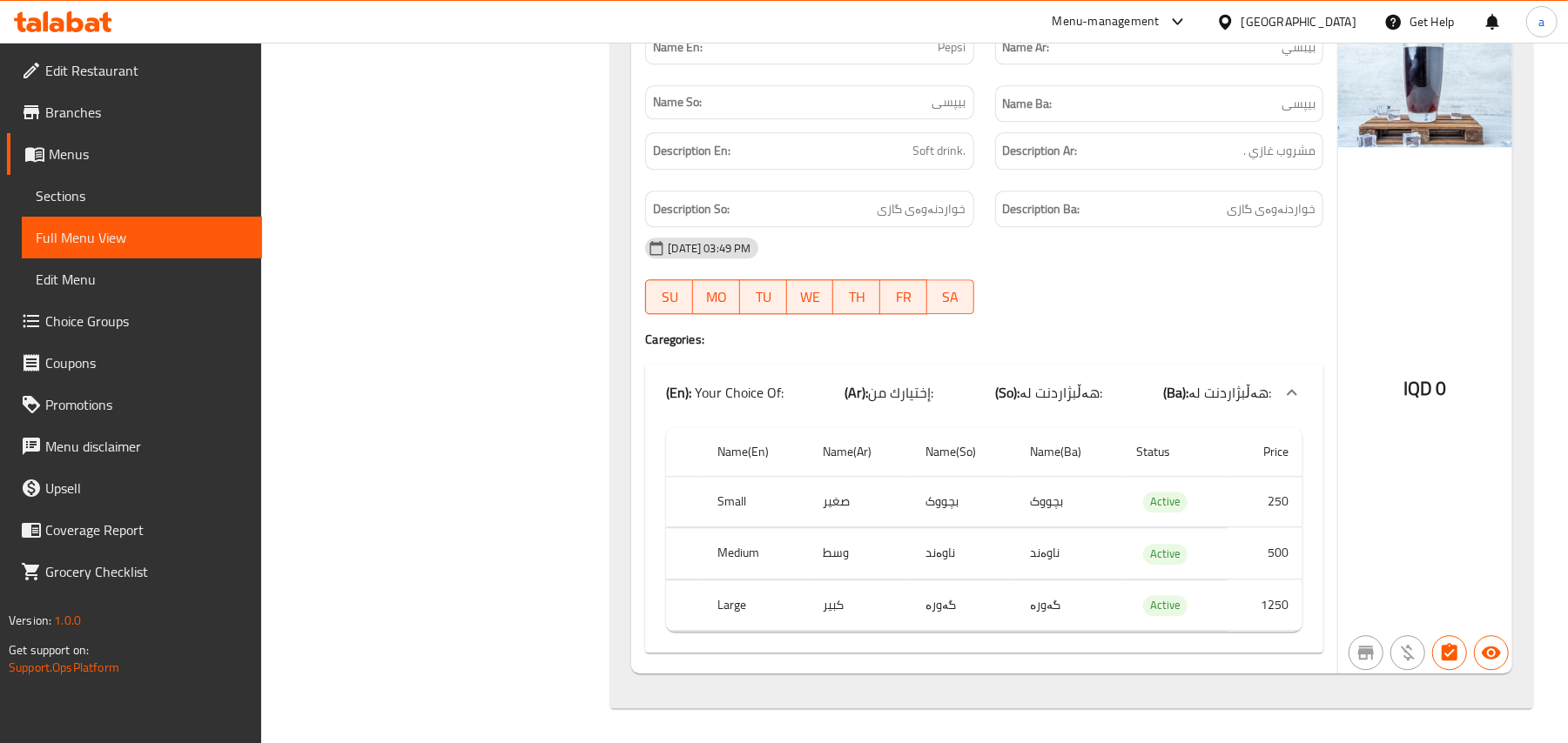
scroll to position [12498, 0]
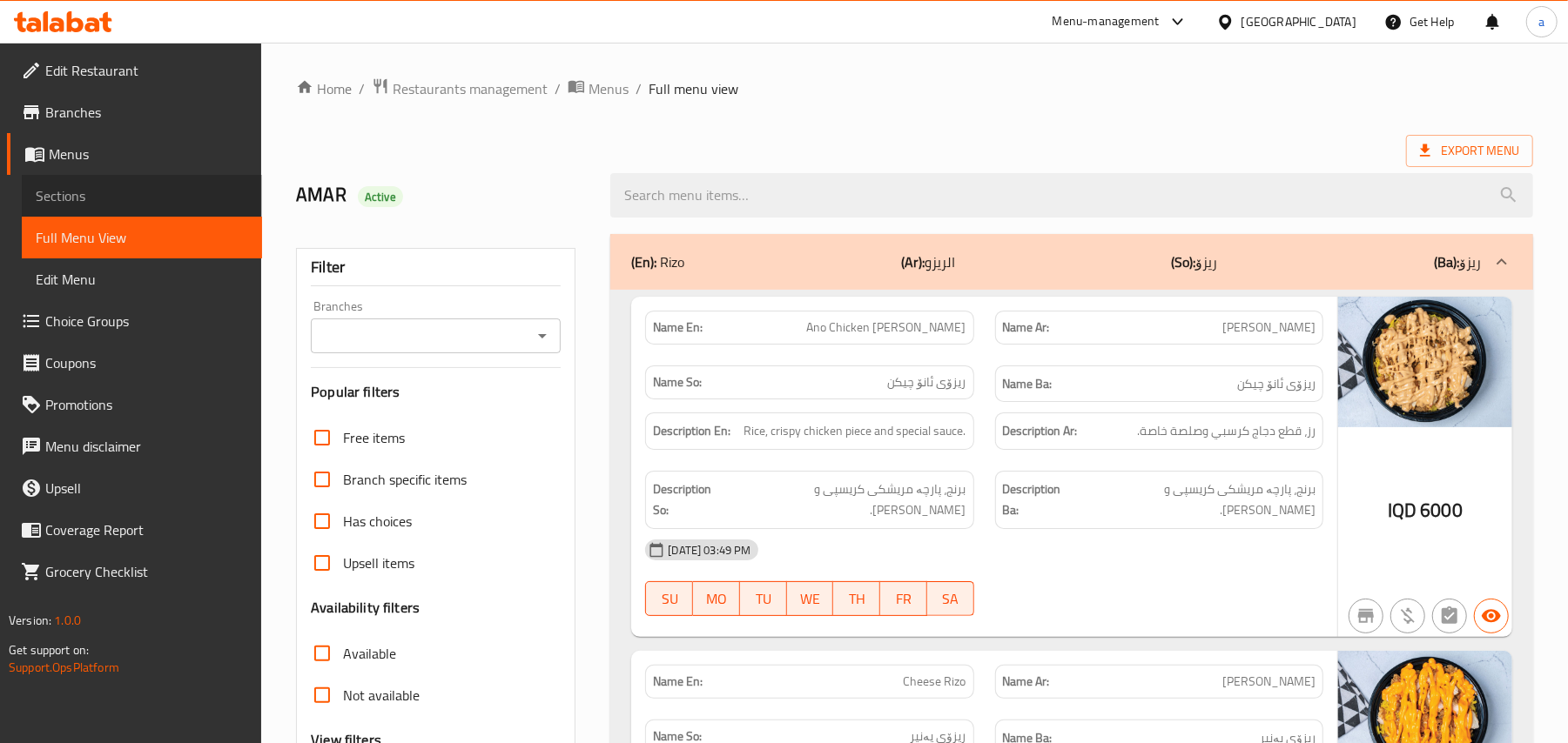
click at [89, 212] on link "Sections" at bounding box center [142, 196] width 240 height 42
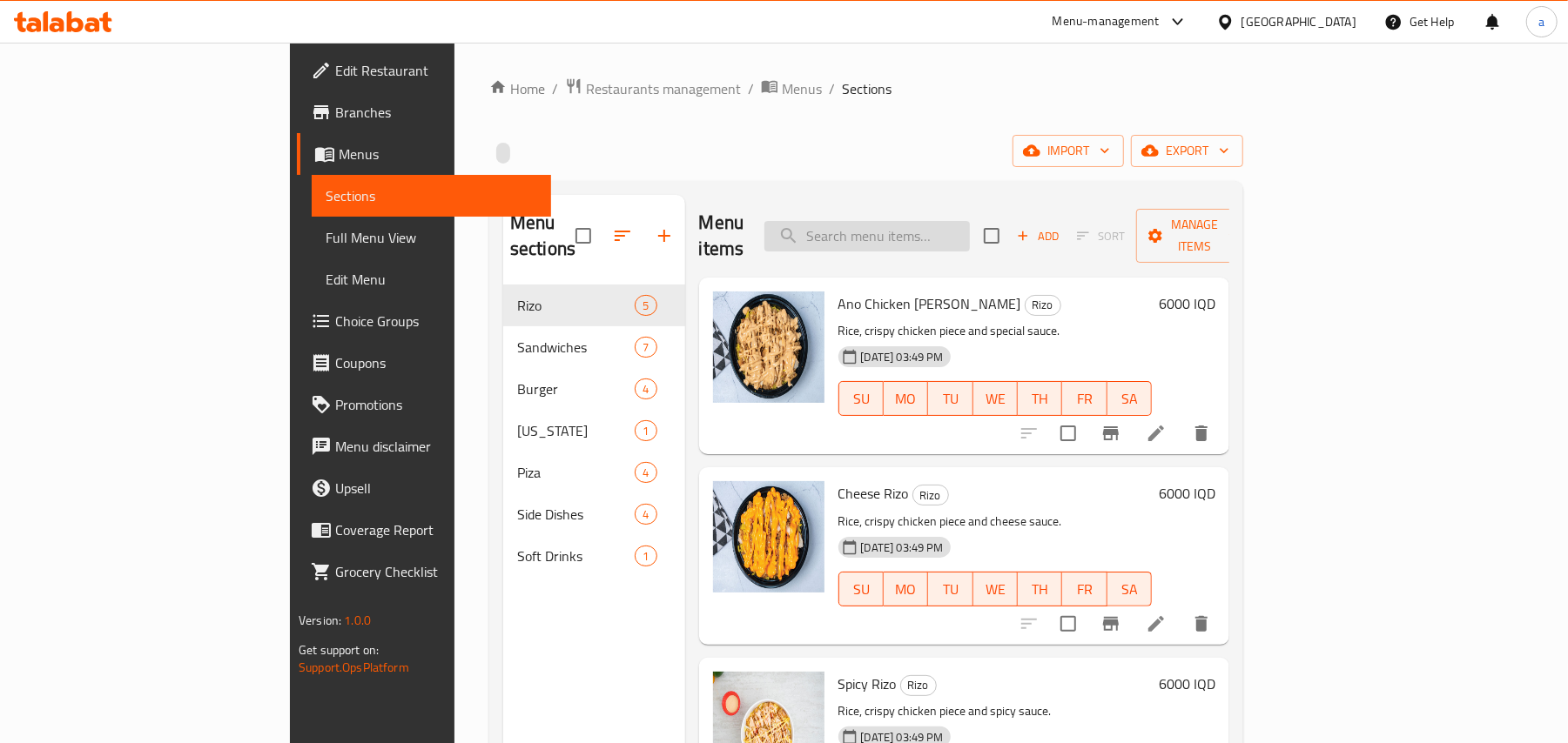
click at [898, 240] on input "search" at bounding box center [867, 236] width 205 height 31
paste input "Spicy Rizo"
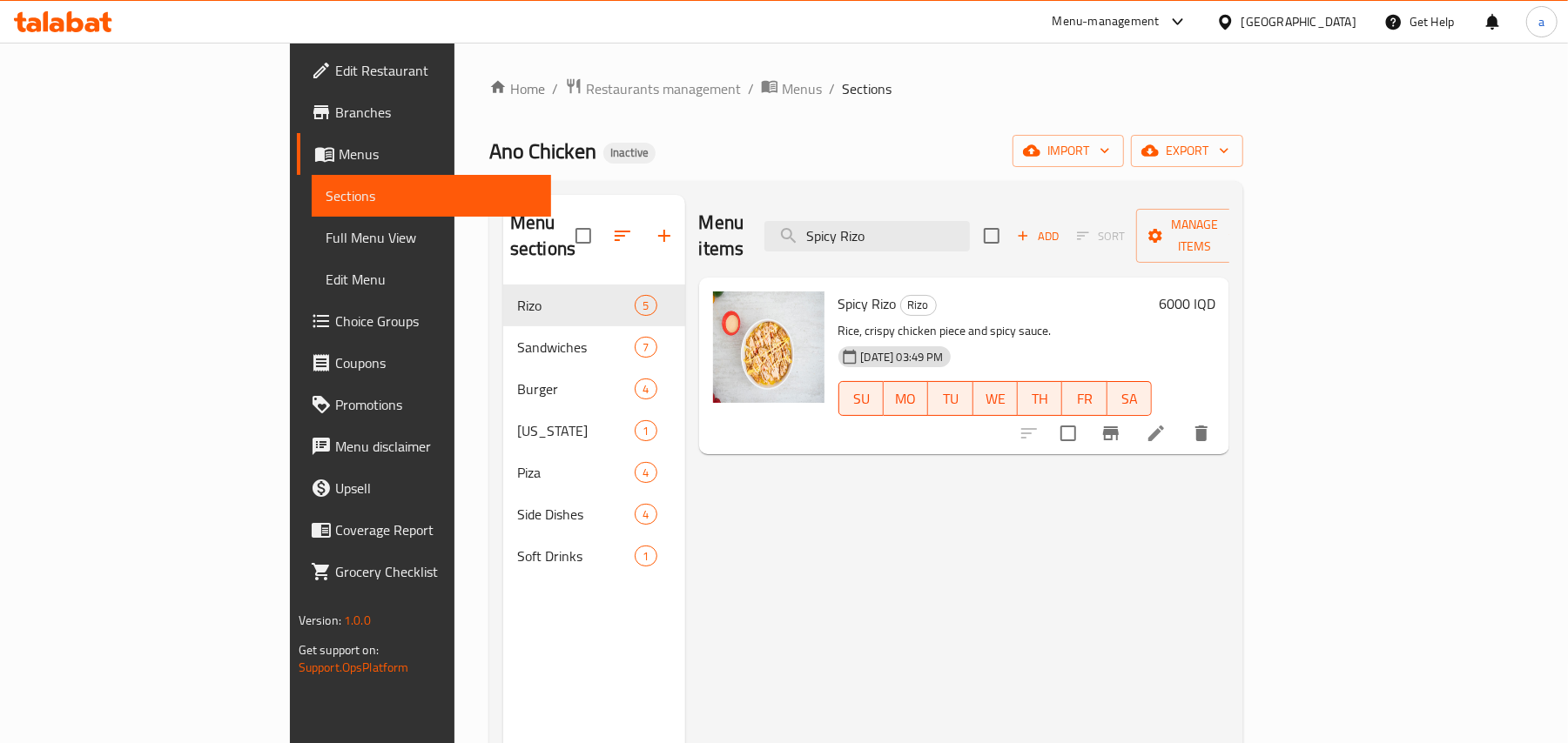
type input "Spicy Rizo"
click at [1164, 426] on icon at bounding box center [1156, 434] width 16 height 16
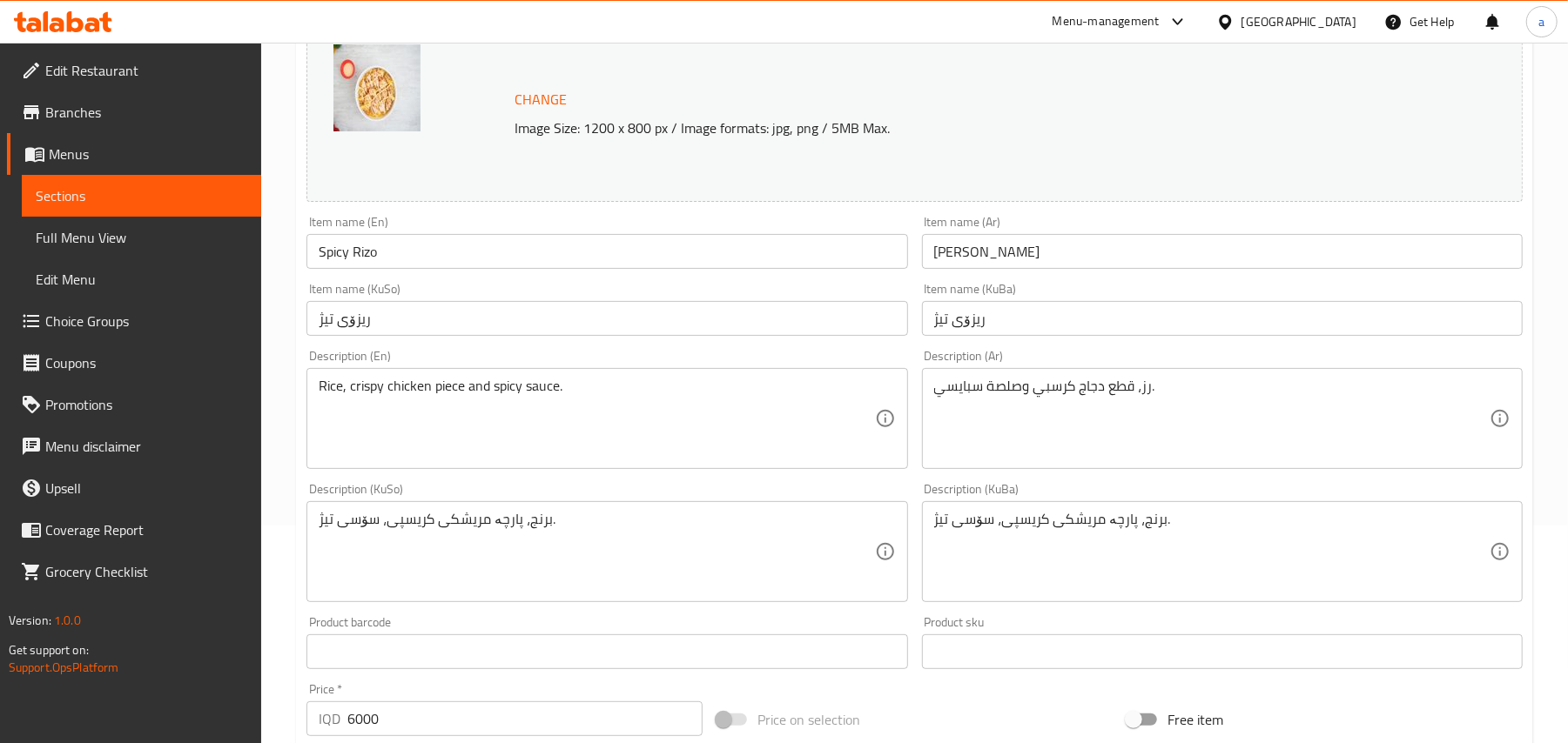
scroll to position [270, 0]
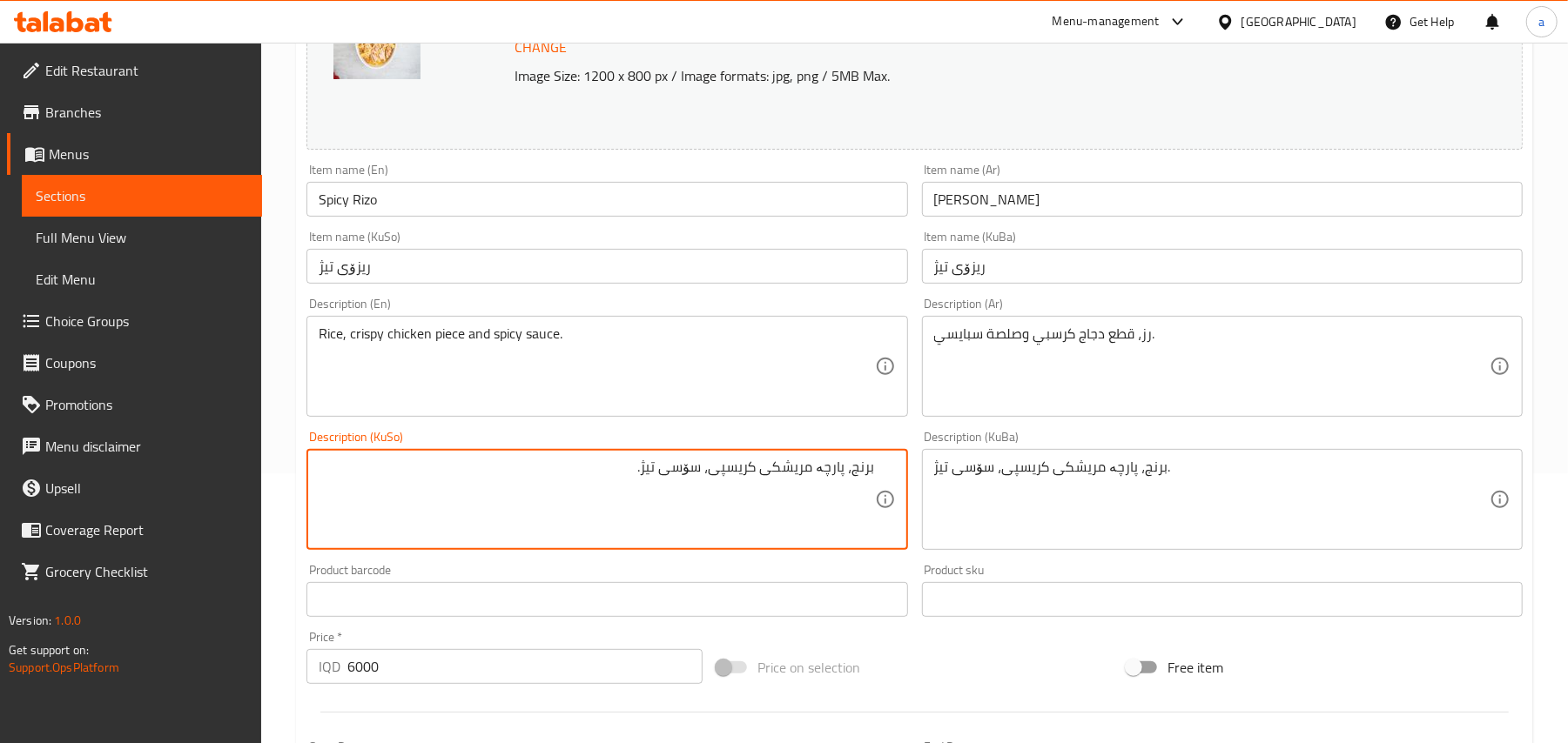
click at [700, 494] on textarea "برنج، پارچە مریشکی کریسپی، سۆسی تیژ." at bounding box center [597, 500] width 556 height 82
type textarea "برنج، پارچە مریشکی کریسپی و سۆسی تیژ."
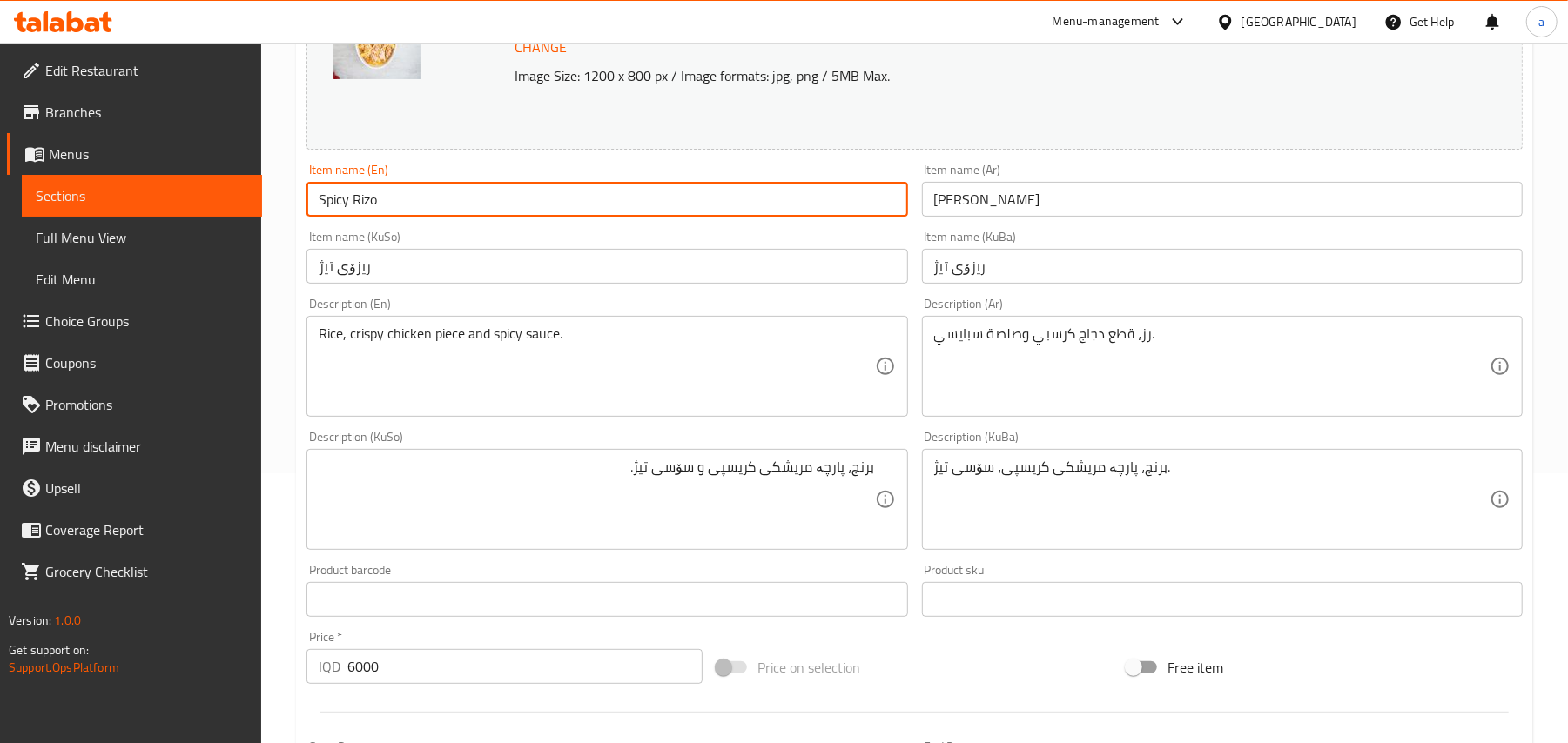
click at [444, 207] on input "Spicy Rizo" at bounding box center [607, 200] width 600 height 35
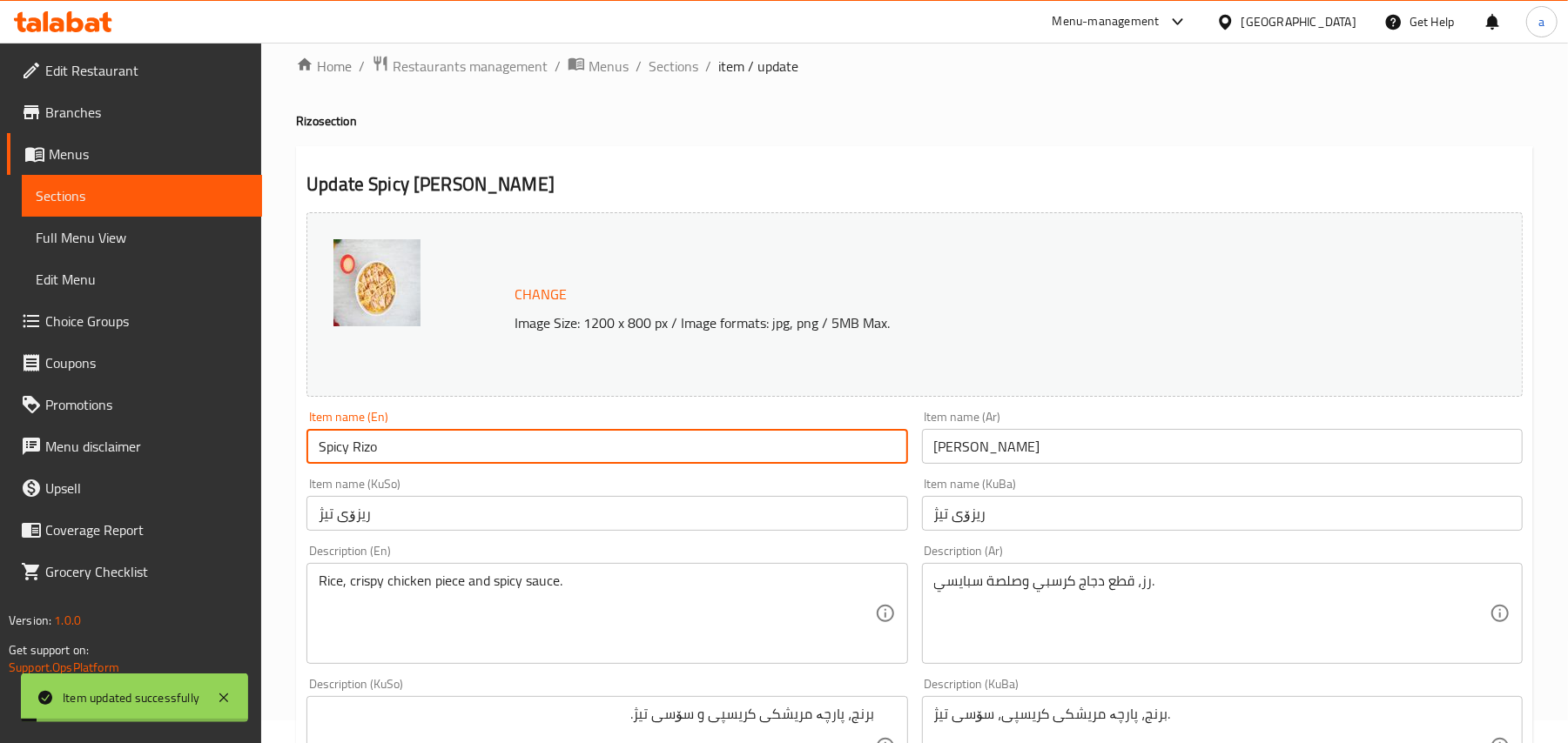
scroll to position [0, 0]
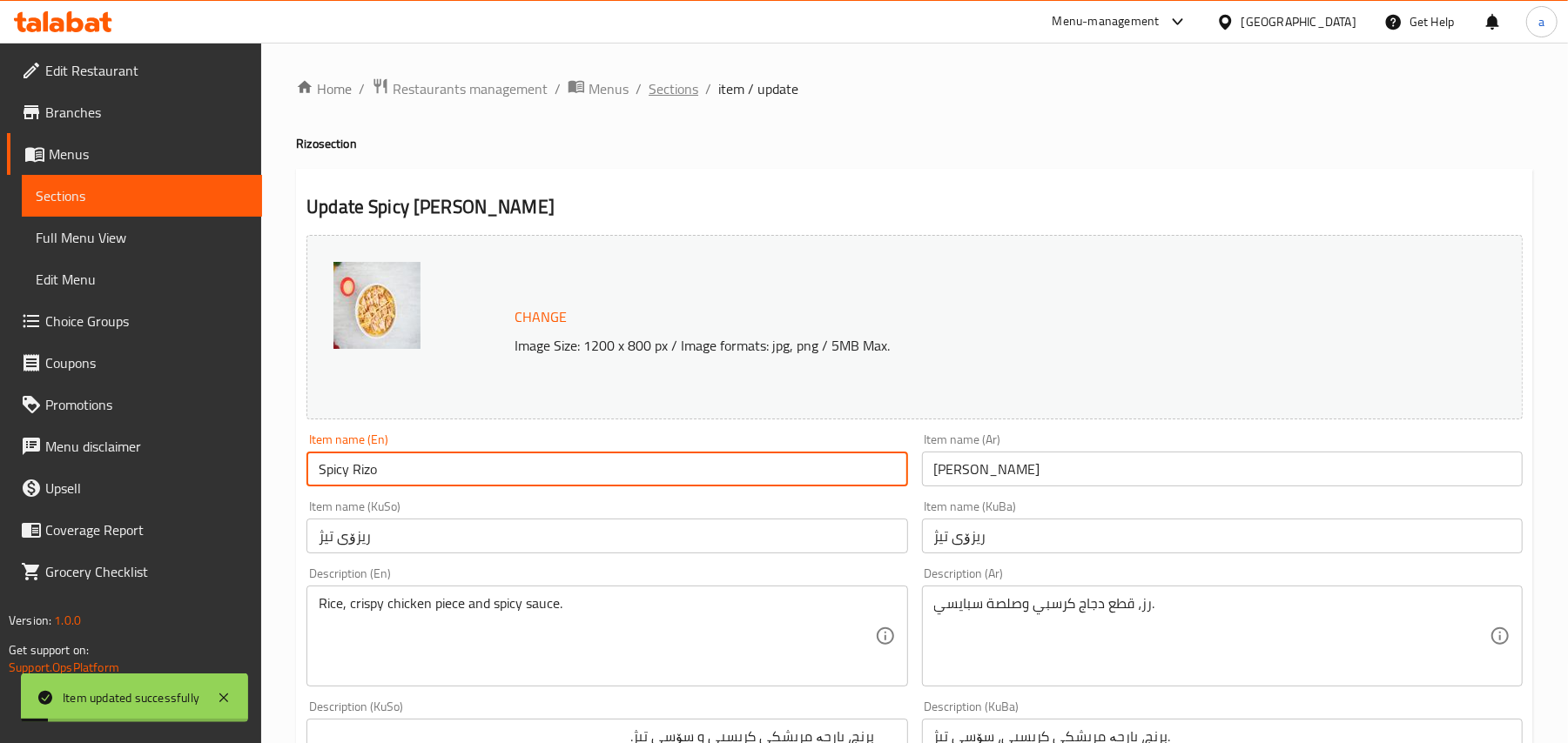
click at [683, 85] on span "Sections" at bounding box center [673, 88] width 50 height 21
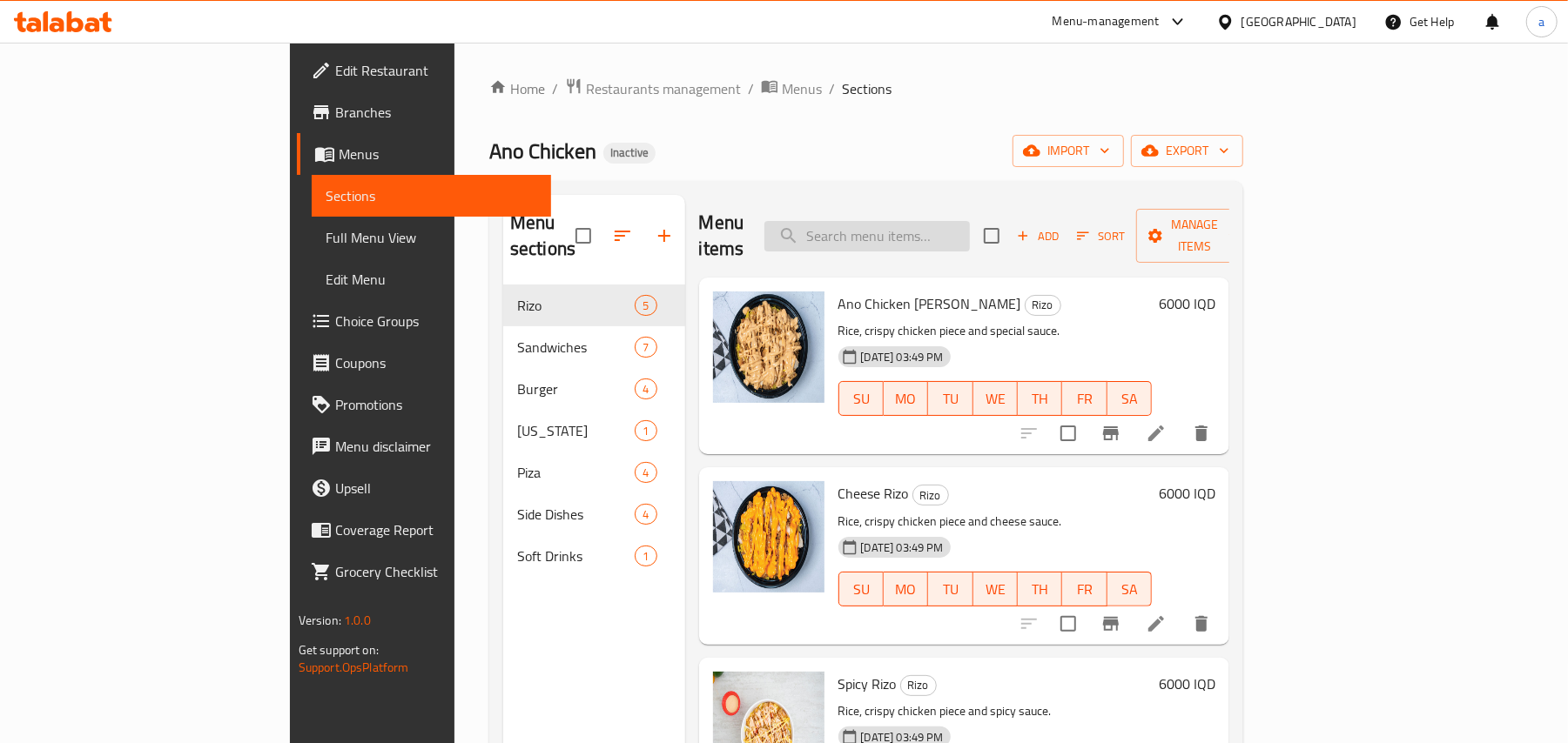
click at [949, 228] on input "search" at bounding box center [867, 236] width 205 height 31
paste input "Crunch Burger"
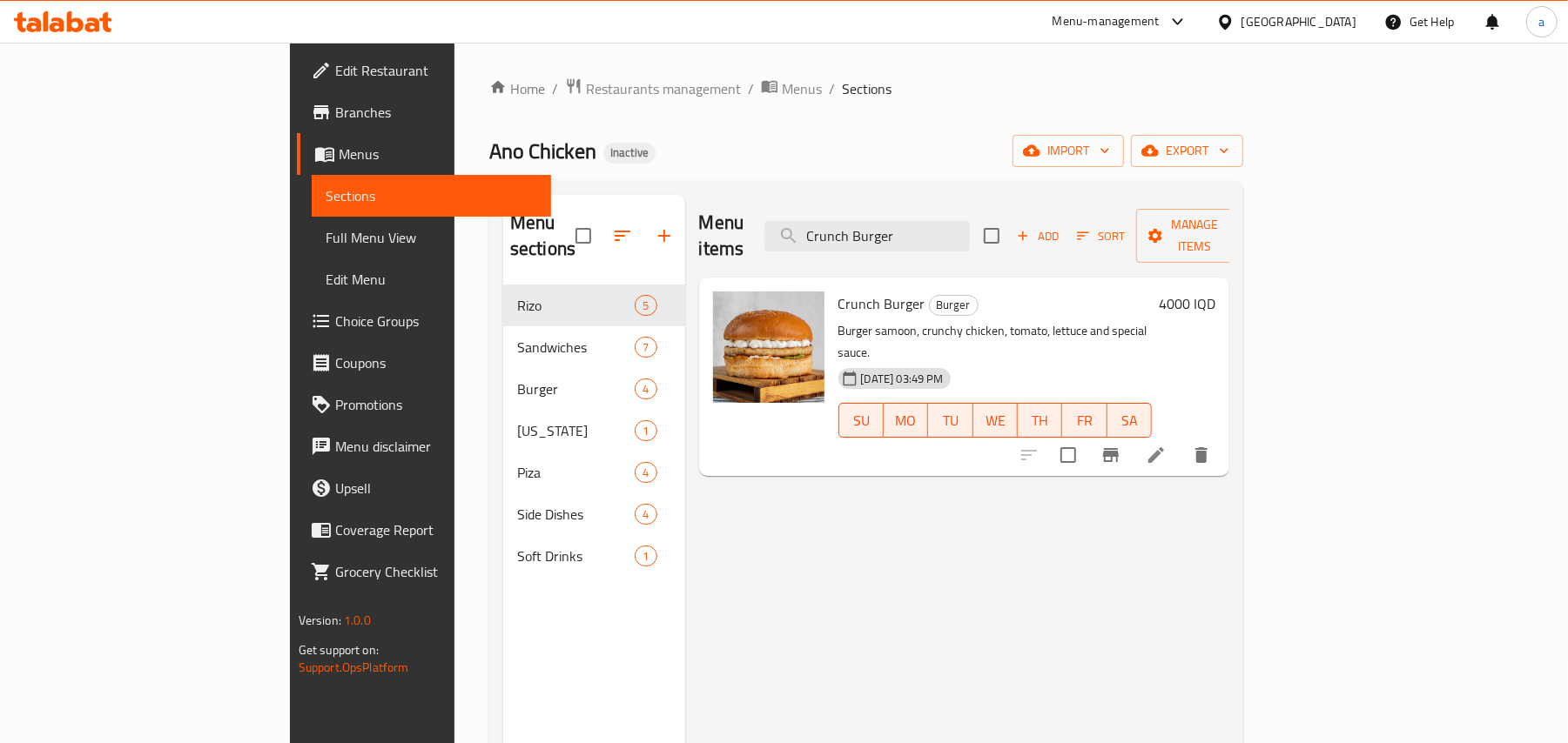
type input "Crunch Burger"
click at [1181, 440] on li at bounding box center [1156, 456] width 49 height 32
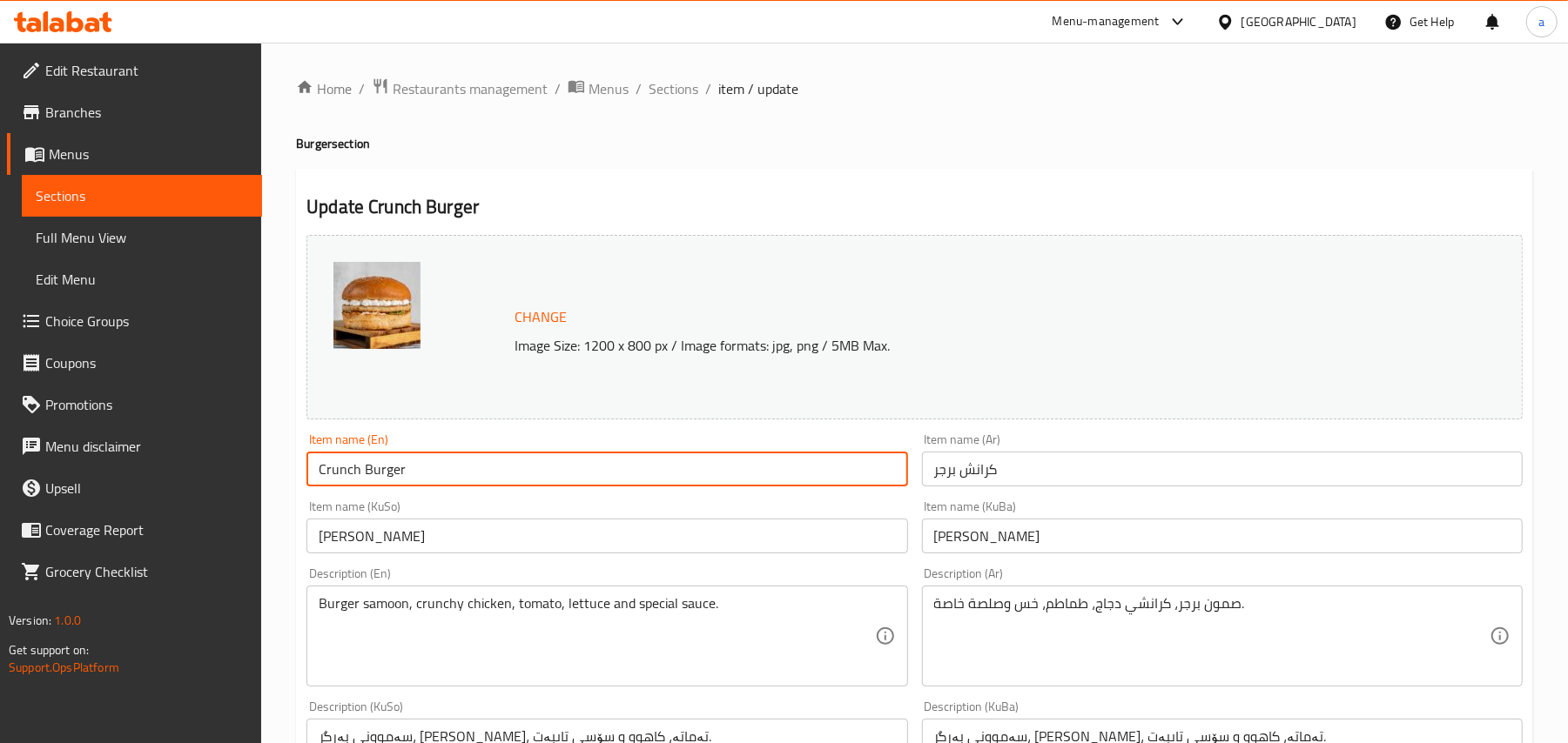
click at [365, 481] on input "Crunch Burger" at bounding box center [607, 470] width 600 height 35
click at [359, 485] on input "Crunch Burger" at bounding box center [607, 470] width 600 height 35
type input "Crunchy Burger"
click at [1025, 482] on input "كرانش برجر" at bounding box center [1222, 470] width 600 height 35
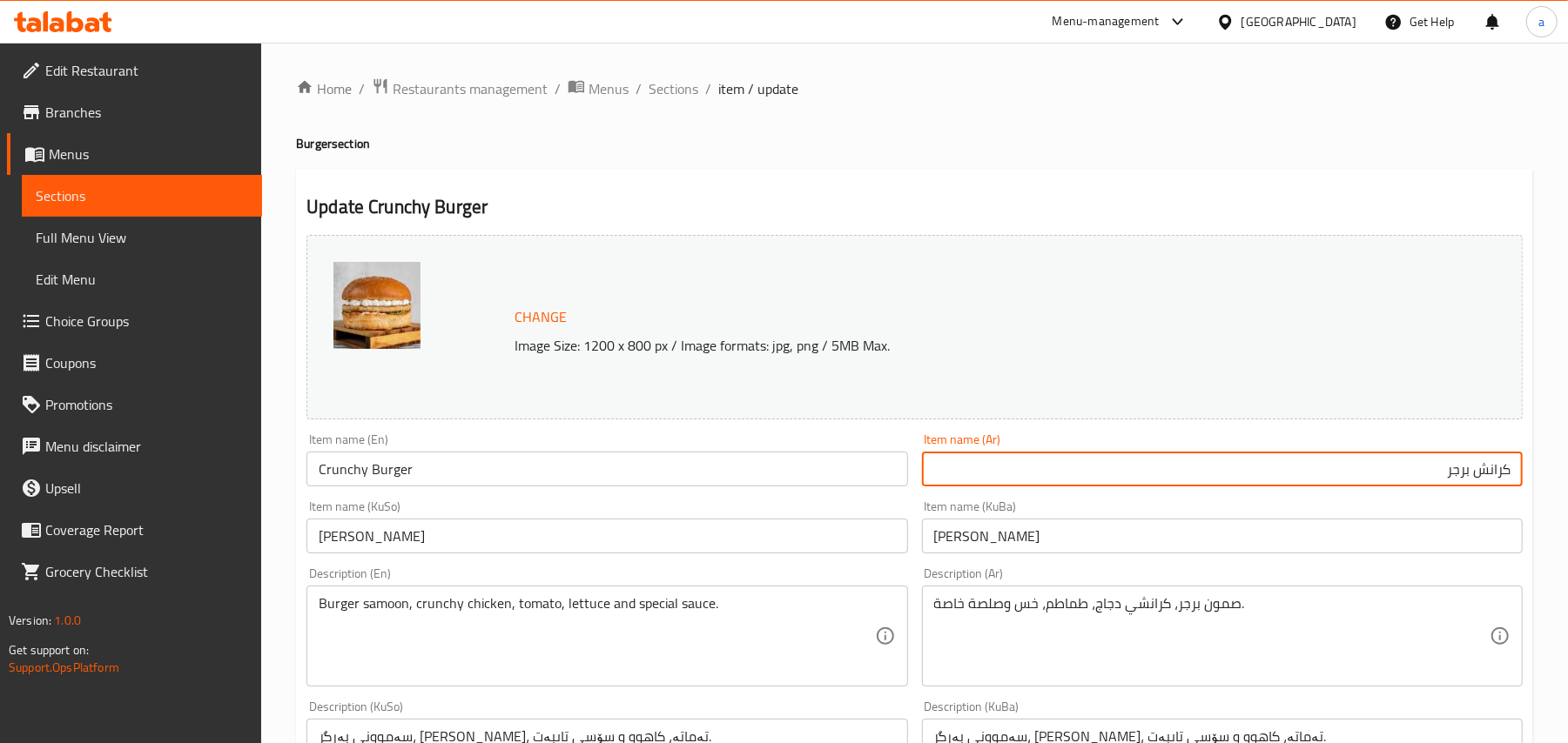
click at [1473, 486] on input "كرانش برجر" at bounding box center [1222, 470] width 600 height 35
click at [1341, 485] on input "كرانشي برجر" at bounding box center [1222, 470] width 600 height 35
type input "كرانشي برجر"
click at [690, 98] on span "Sections" at bounding box center [673, 88] width 50 height 21
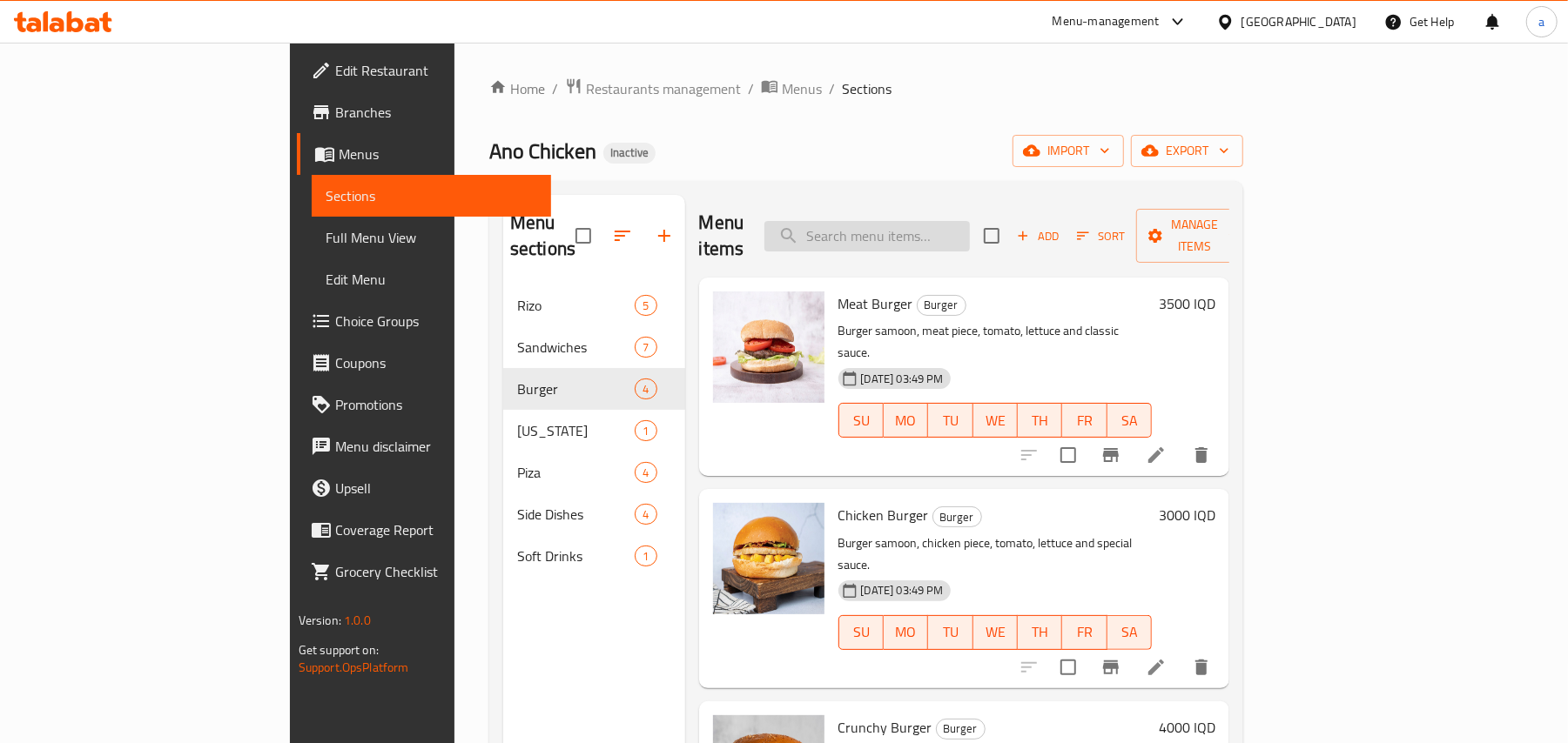
click at [960, 221] on input "search" at bounding box center [867, 236] width 205 height 31
paste input "[US_STATE]"
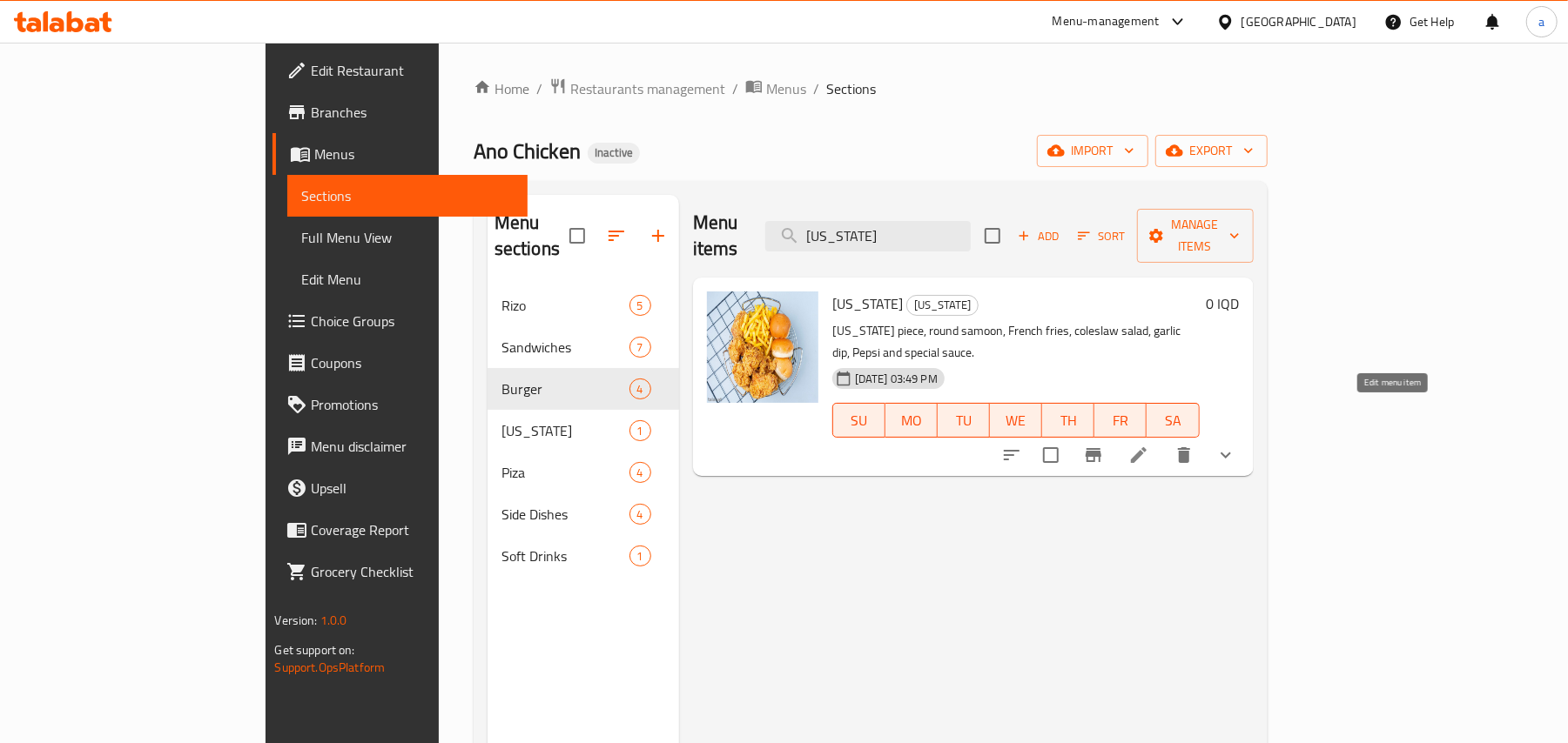
type input "[US_STATE]"
click at [1149, 445] on icon at bounding box center [1139, 456] width 21 height 21
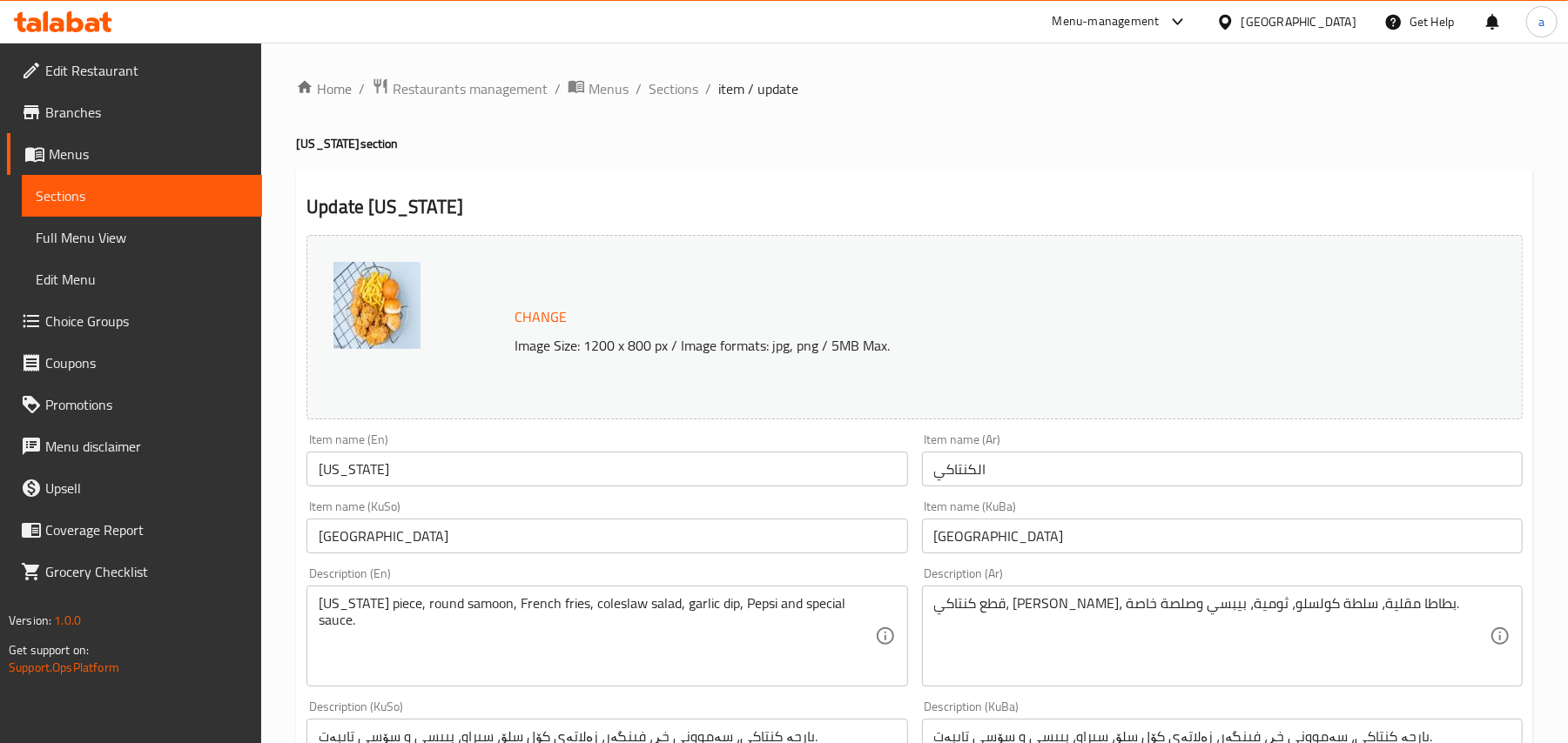
click at [983, 486] on input "الكنتاكي" at bounding box center [1222, 470] width 600 height 35
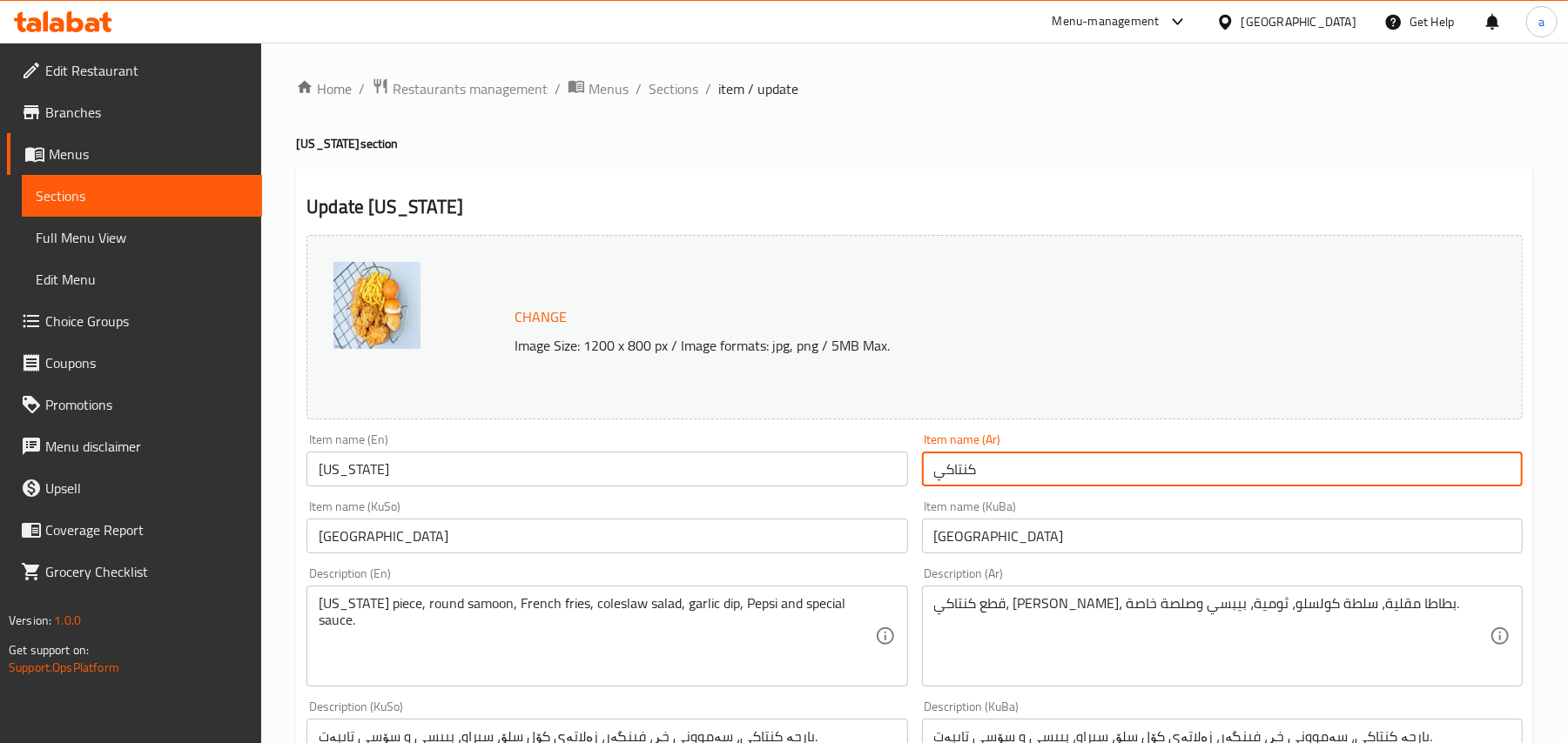
type input "كنتاكي"
click at [699, 95] on span "Sections" at bounding box center [673, 88] width 50 height 21
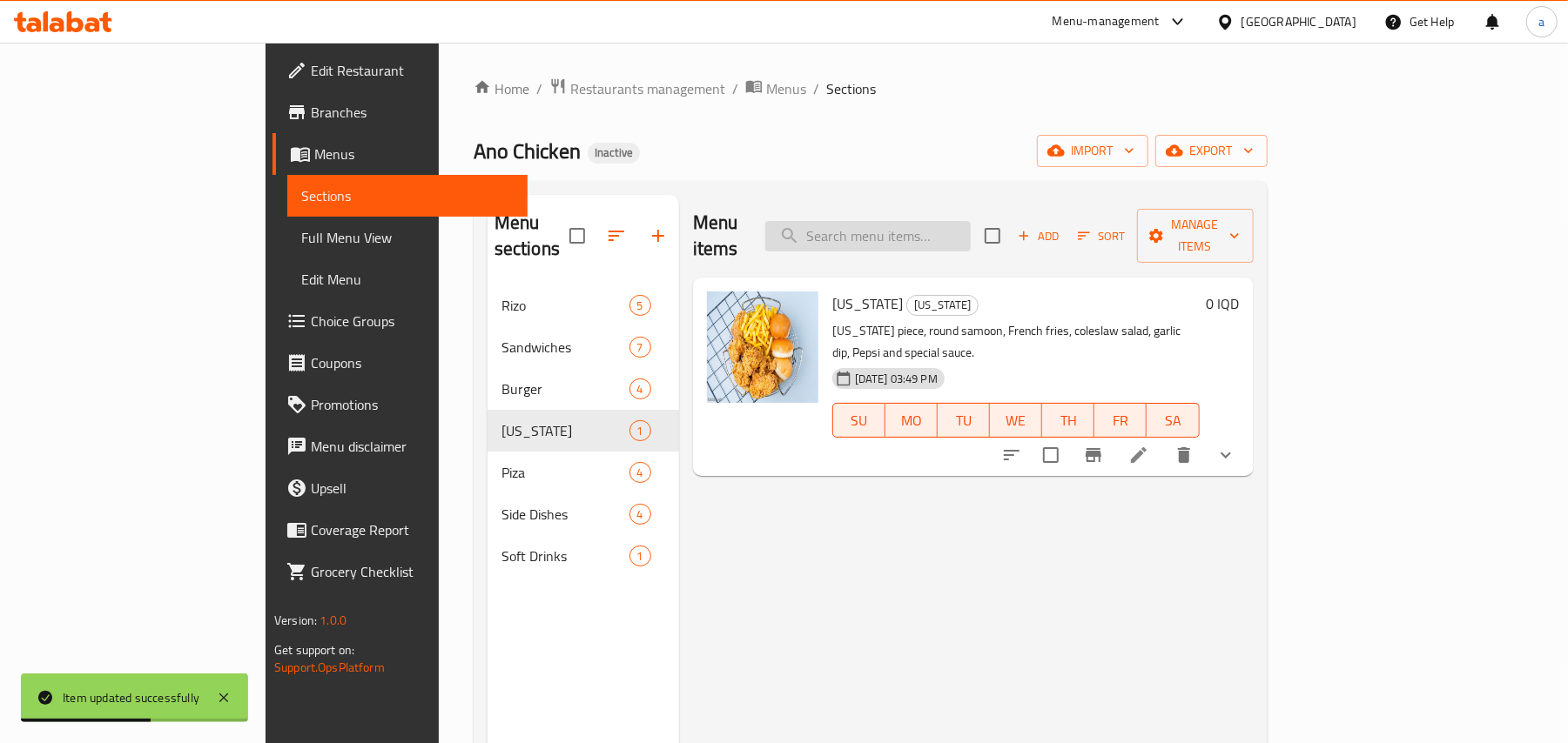
click at [917, 221] on input "search" at bounding box center [868, 236] width 205 height 31
paste input "Meat Pizza"
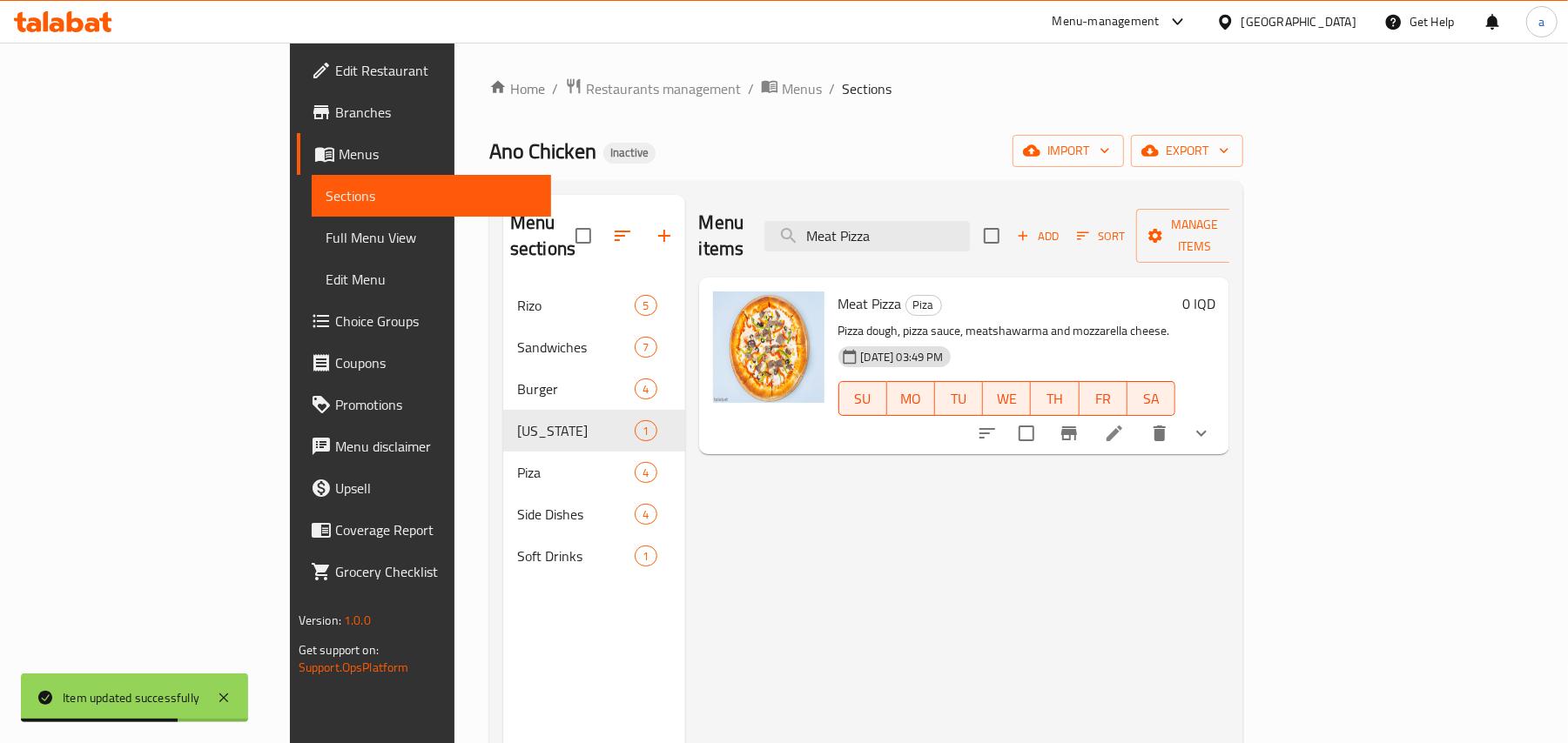
type input "Meat Pizza"
click at [1125, 423] on icon at bounding box center [1115, 434] width 21 height 21
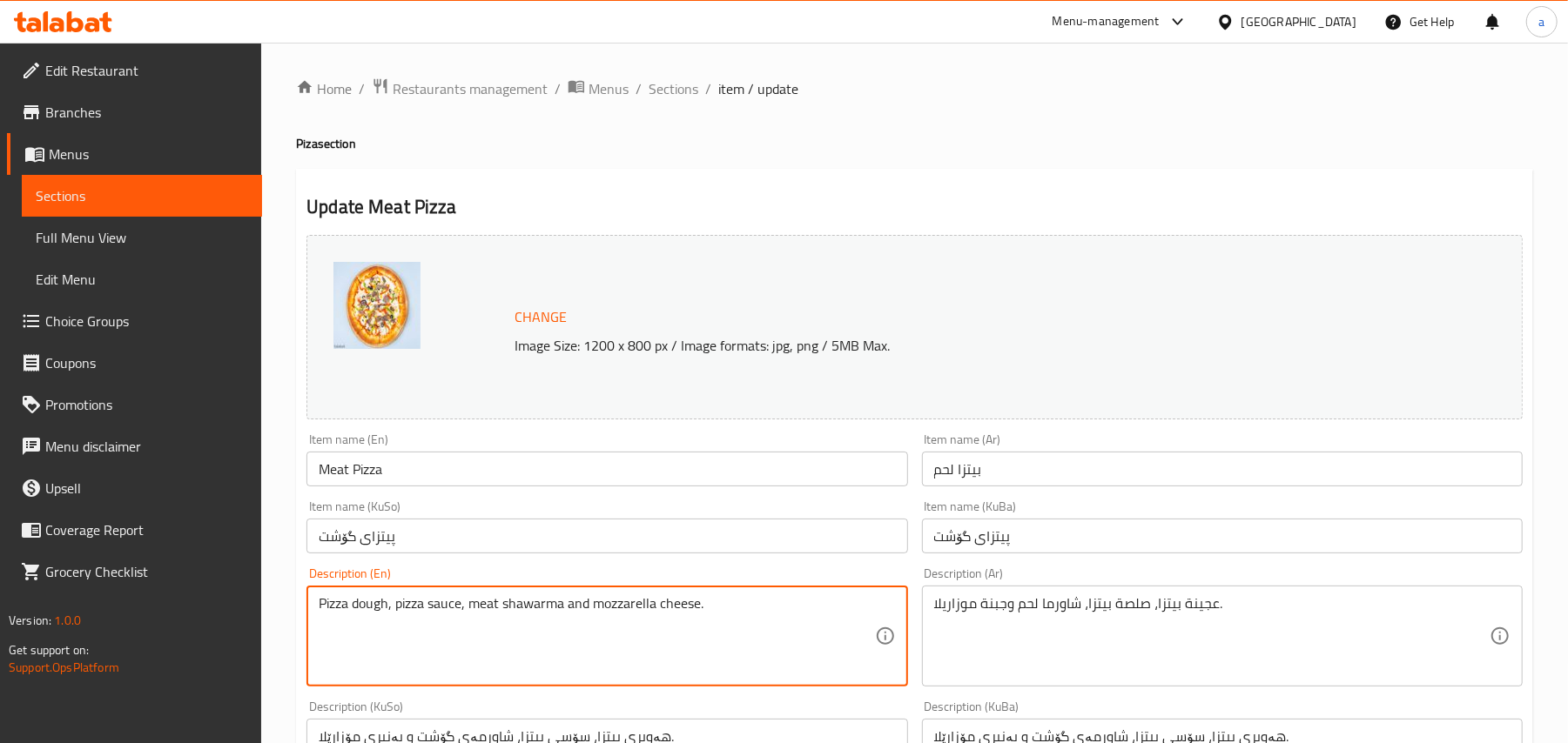
type textarea "Pizza dough, pizza sauce, meat shawarma and mozzarella cheese."
click at [434, 471] on input "Meat Pizza" at bounding box center [607, 470] width 600 height 35
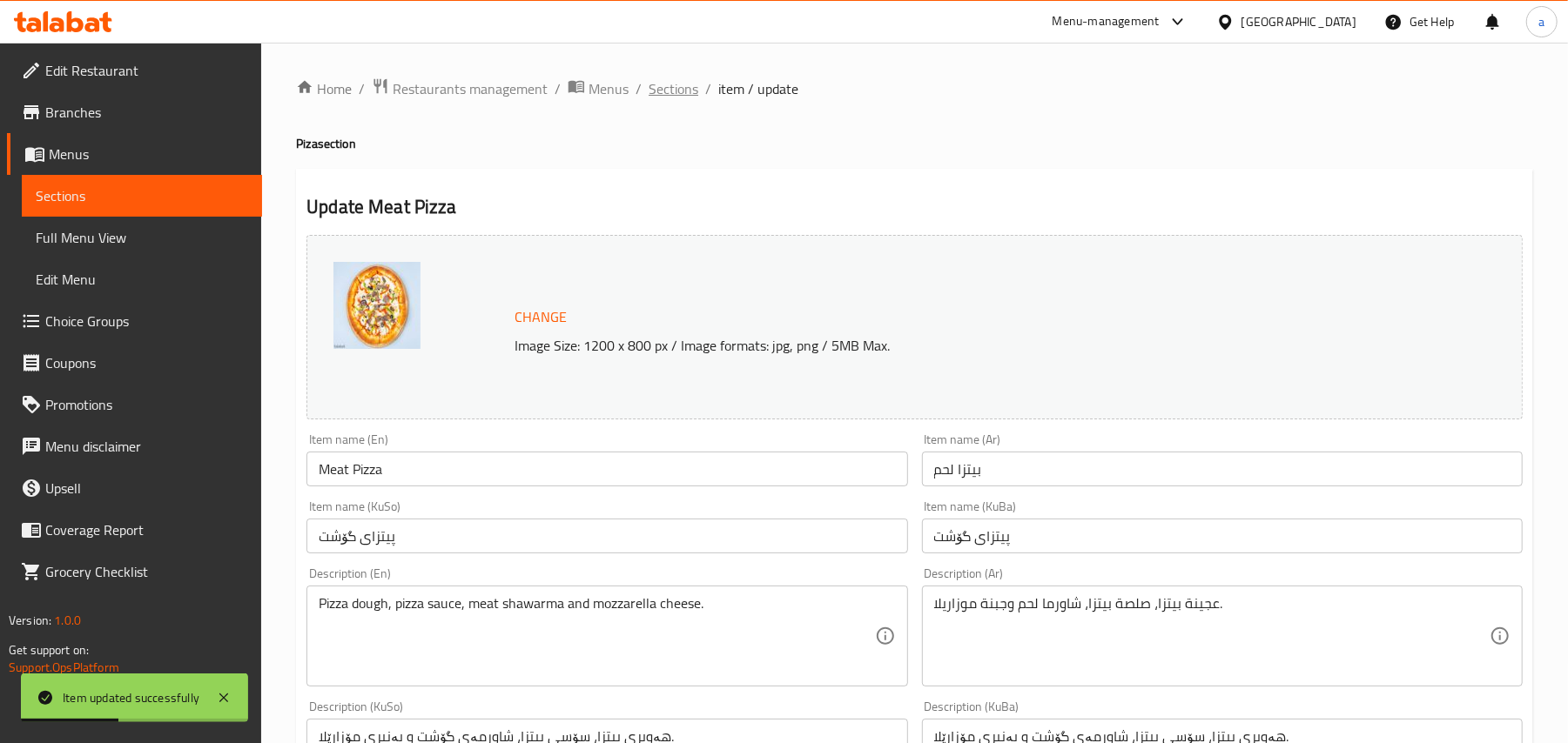
click at [679, 95] on span "Sections" at bounding box center [673, 88] width 50 height 21
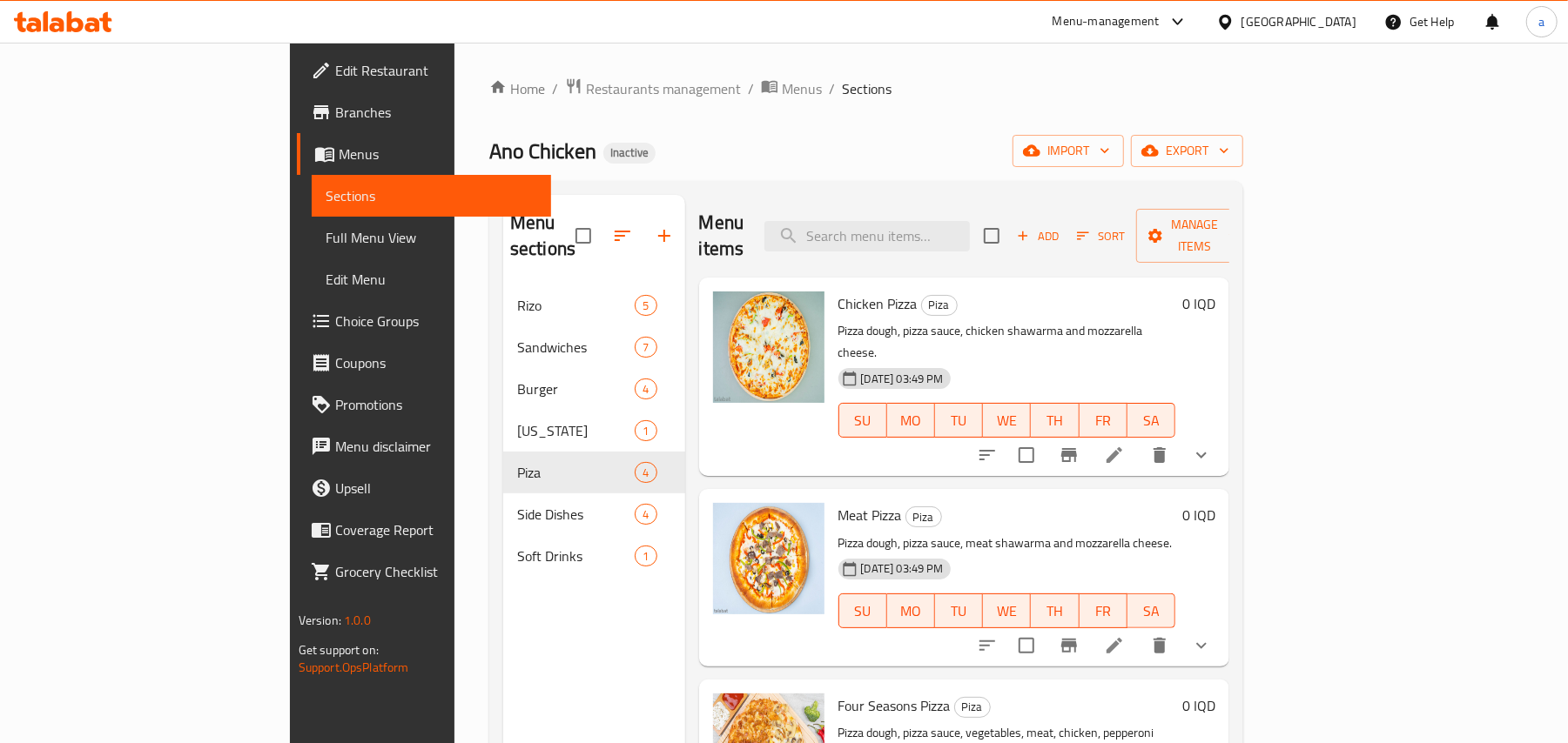
click at [312, 255] on link "Full Menu View" at bounding box center [432, 237] width 240 height 42
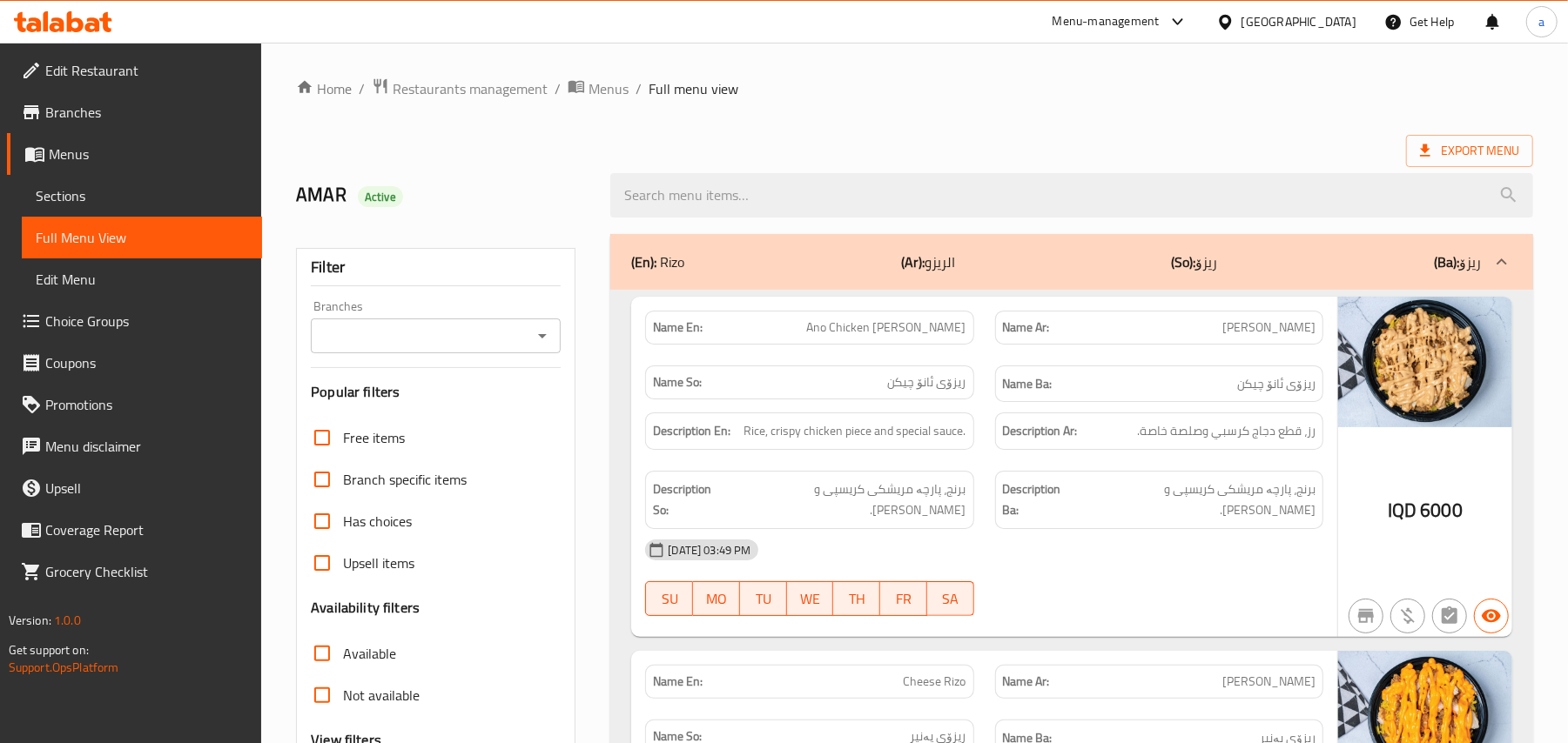
click at [542, 338] on icon "Open" at bounding box center [543, 336] width 9 height 4
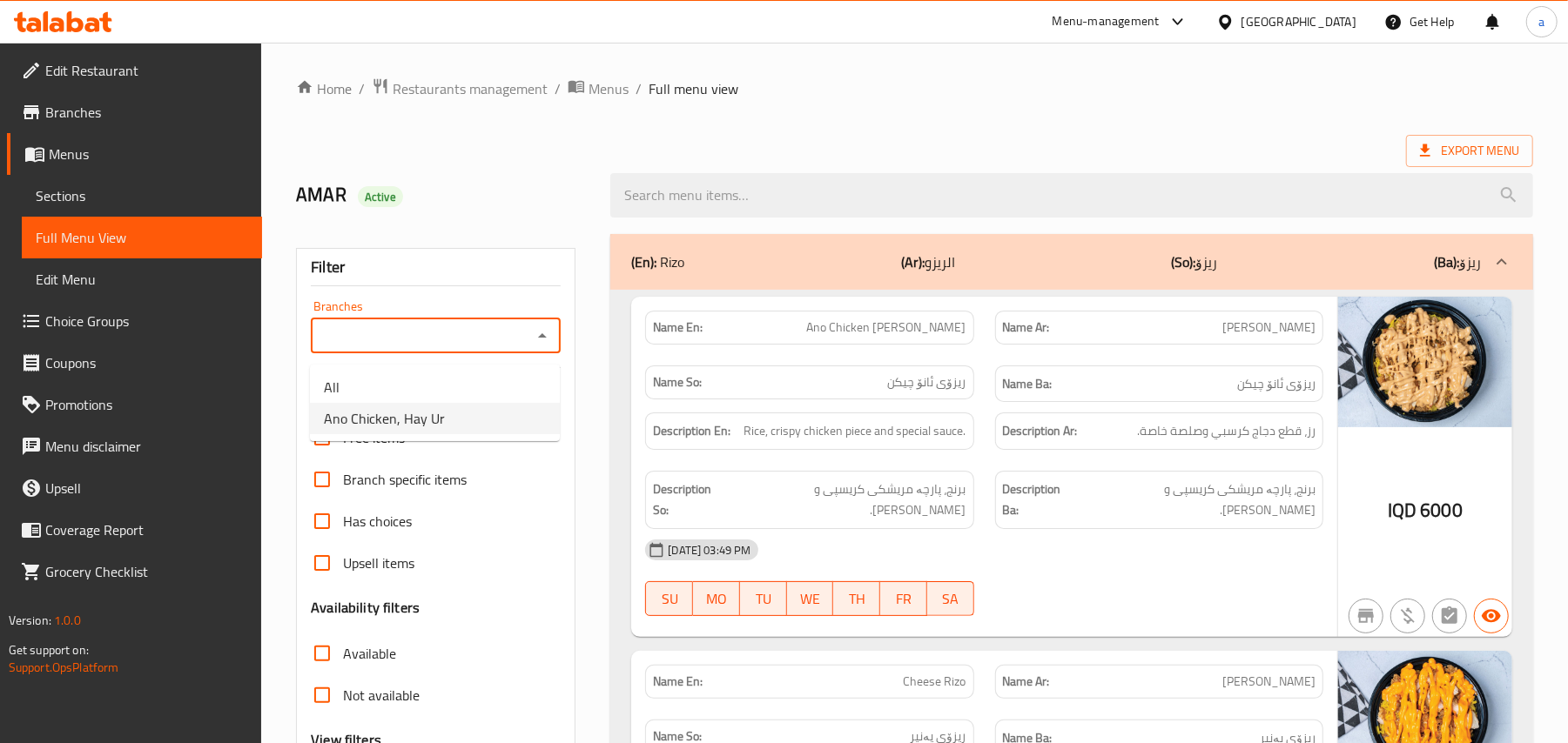
click at [468, 426] on li "Ano Chicken, Hay Ur" at bounding box center [435, 419] width 250 height 32
type input "Ano Chicken, Hay Ur"
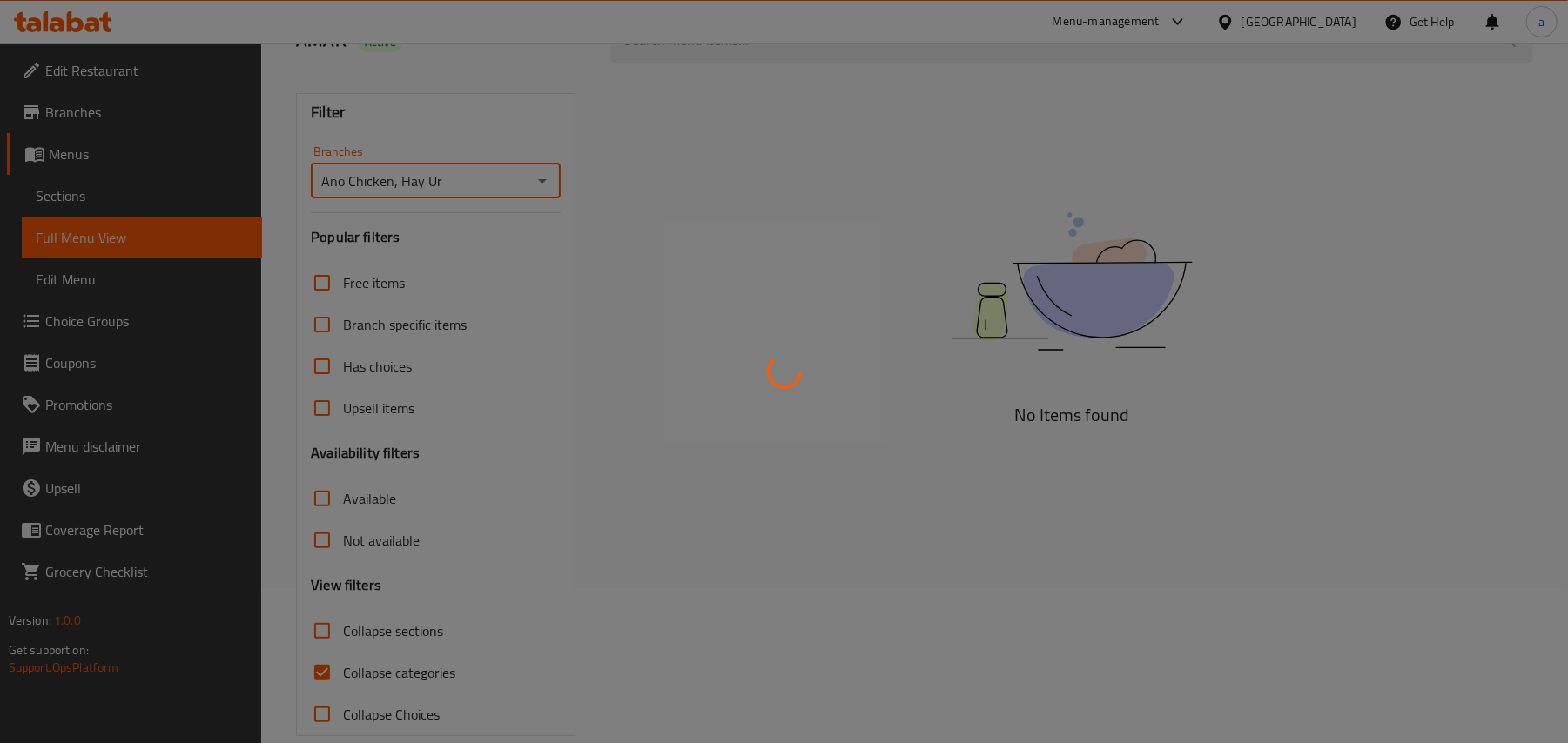
scroll to position [210, 0]
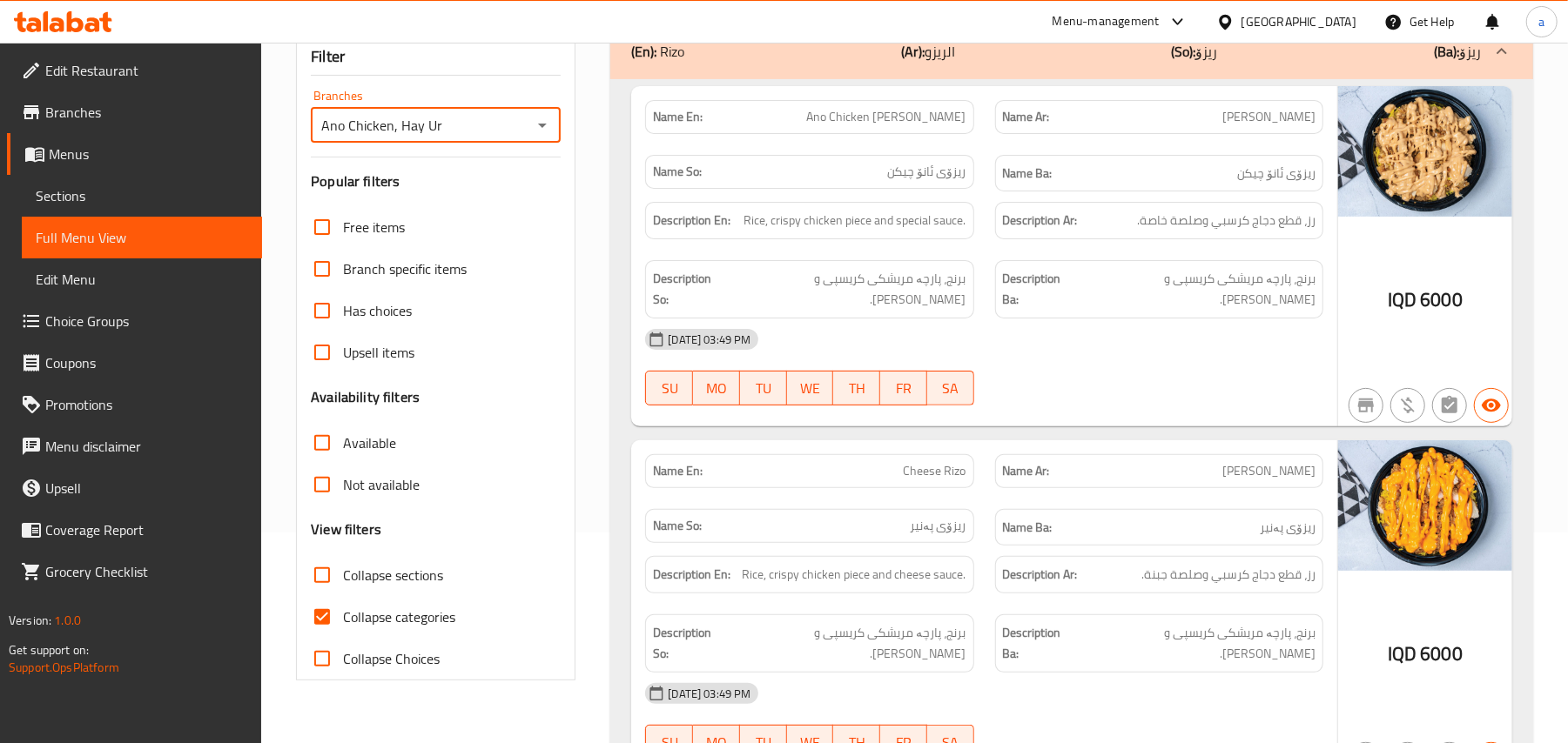
click at [336, 638] on input "Collapse categories" at bounding box center [323, 618] width 42 height 42
checkbox input "false"
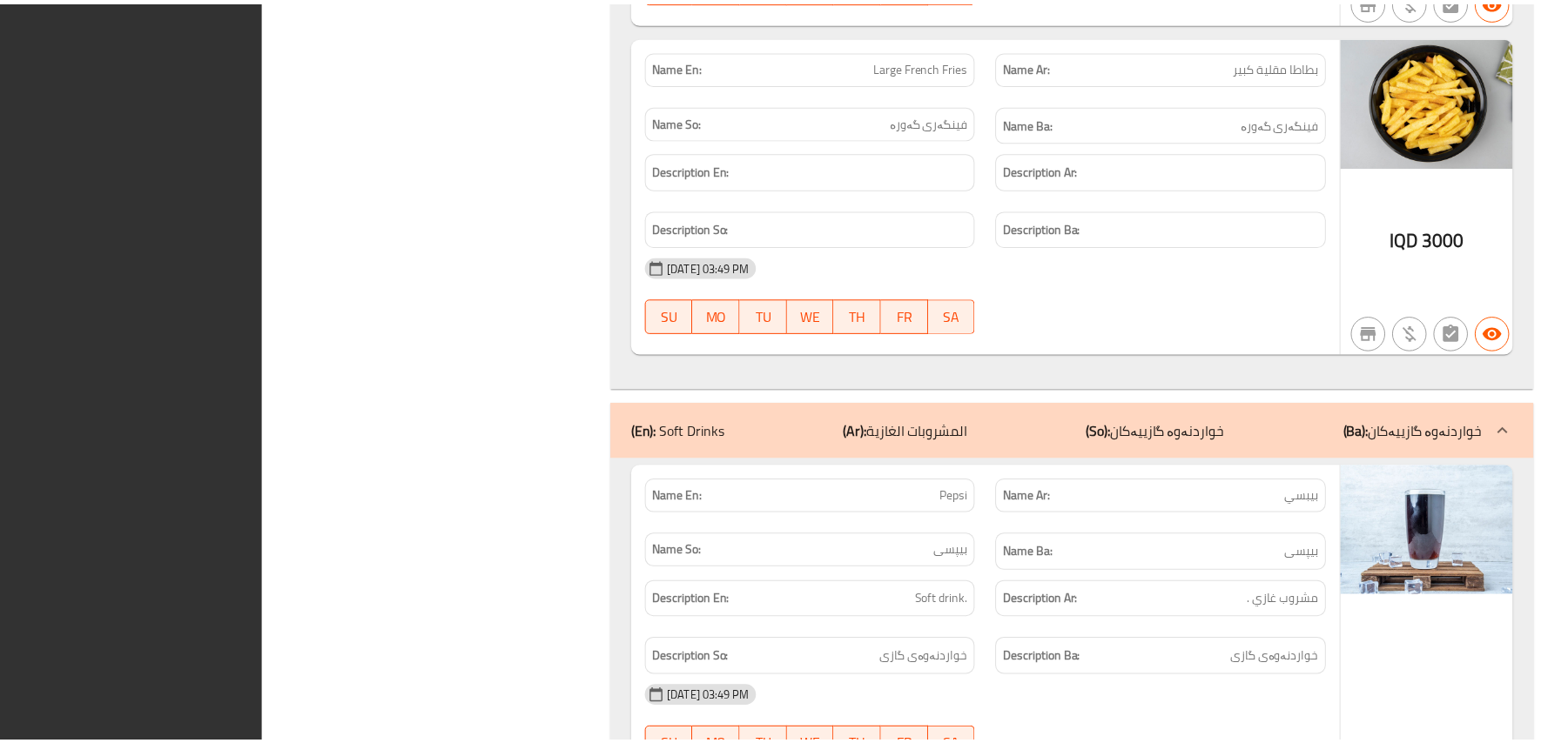
scroll to position [12455, 0]
